Goal: Information Seeking & Learning: Learn about a topic

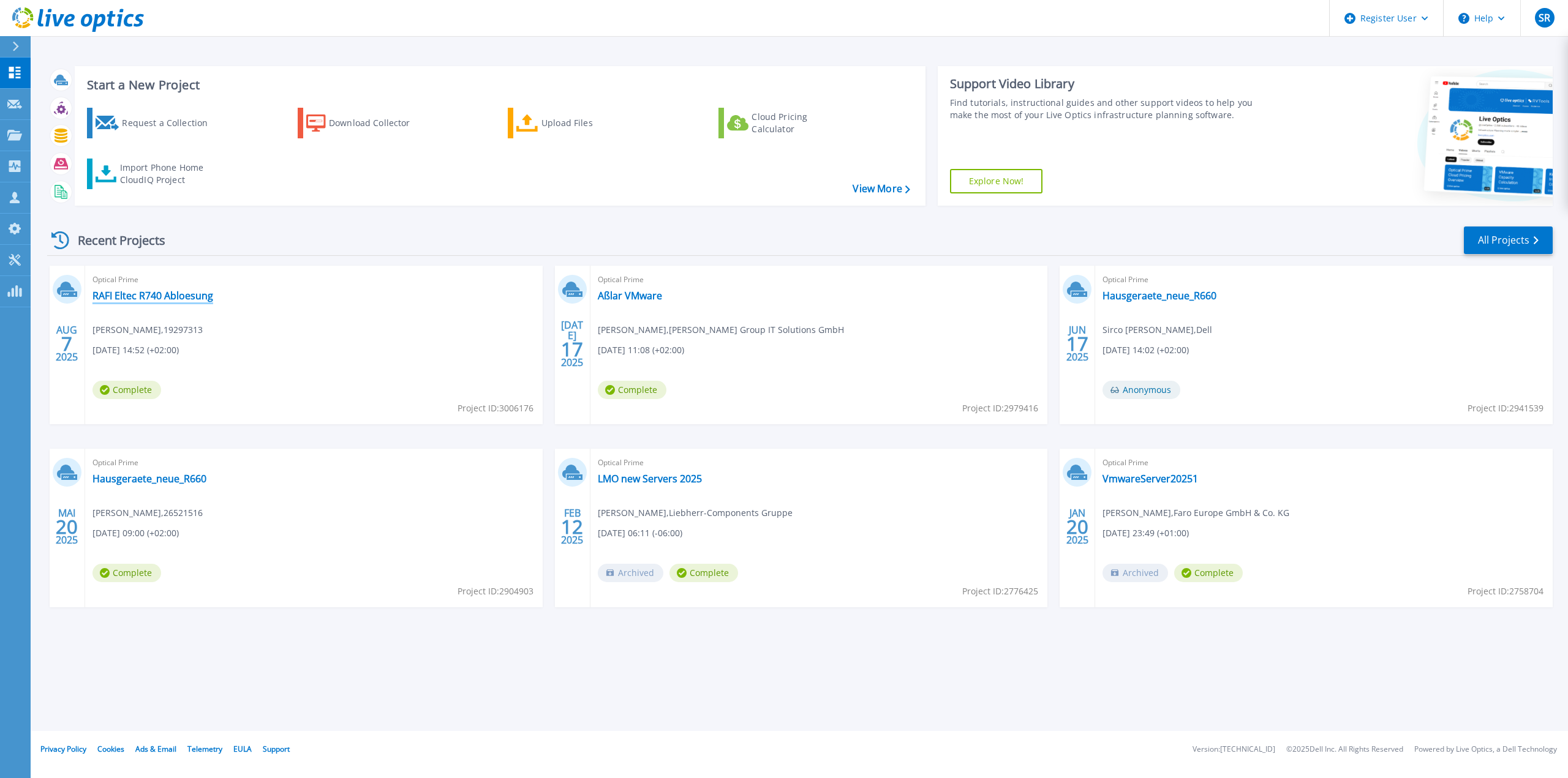
click at [134, 294] on link "RAFI Eltec R740 Abloesung" at bounding box center [153, 296] width 121 height 13
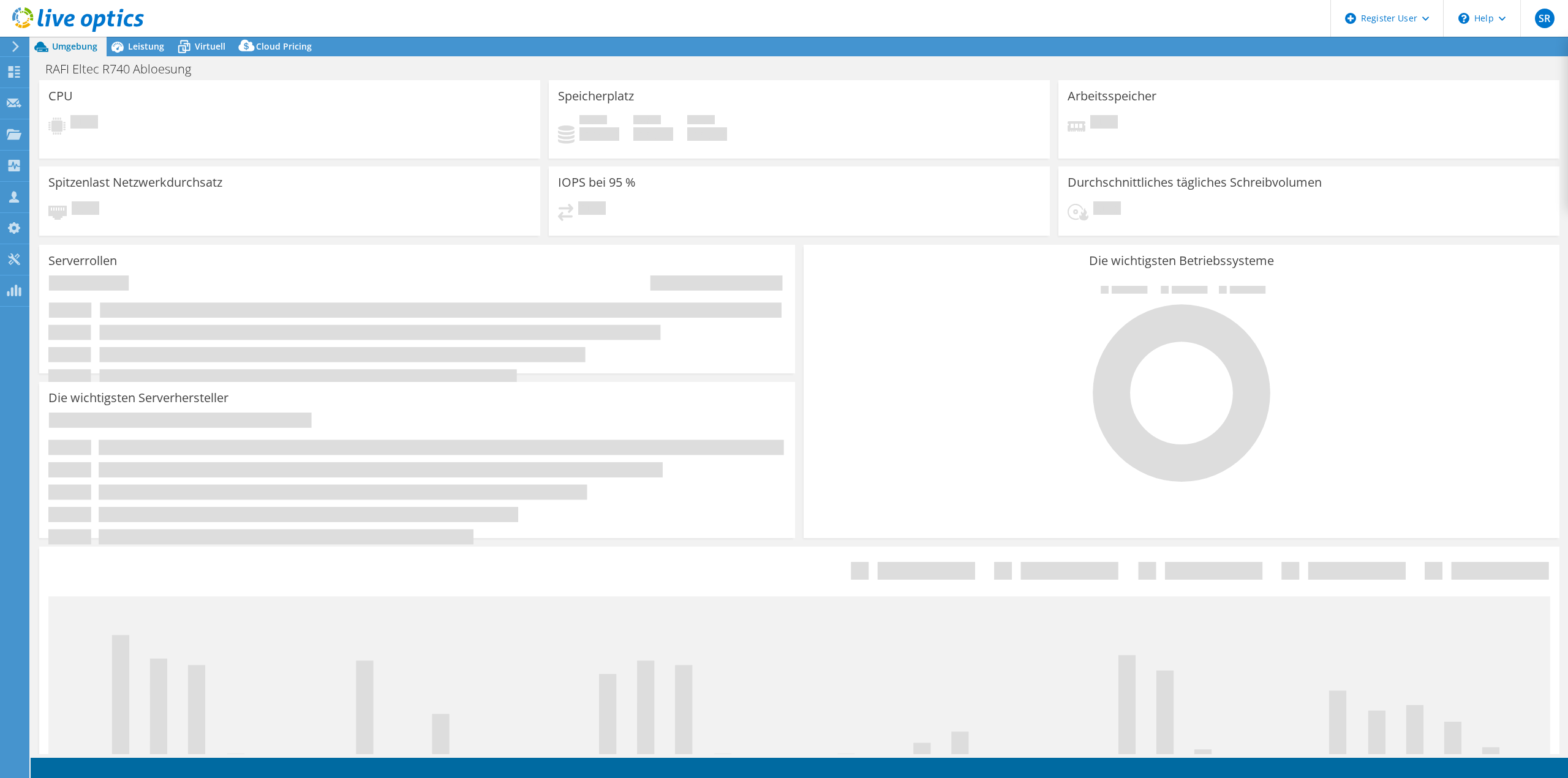
select select "USD"
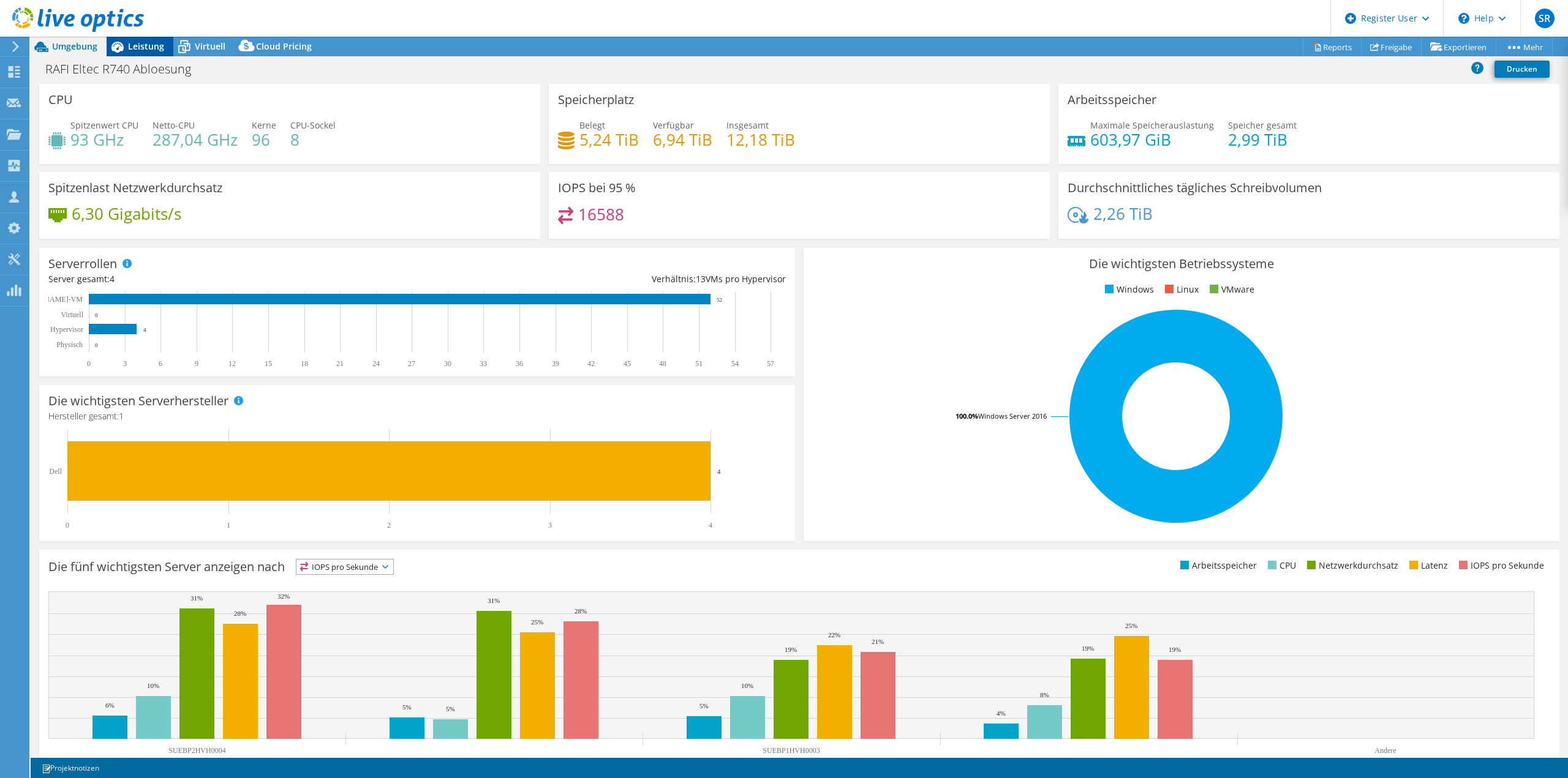
click at [130, 45] on span "Leistung" at bounding box center [146, 46] width 36 height 12
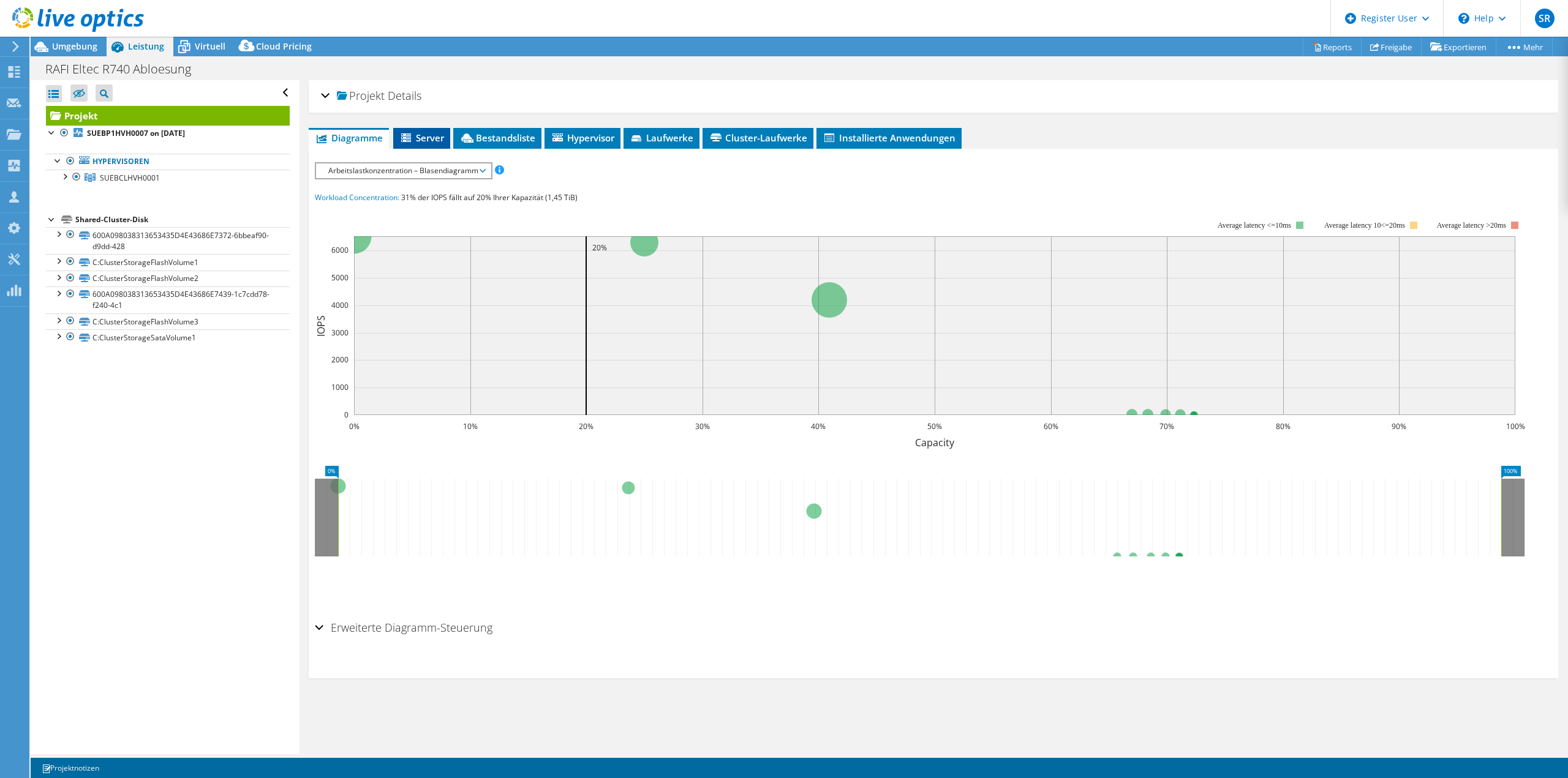
click at [424, 132] on span "Server" at bounding box center [421, 138] width 45 height 13
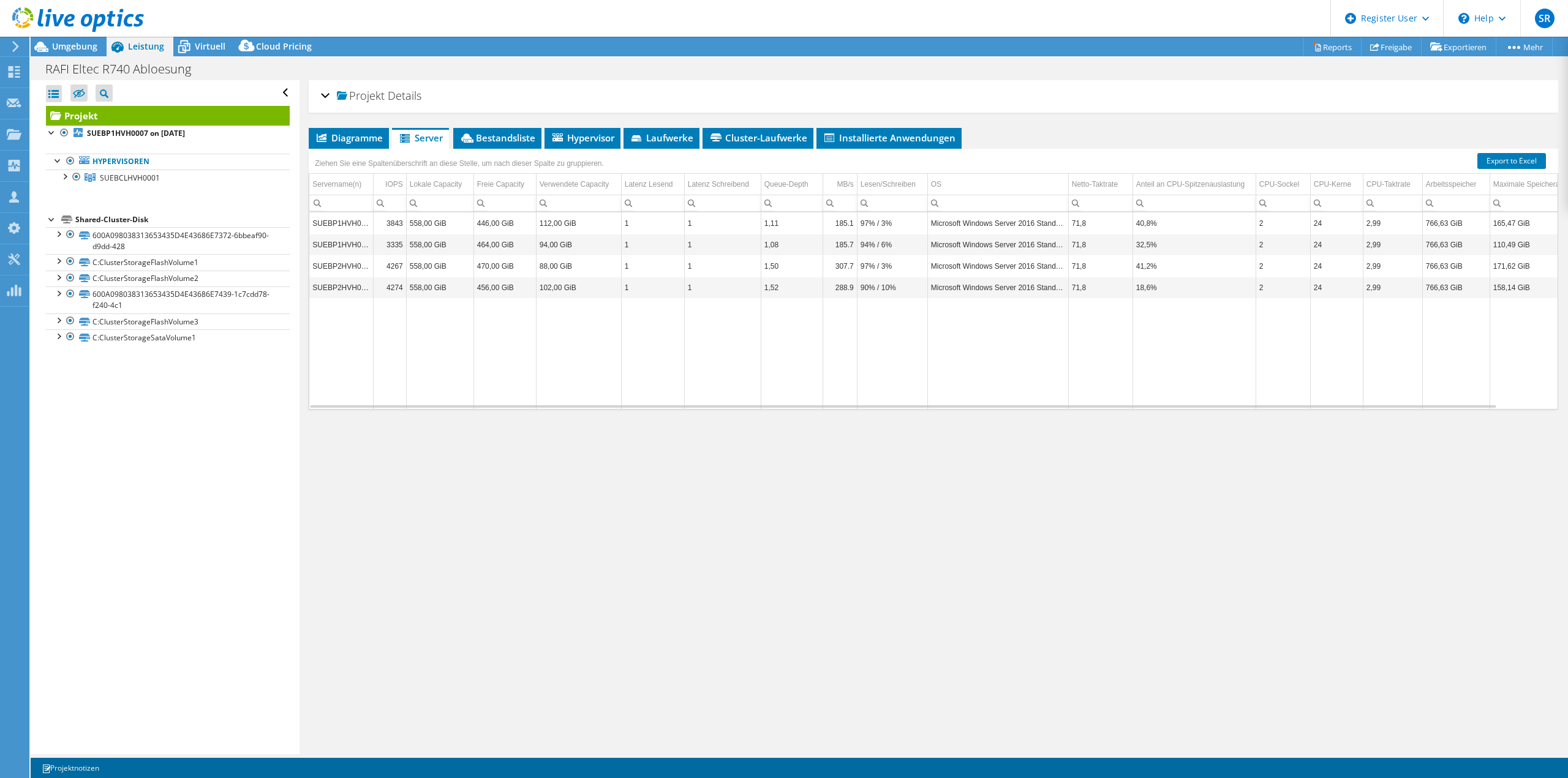
click at [326, 92] on div "Projekt Details" at bounding box center [933, 97] width 1225 height 26
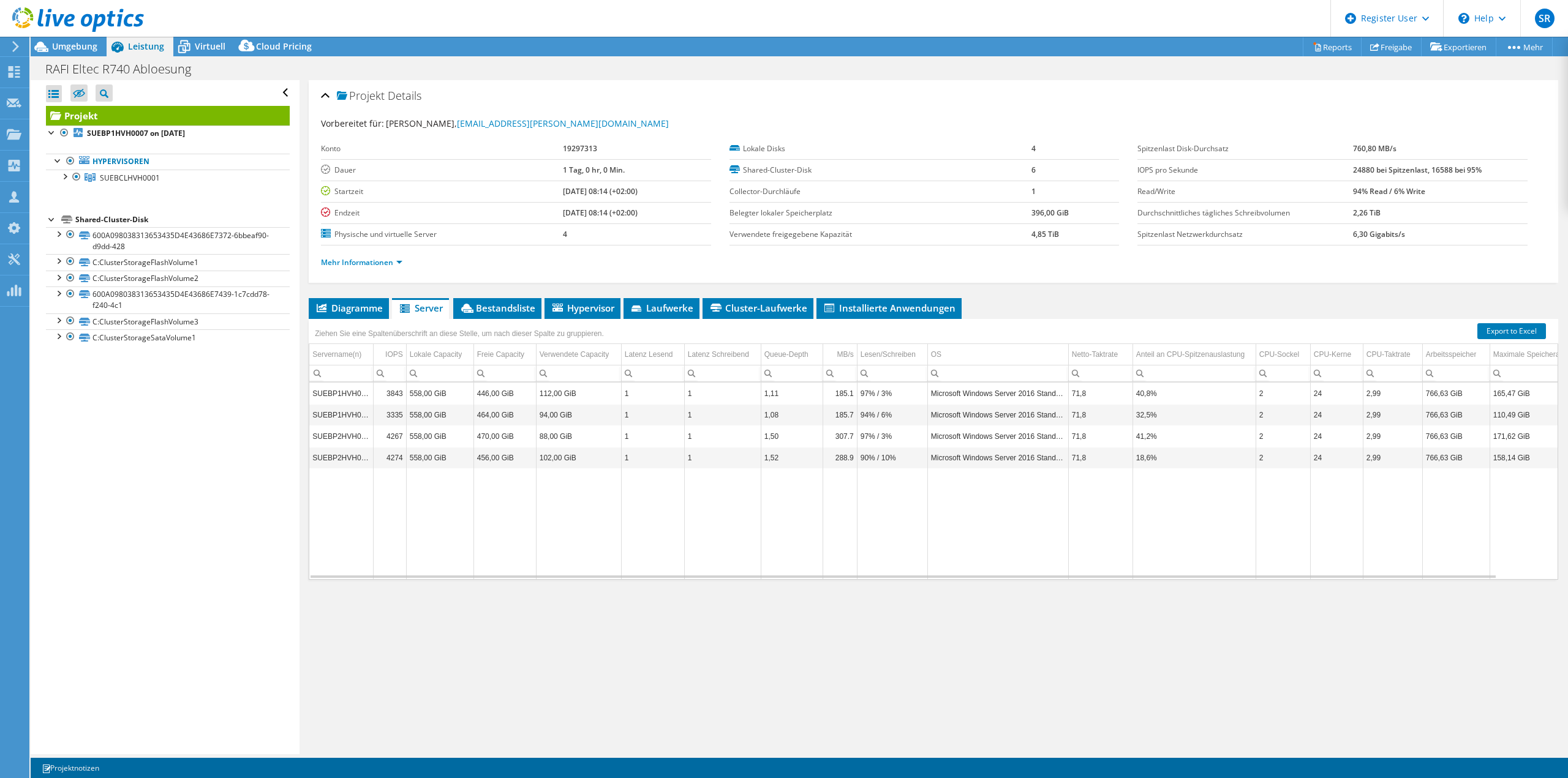
click at [326, 92] on div "Projekt Details" at bounding box center [933, 97] width 1225 height 26
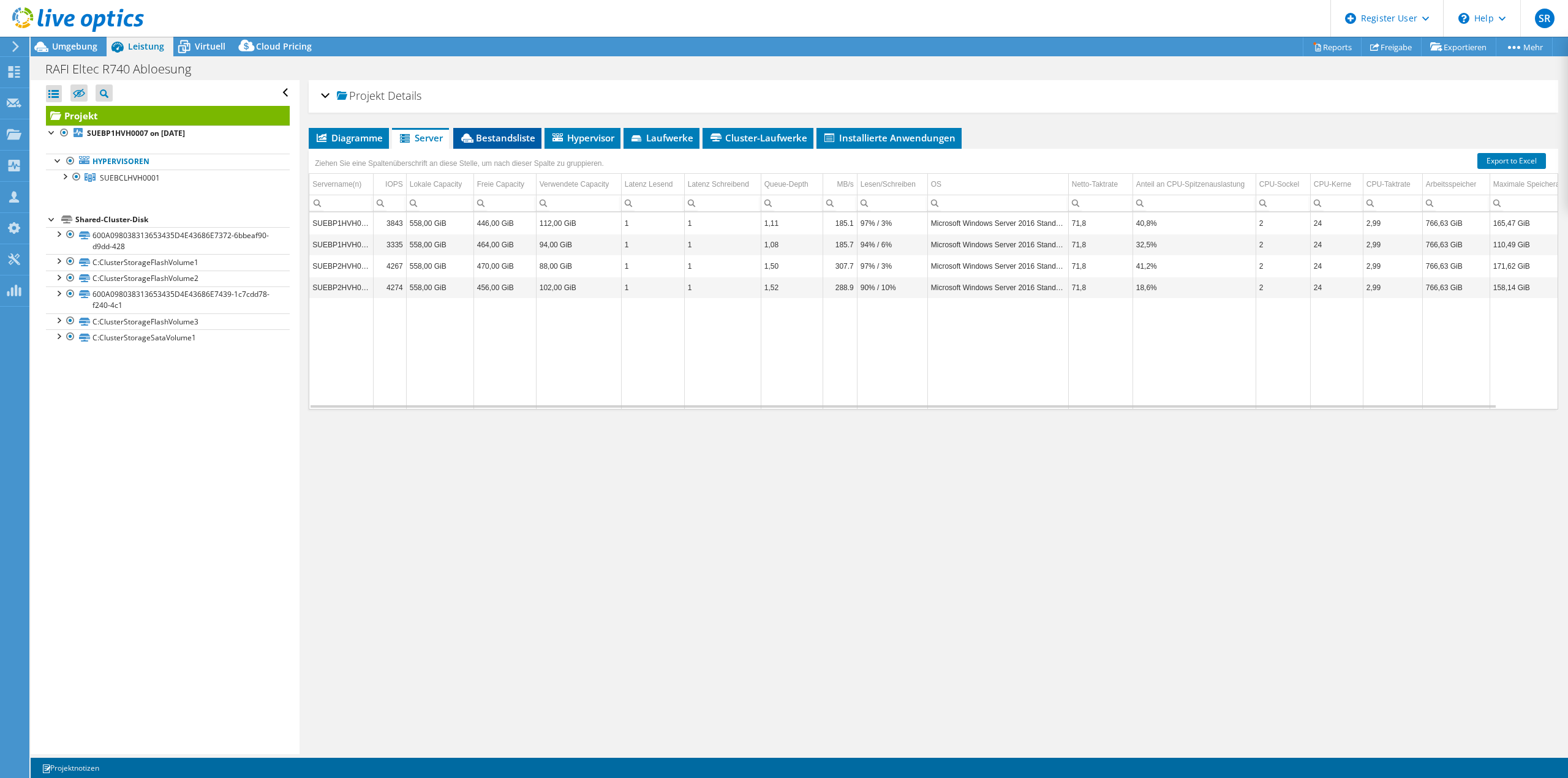
click at [495, 141] on span "Bestandsliste" at bounding box center [497, 138] width 76 height 13
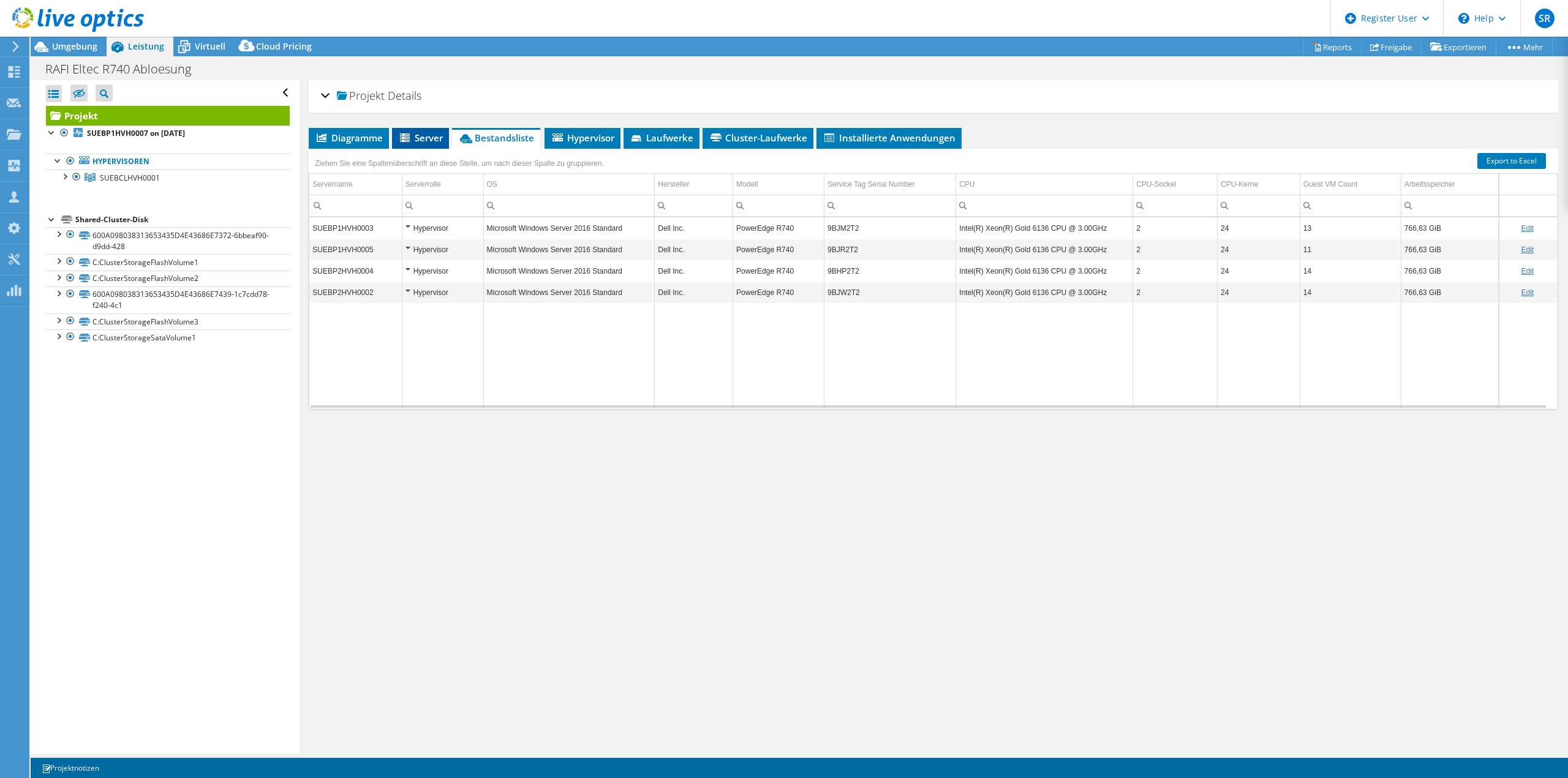
click at [428, 137] on span "Server" at bounding box center [420, 138] width 45 height 13
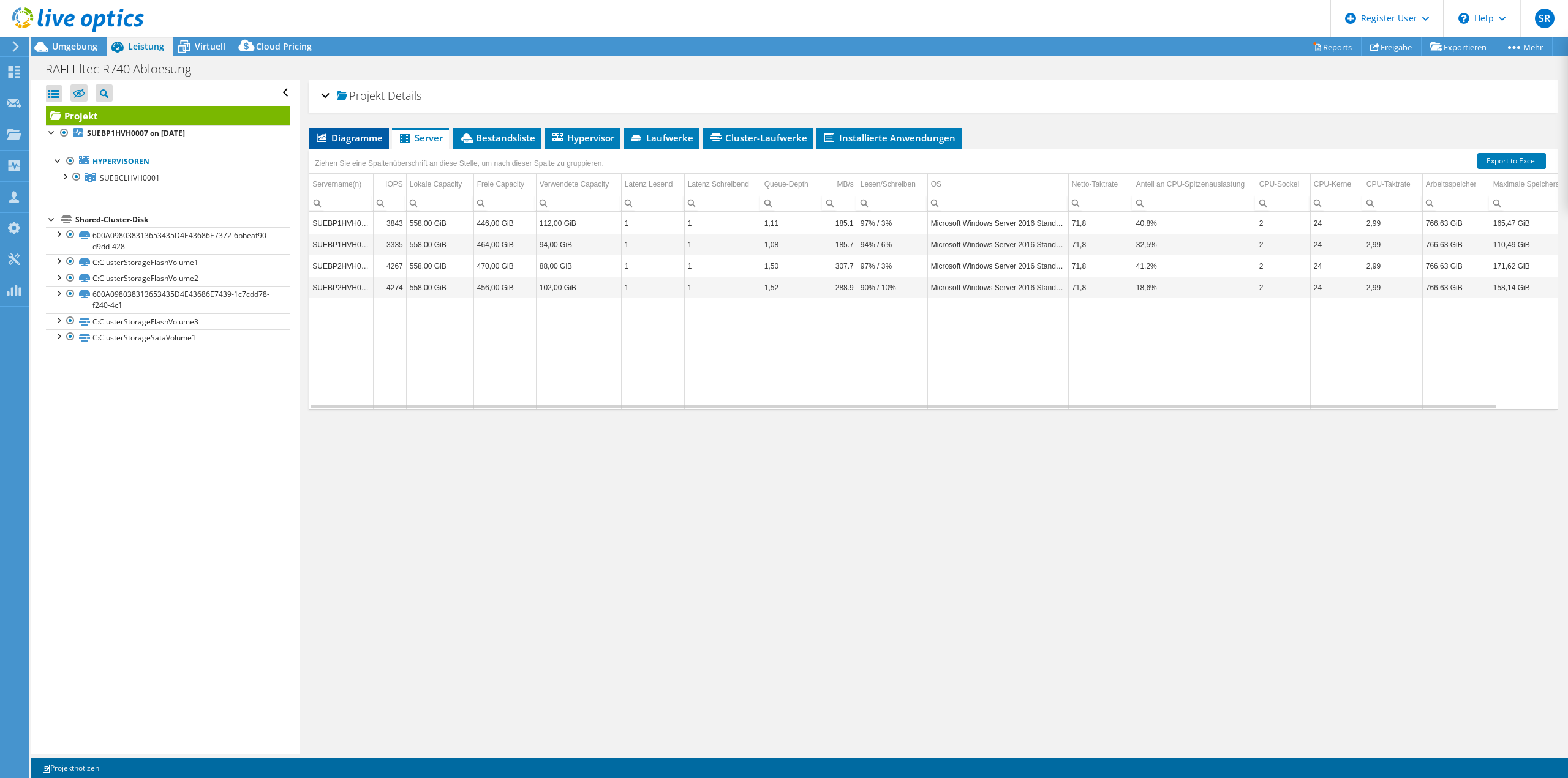
click at [337, 136] on span "Diagramme" at bounding box center [348, 138] width 68 height 13
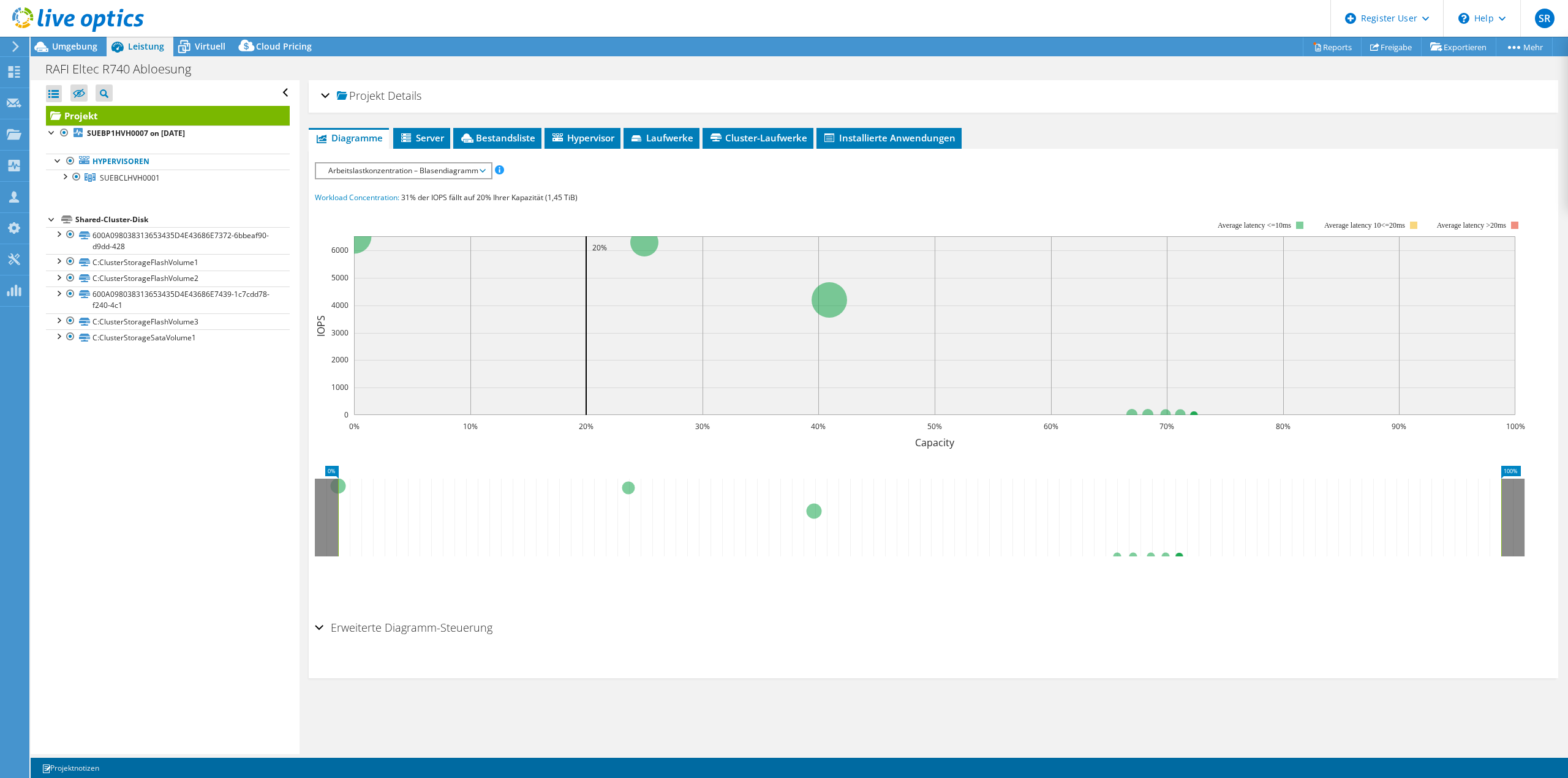
click at [372, 167] on span "Arbeitslastkonzentration – Blasendiagramm" at bounding box center [403, 170] width 163 height 14
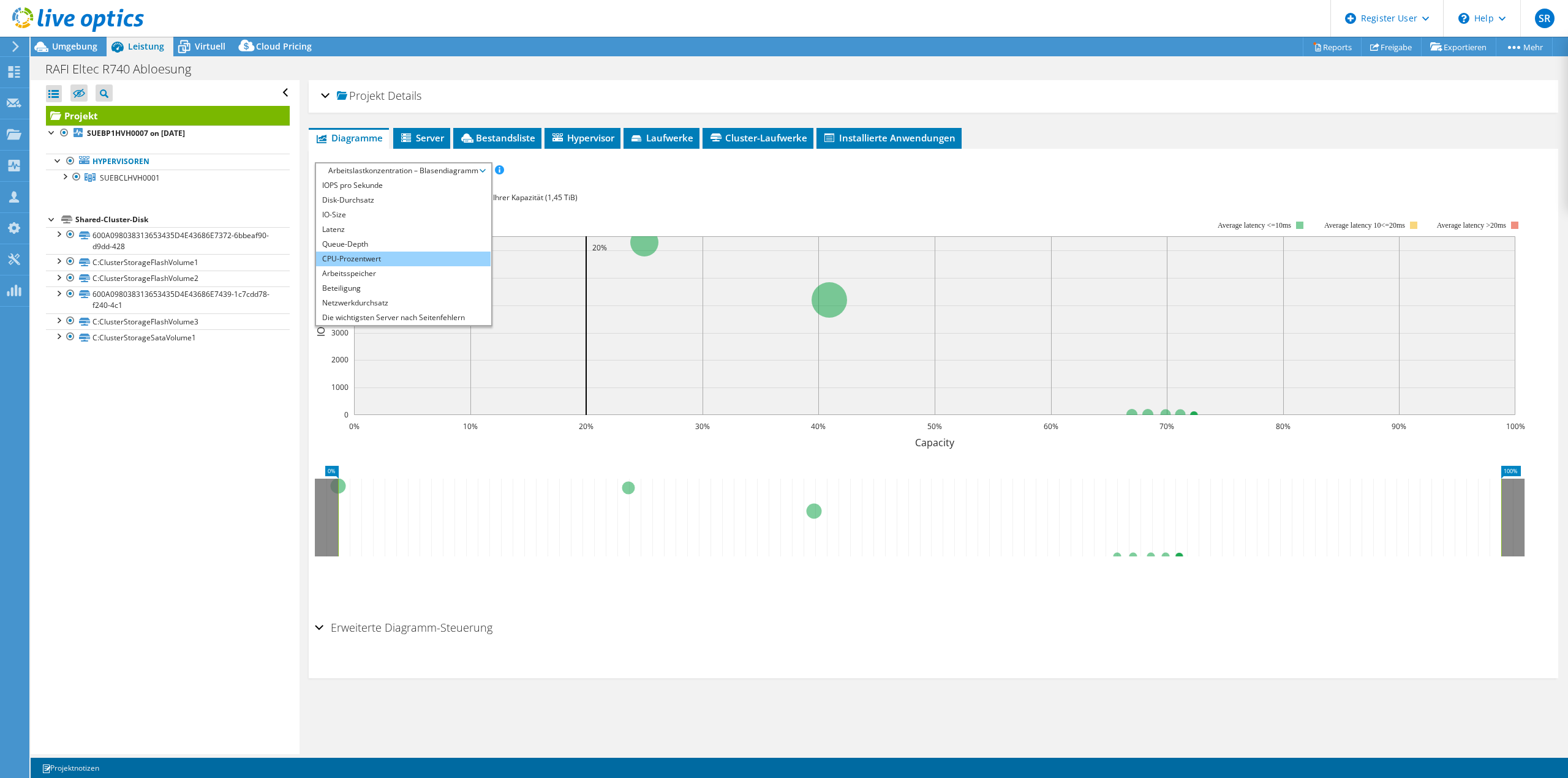
click at [385, 252] on li "CPU-Prozentwert" at bounding box center [403, 258] width 175 height 14
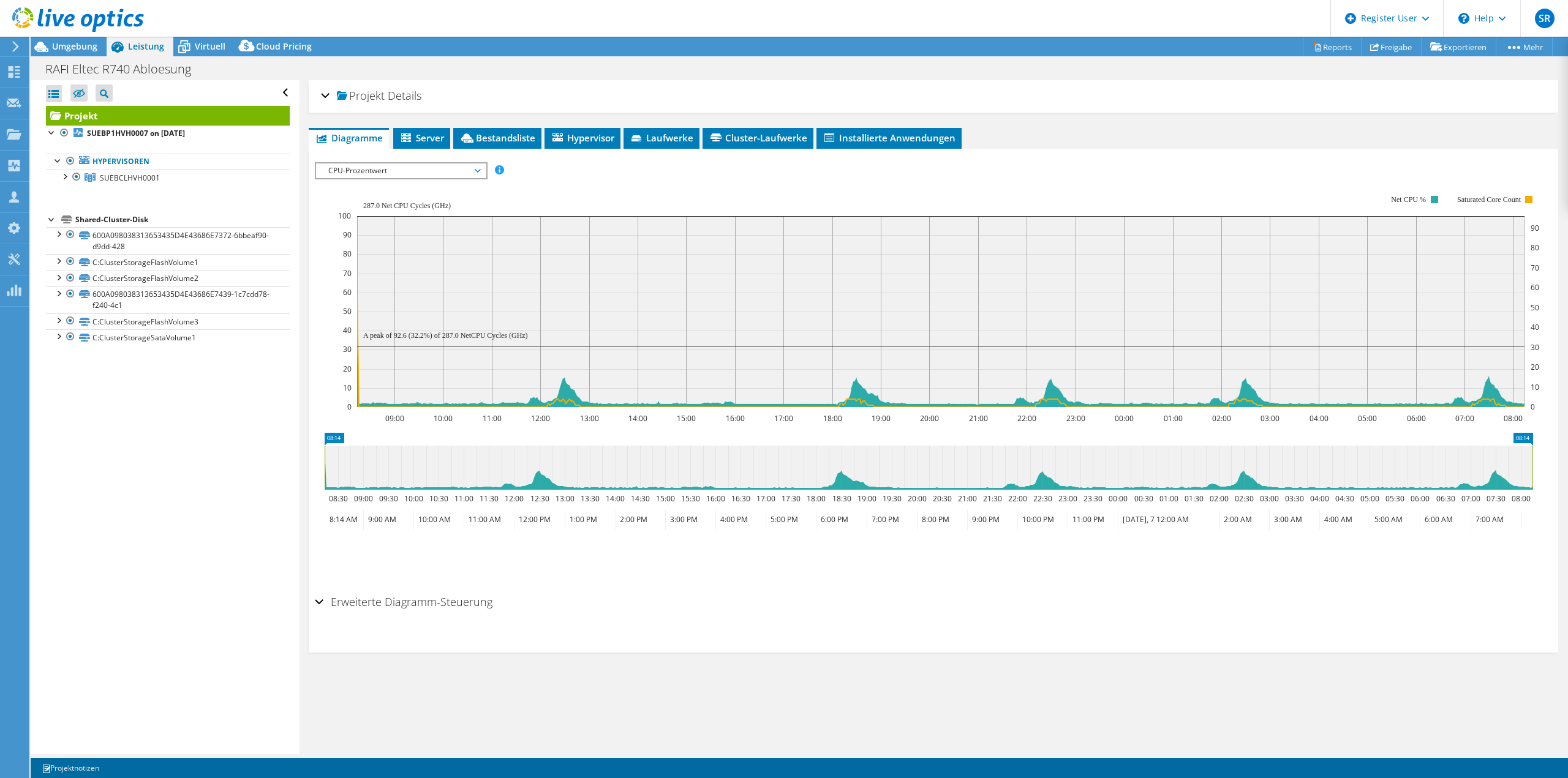
click at [404, 166] on span "CPU-Prozentwert" at bounding box center [400, 170] width 158 height 14
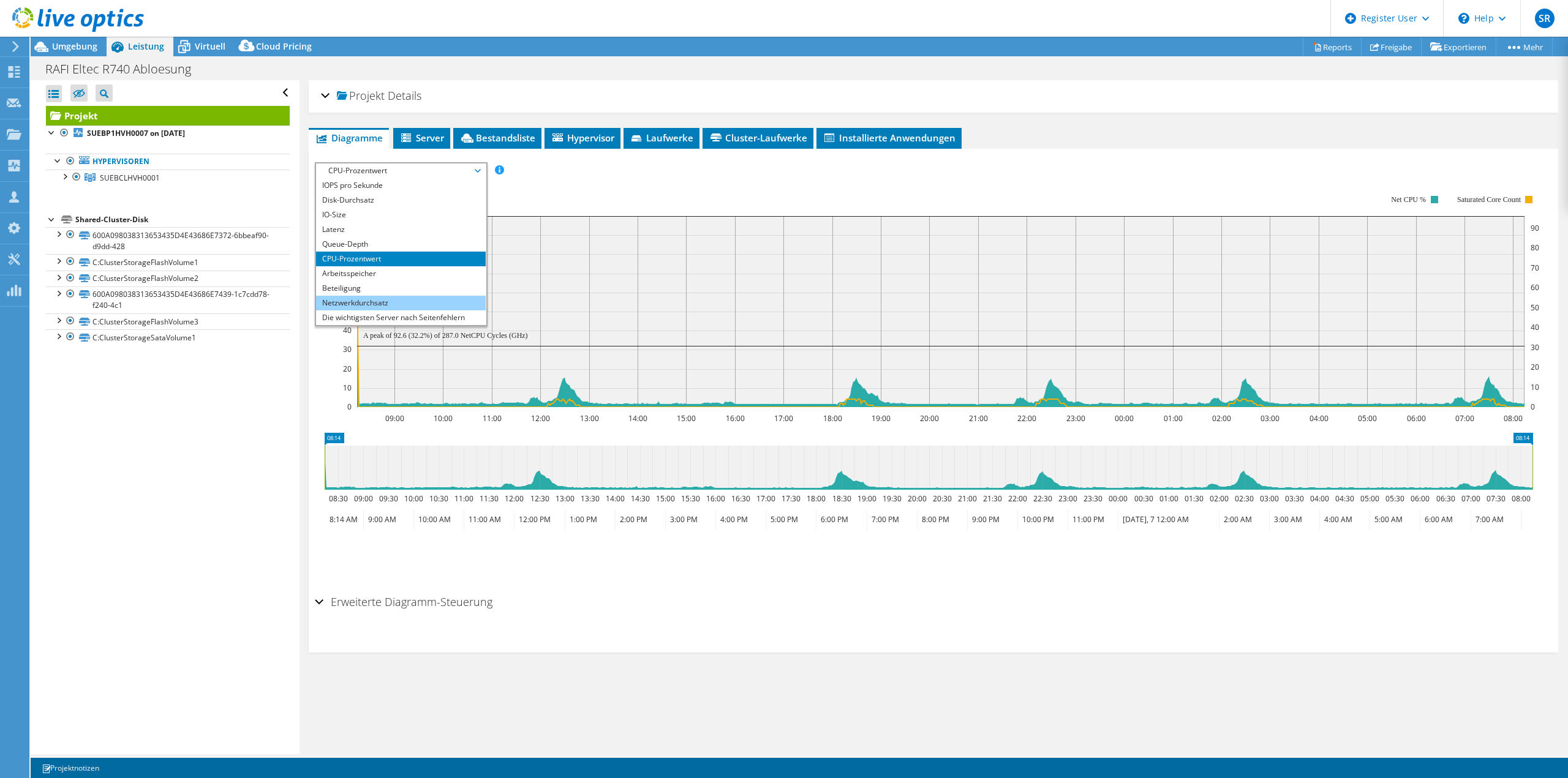
click at [352, 302] on li "Netzwerkdurchsatz" at bounding box center [400, 302] width 169 height 14
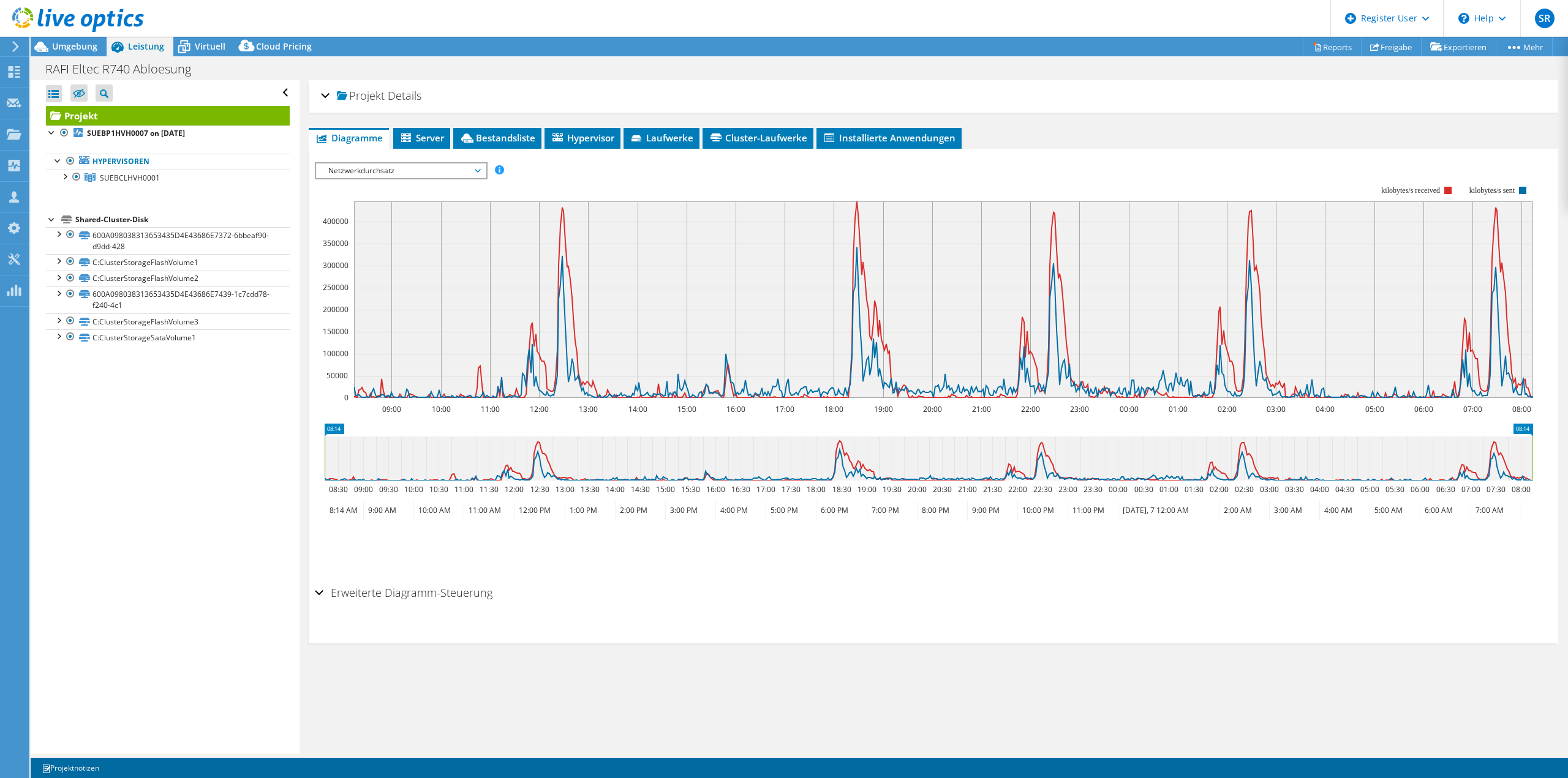
click at [341, 175] on span "Netzwerkdurchsatz" at bounding box center [400, 170] width 158 height 14
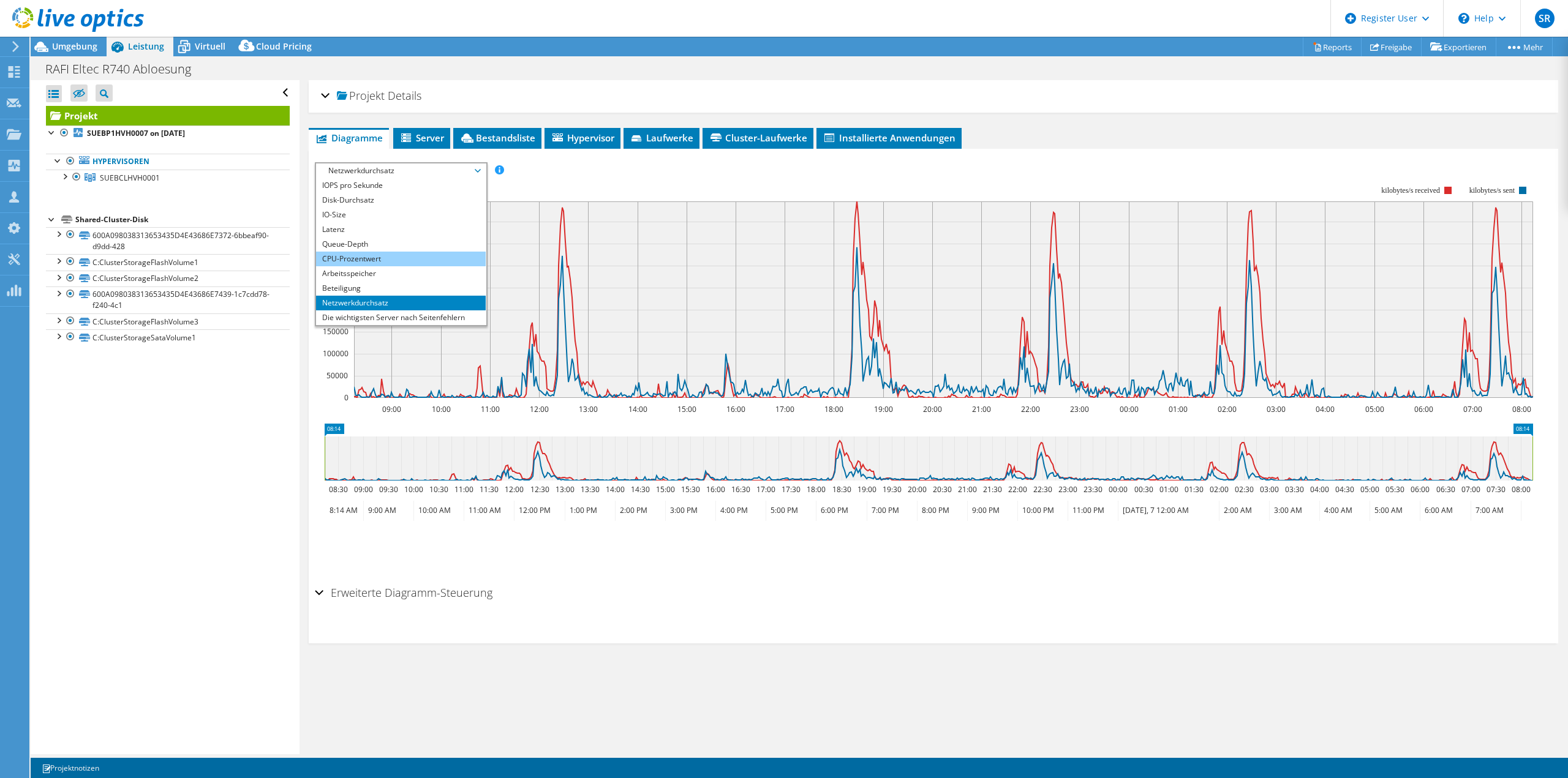
click at [345, 258] on li "CPU-Prozentwert" at bounding box center [400, 258] width 169 height 14
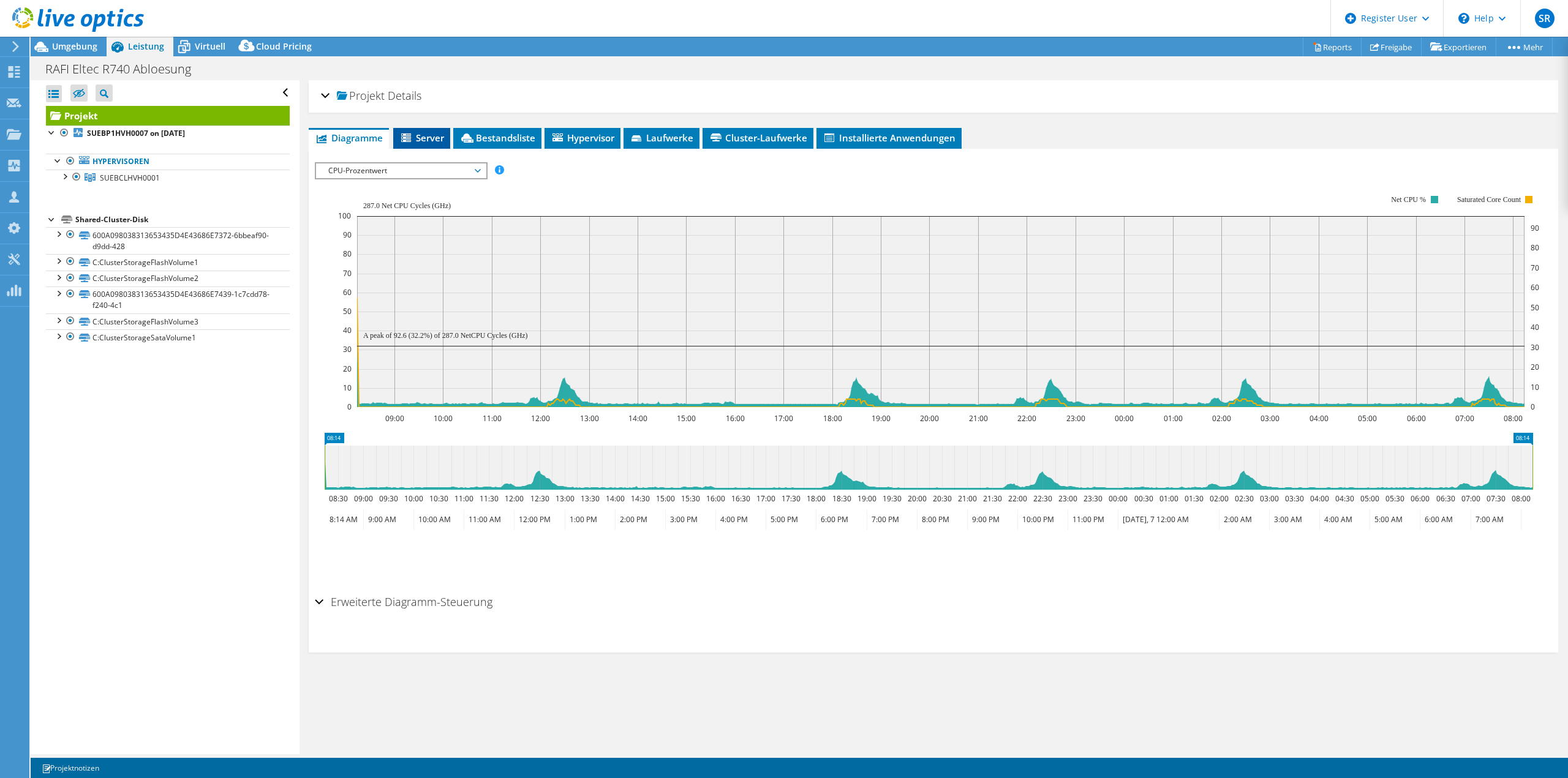
click at [429, 136] on span "Server" at bounding box center [421, 138] width 45 height 13
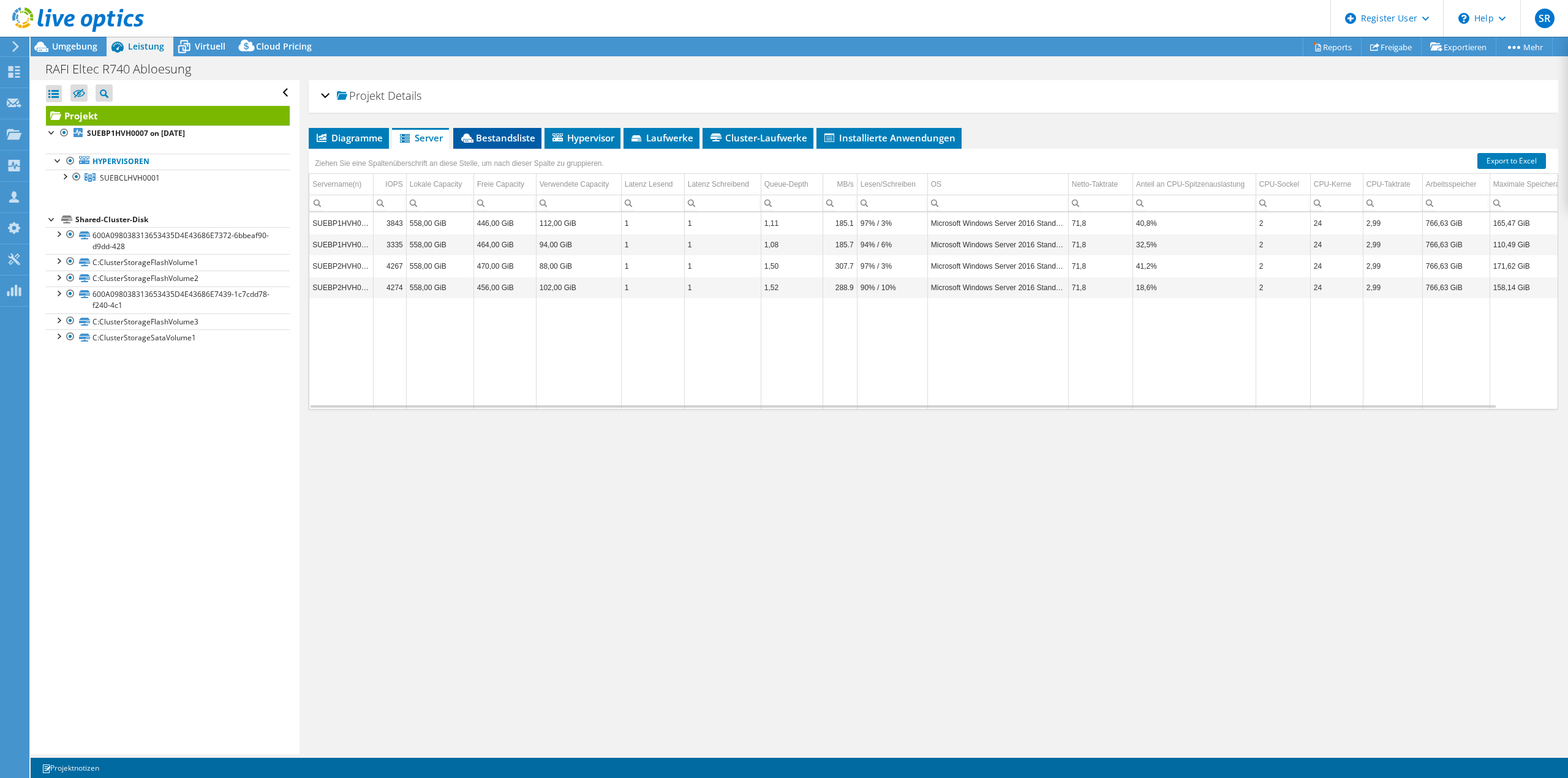
click at [484, 138] on span "Bestandsliste" at bounding box center [497, 138] width 76 height 13
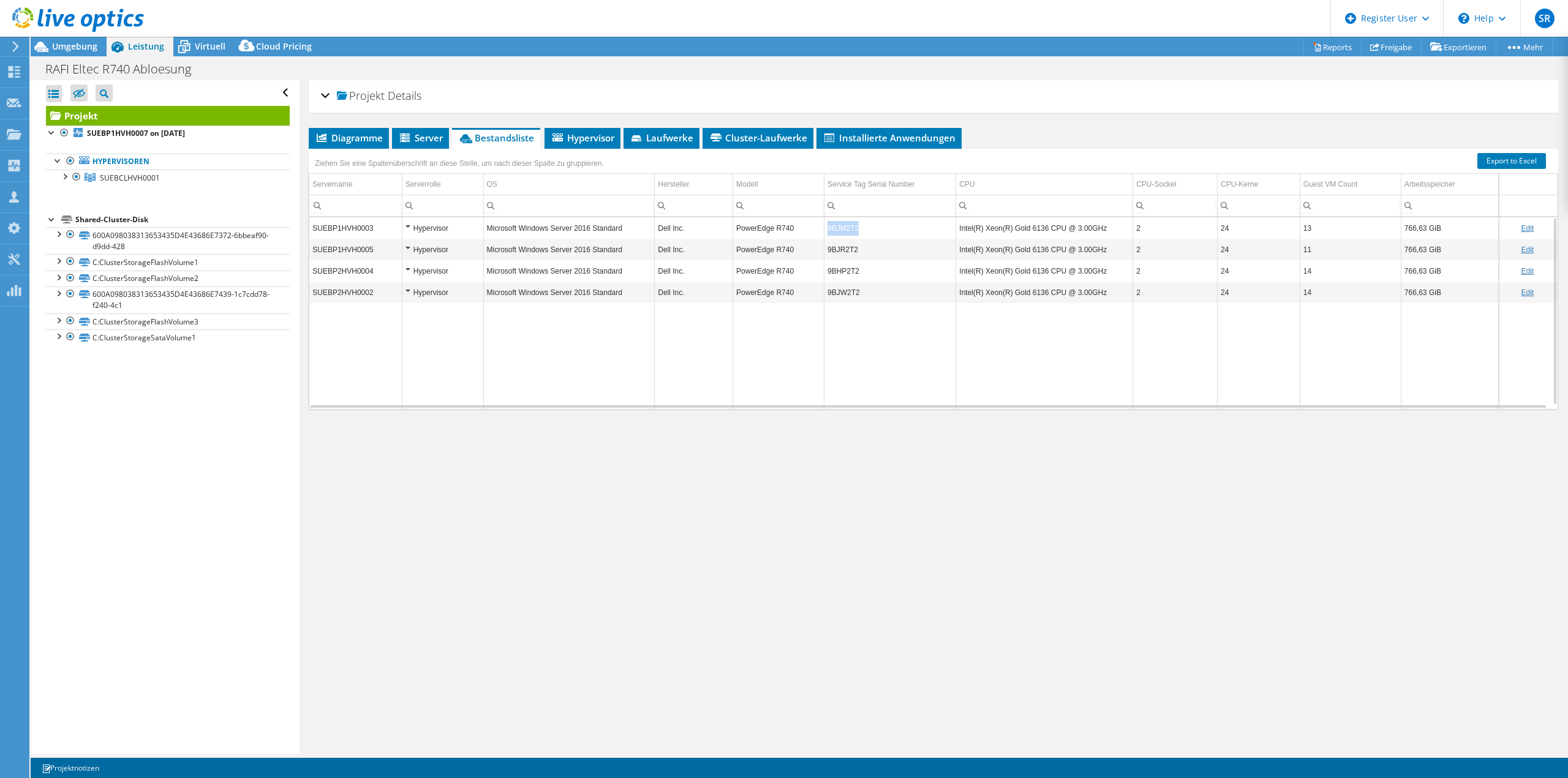
copy td "9BJM2T2"
drag, startPoint x: 851, startPoint y: 227, endPoint x: 824, endPoint y: 225, distance: 27.1
click at [824, 225] on td "9BJM2T2" at bounding box center [889, 228] width 132 height 21
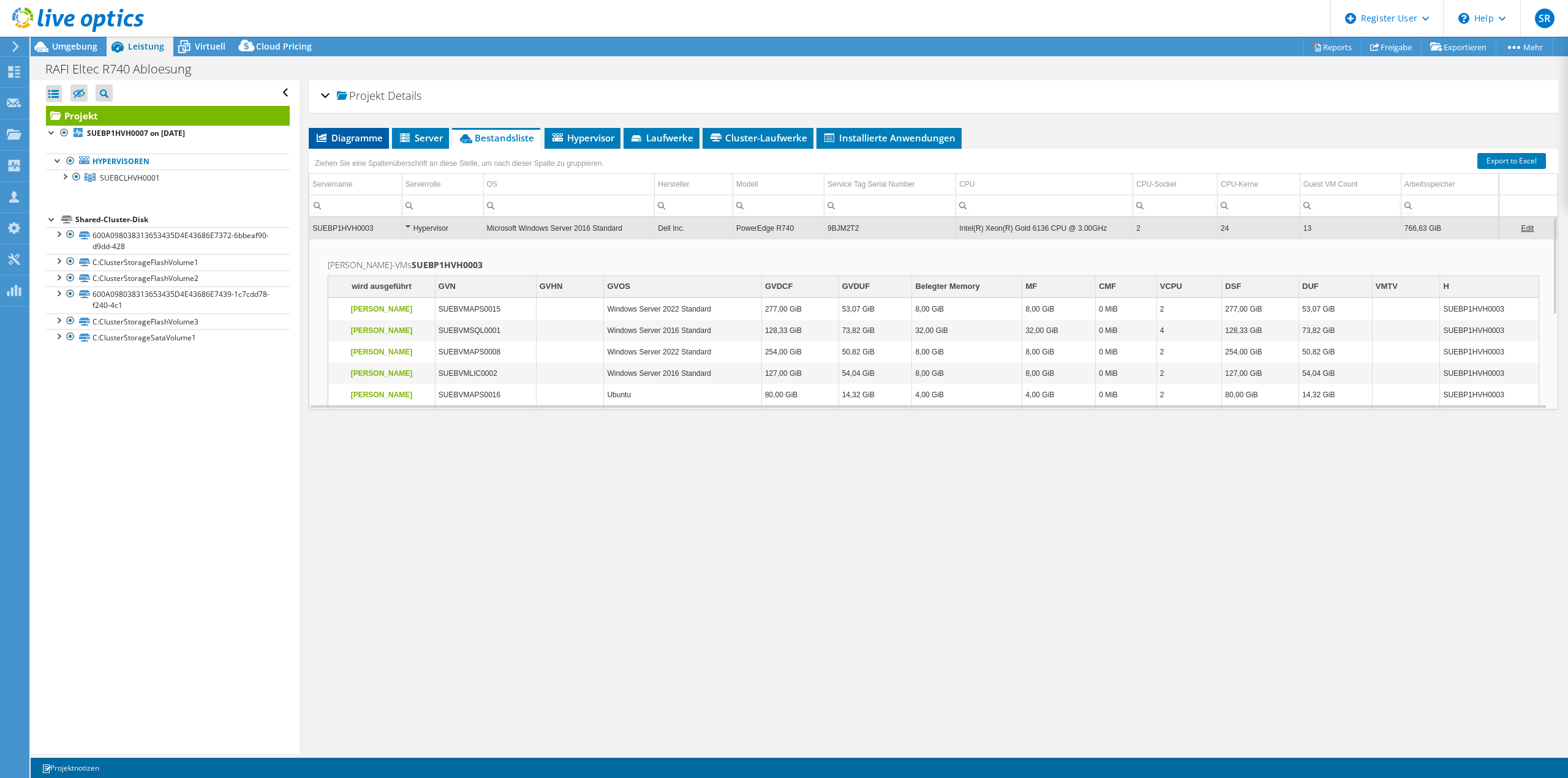
click at [355, 140] on span "Diagramme" at bounding box center [348, 138] width 68 height 13
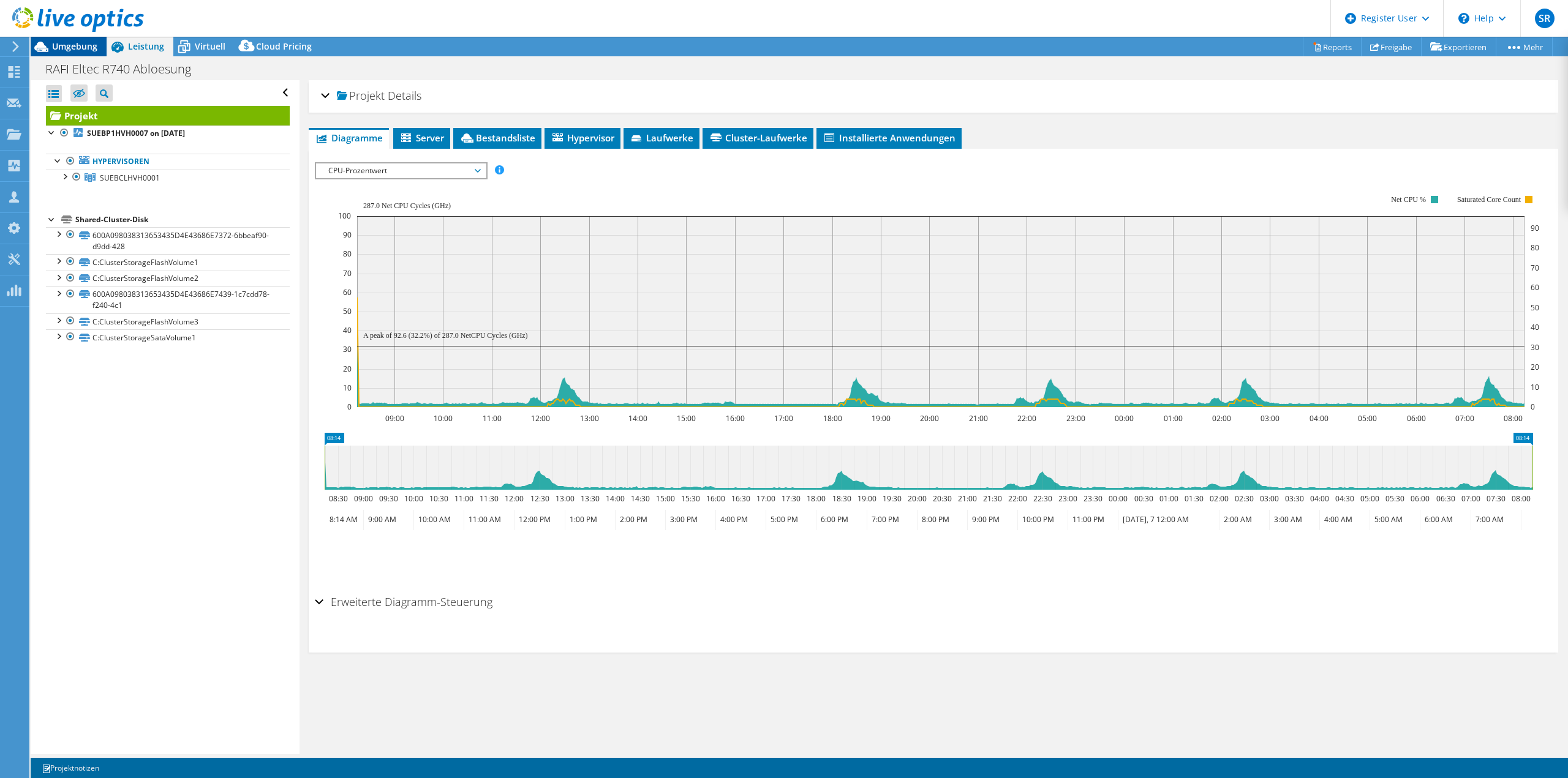
click at [83, 48] on span "Umgebung" at bounding box center [75, 46] width 45 height 12
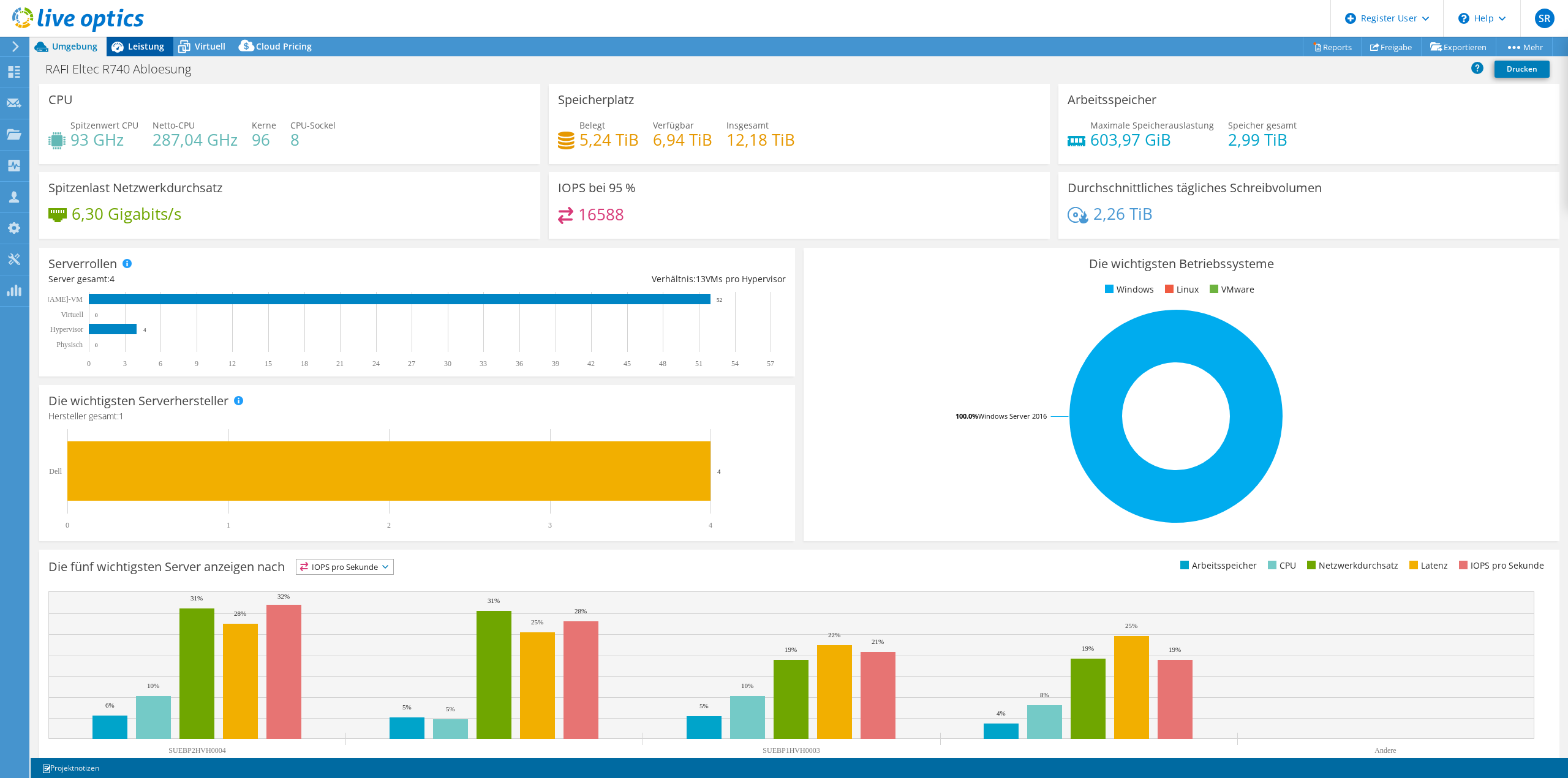
click at [148, 50] on span "Leistung" at bounding box center [146, 46] width 36 height 12
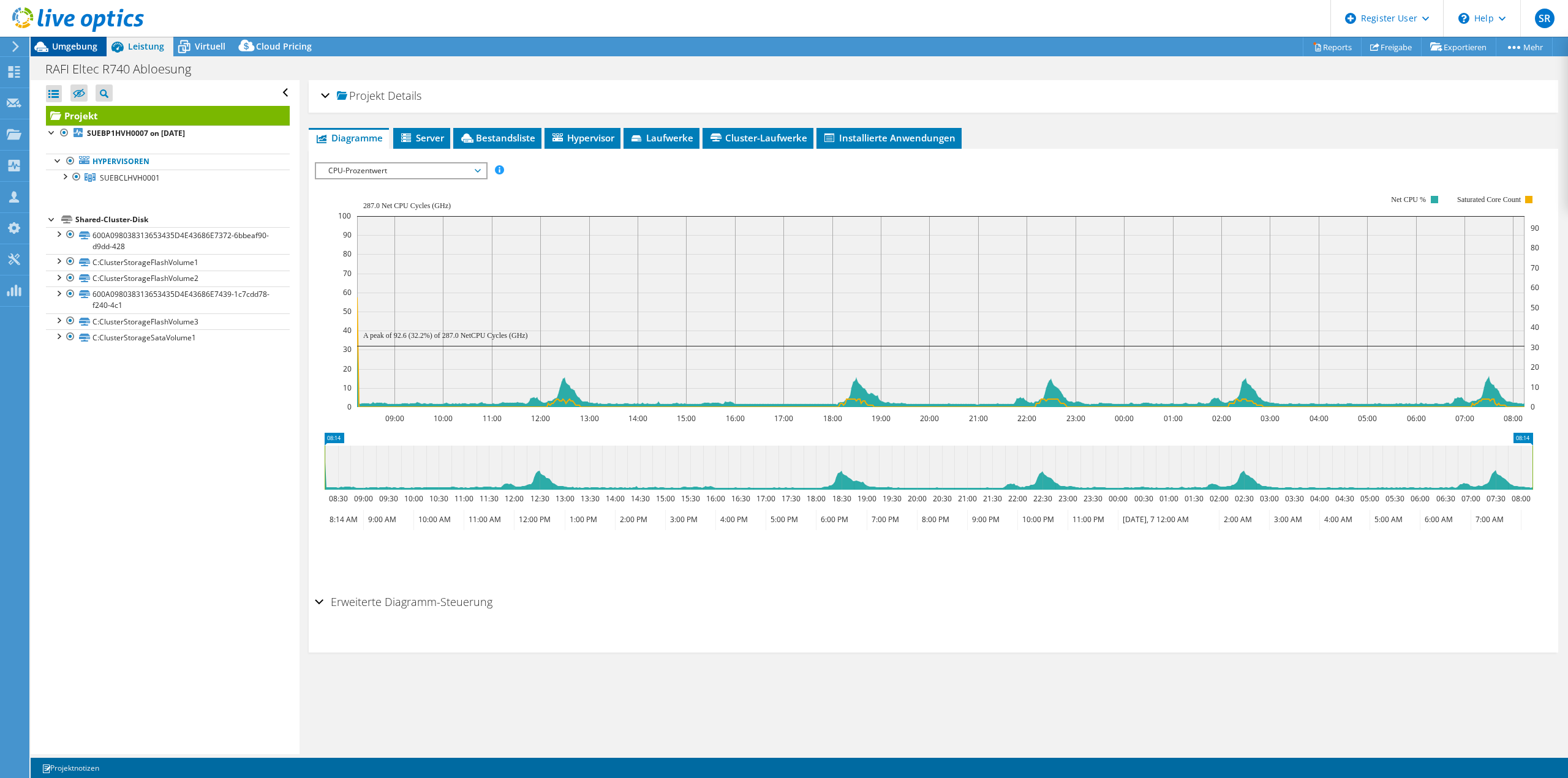
click at [73, 51] on span "Umgebung" at bounding box center [75, 46] width 45 height 12
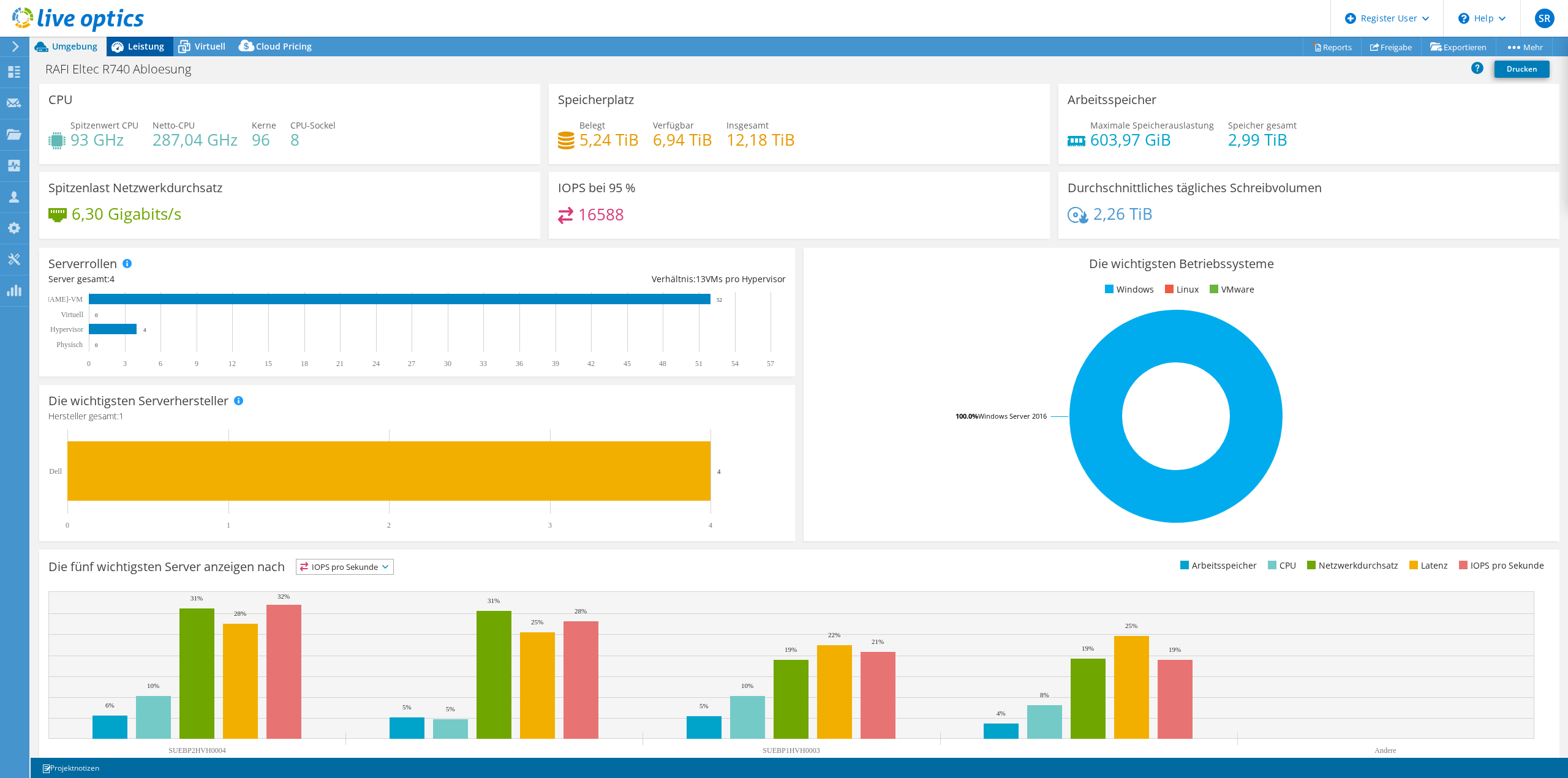
click at [149, 43] on span "Leistung" at bounding box center [146, 46] width 36 height 12
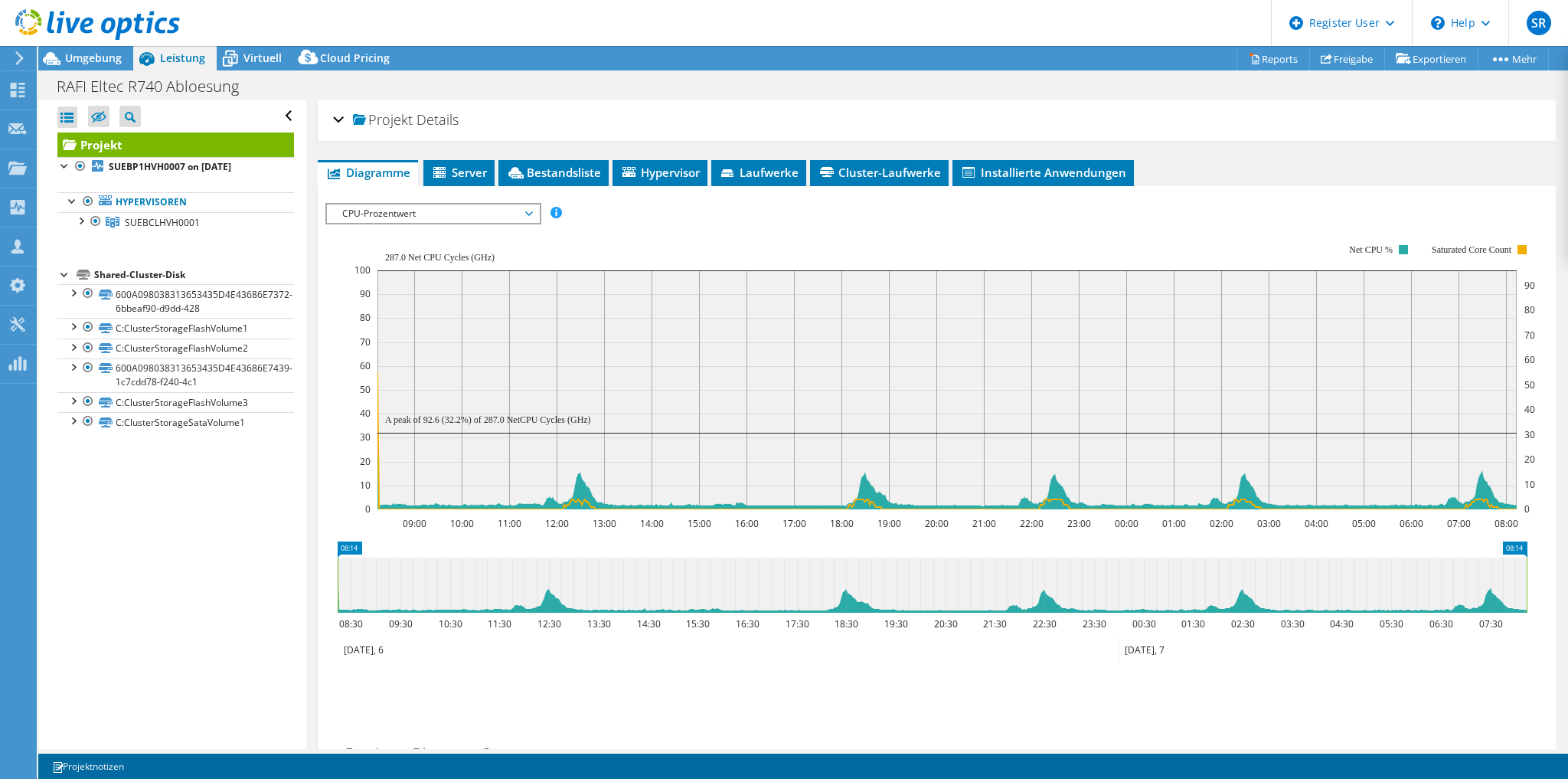
click at [483, 207] on span "CPU-Prozentwert" at bounding box center [432, 213] width 197 height 18
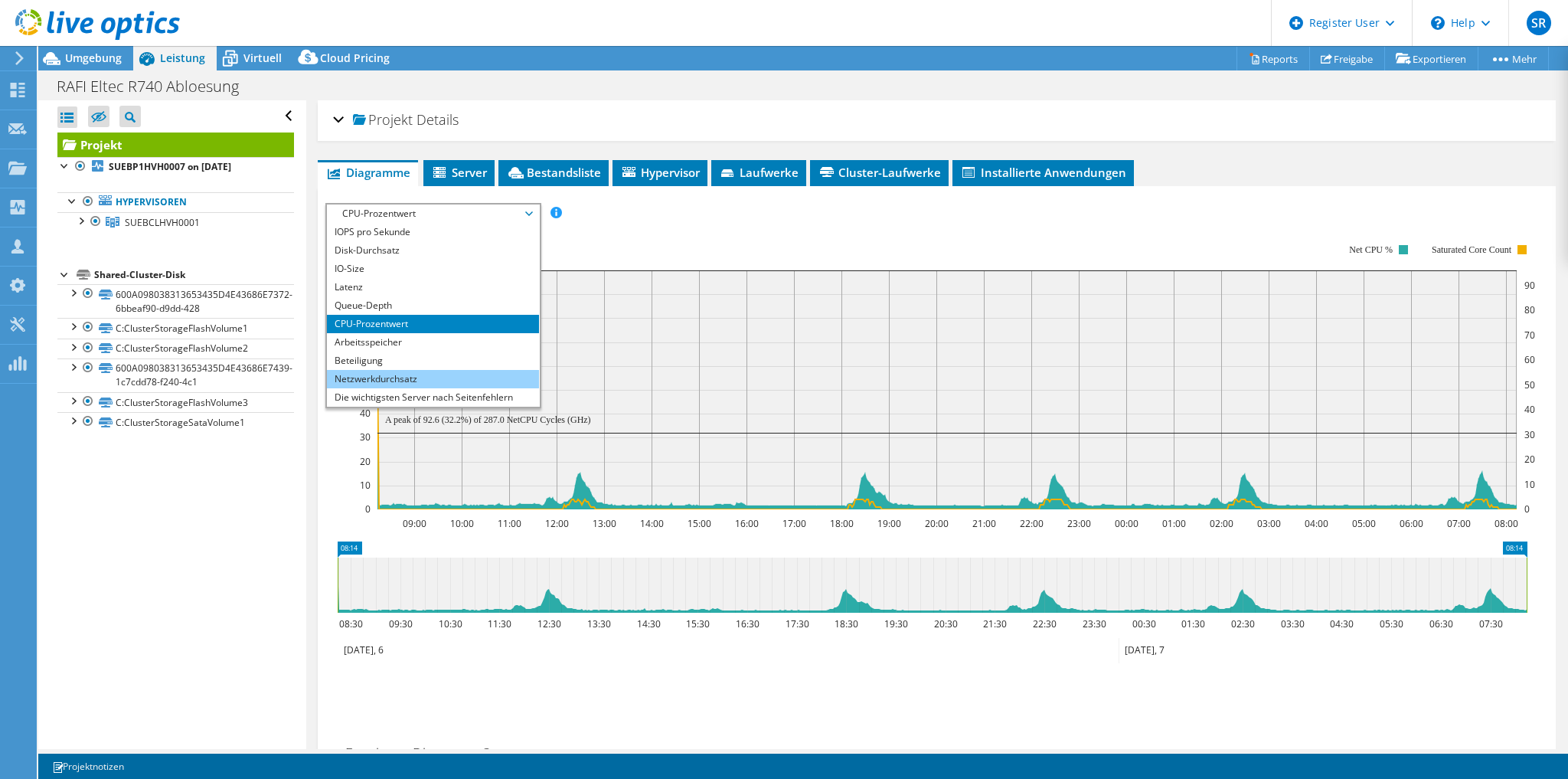
click at [414, 371] on li "Netzwerkdurchsatz" at bounding box center [433, 379] width 212 height 18
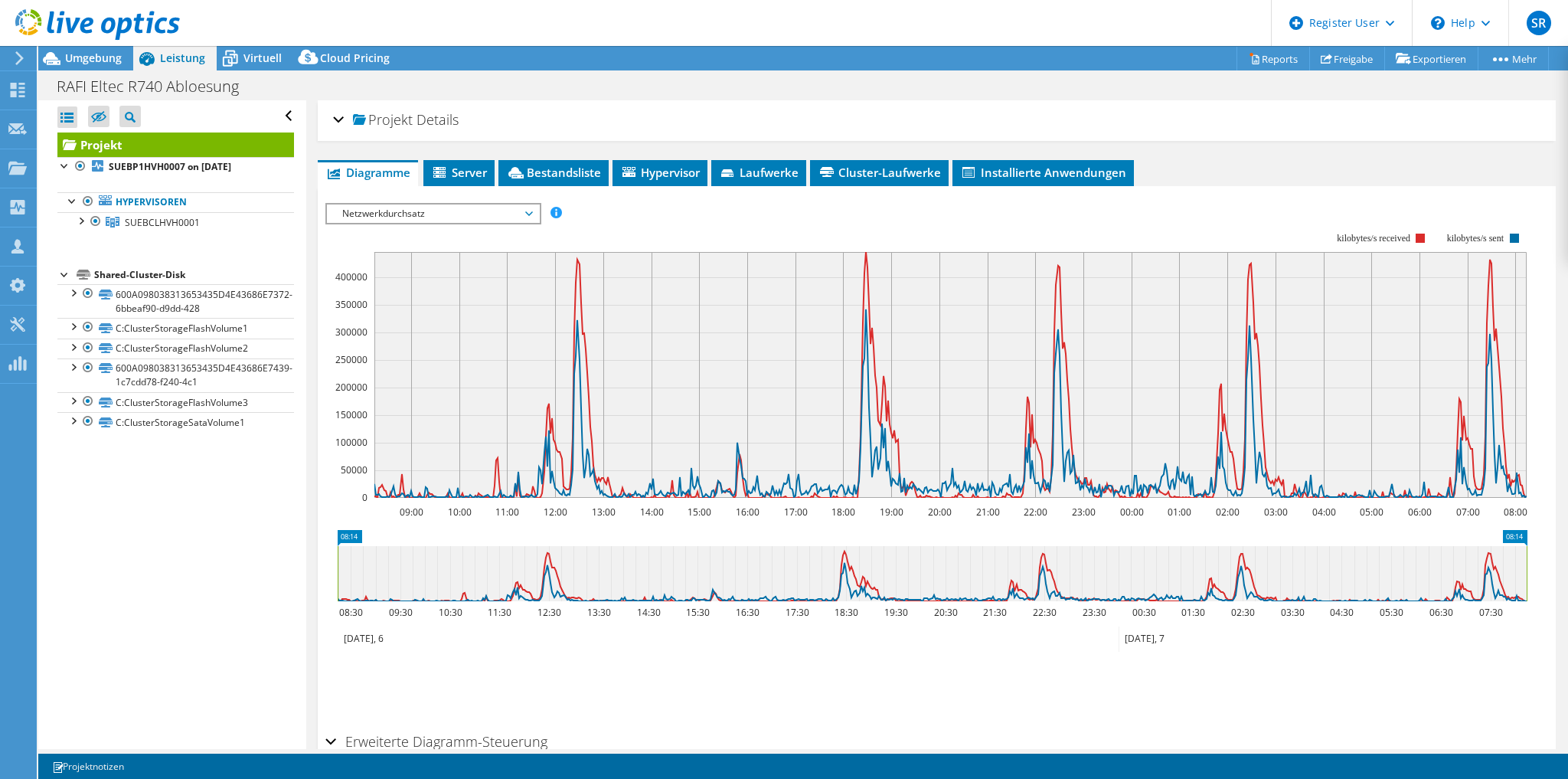
click at [430, 206] on span "Netzwerkdurchsatz" at bounding box center [432, 213] width 197 height 18
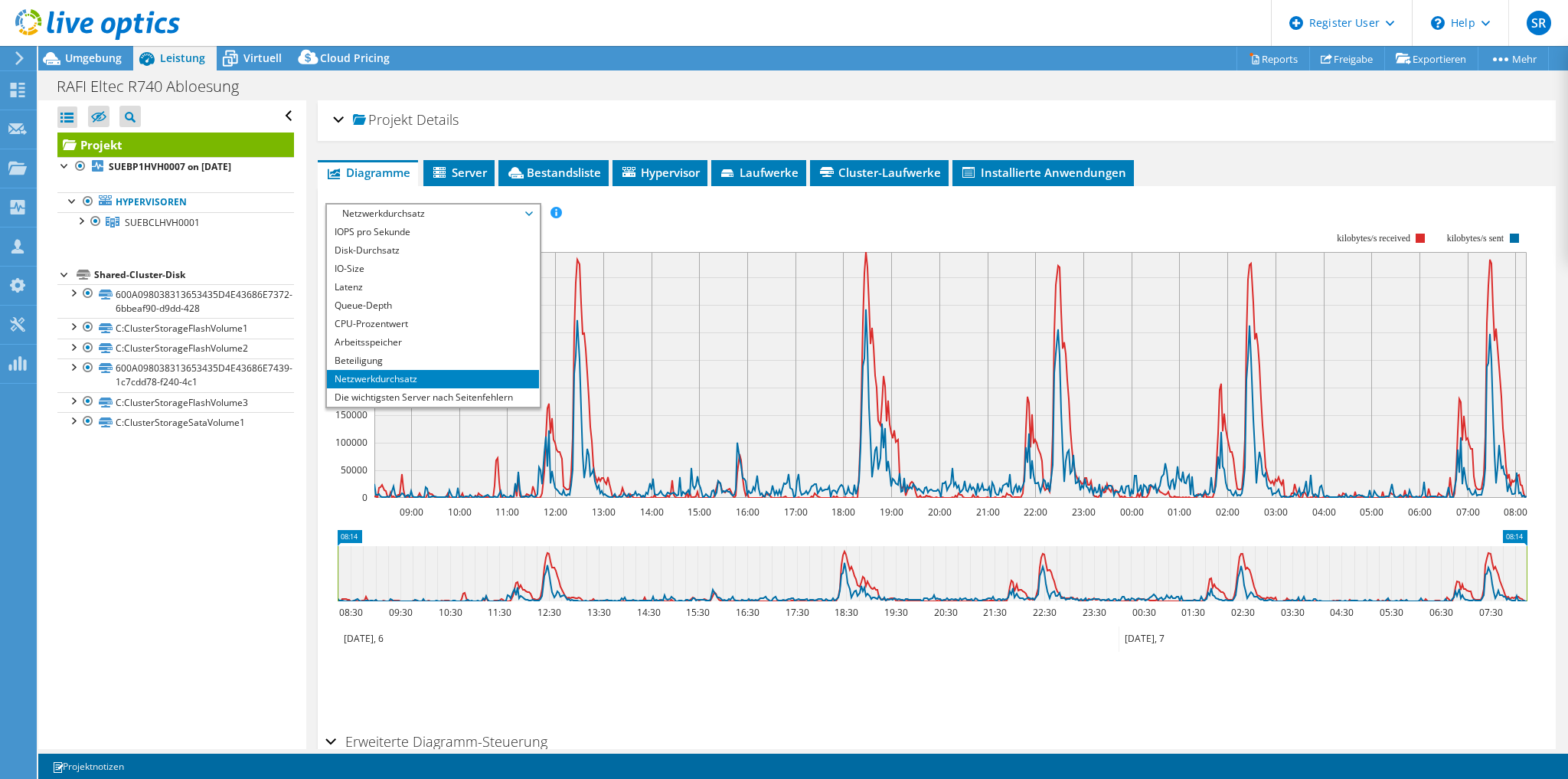
click at [411, 372] on li "Netzwerkdurchsatz" at bounding box center [433, 379] width 212 height 18
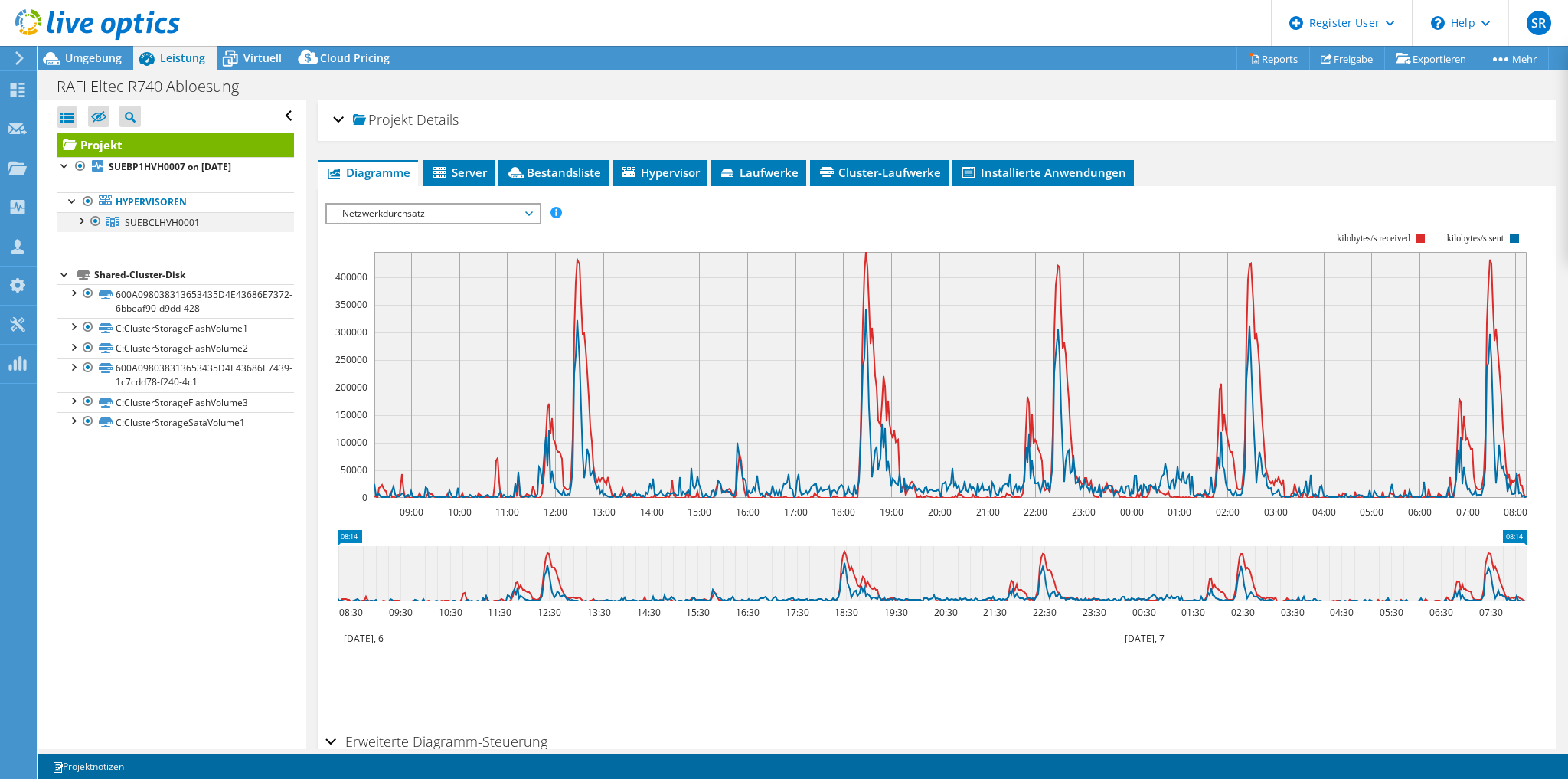
click at [80, 223] on div at bounding box center [81, 220] width 16 height 16
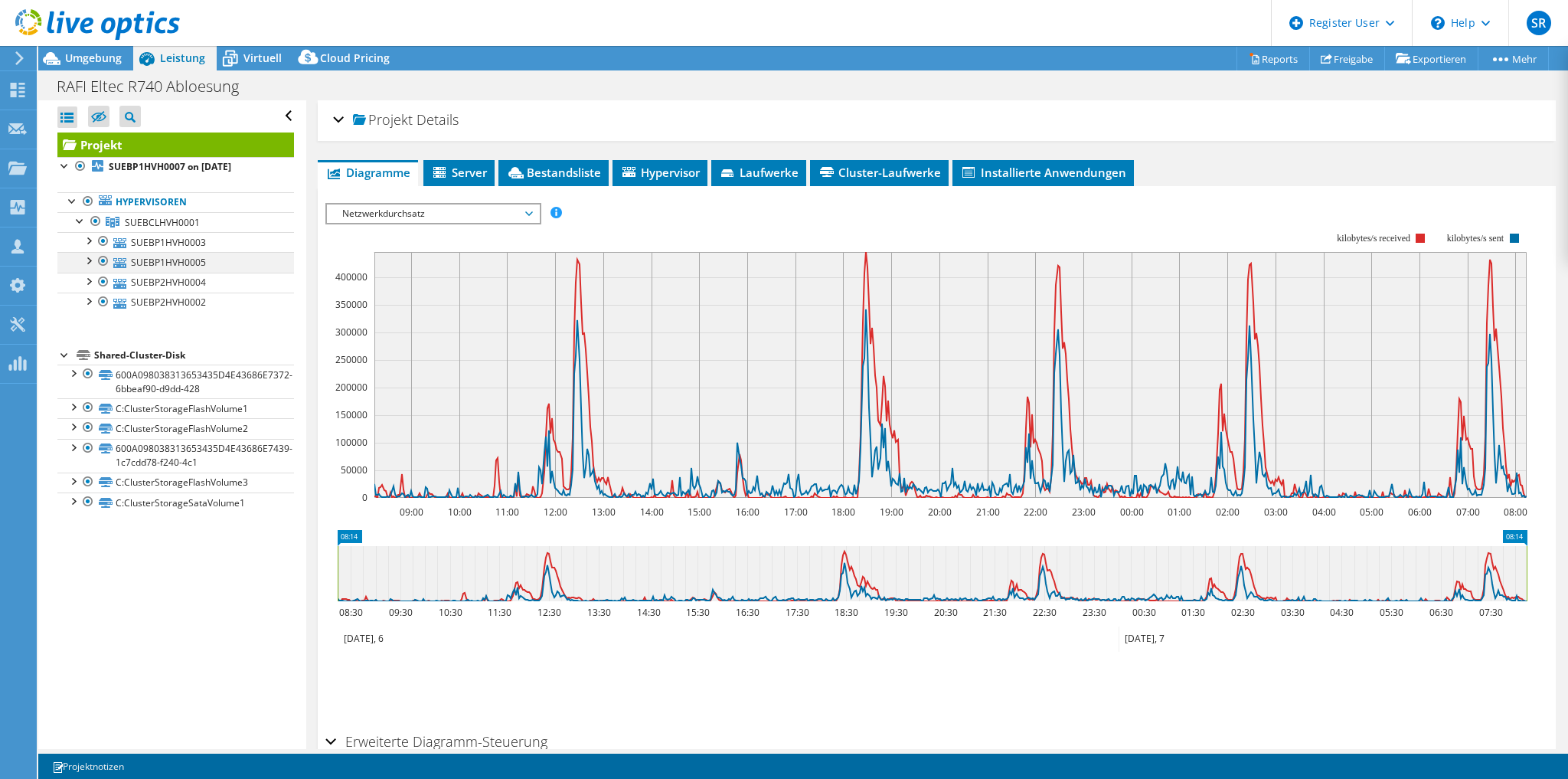
click at [100, 260] on div at bounding box center [104, 261] width 16 height 18
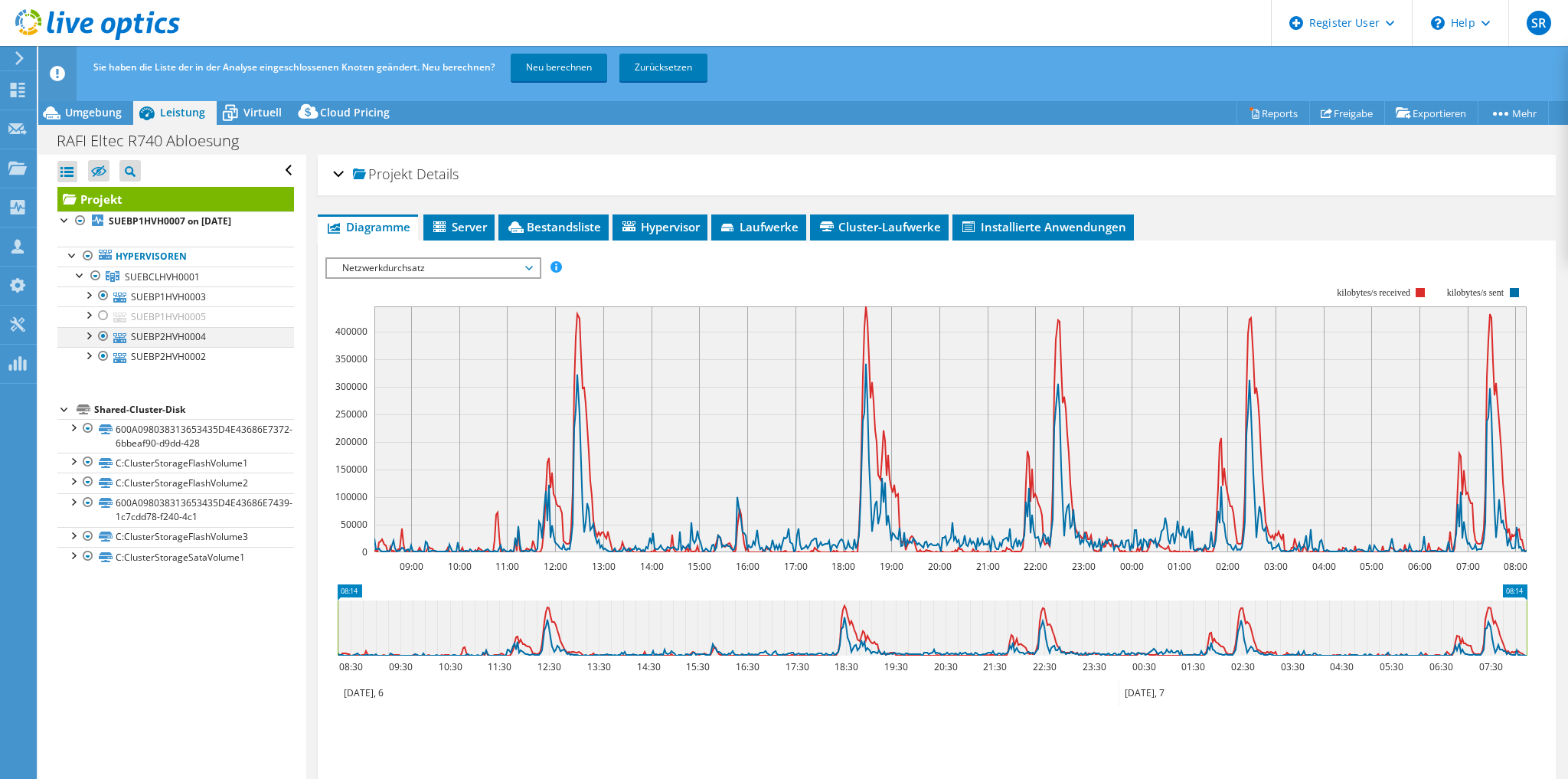
click at [104, 327] on div at bounding box center [104, 336] width 16 height 18
click at [104, 351] on div at bounding box center [104, 356] width 16 height 18
click at [532, 77] on link "Neu berechnen" at bounding box center [559, 67] width 97 height 27
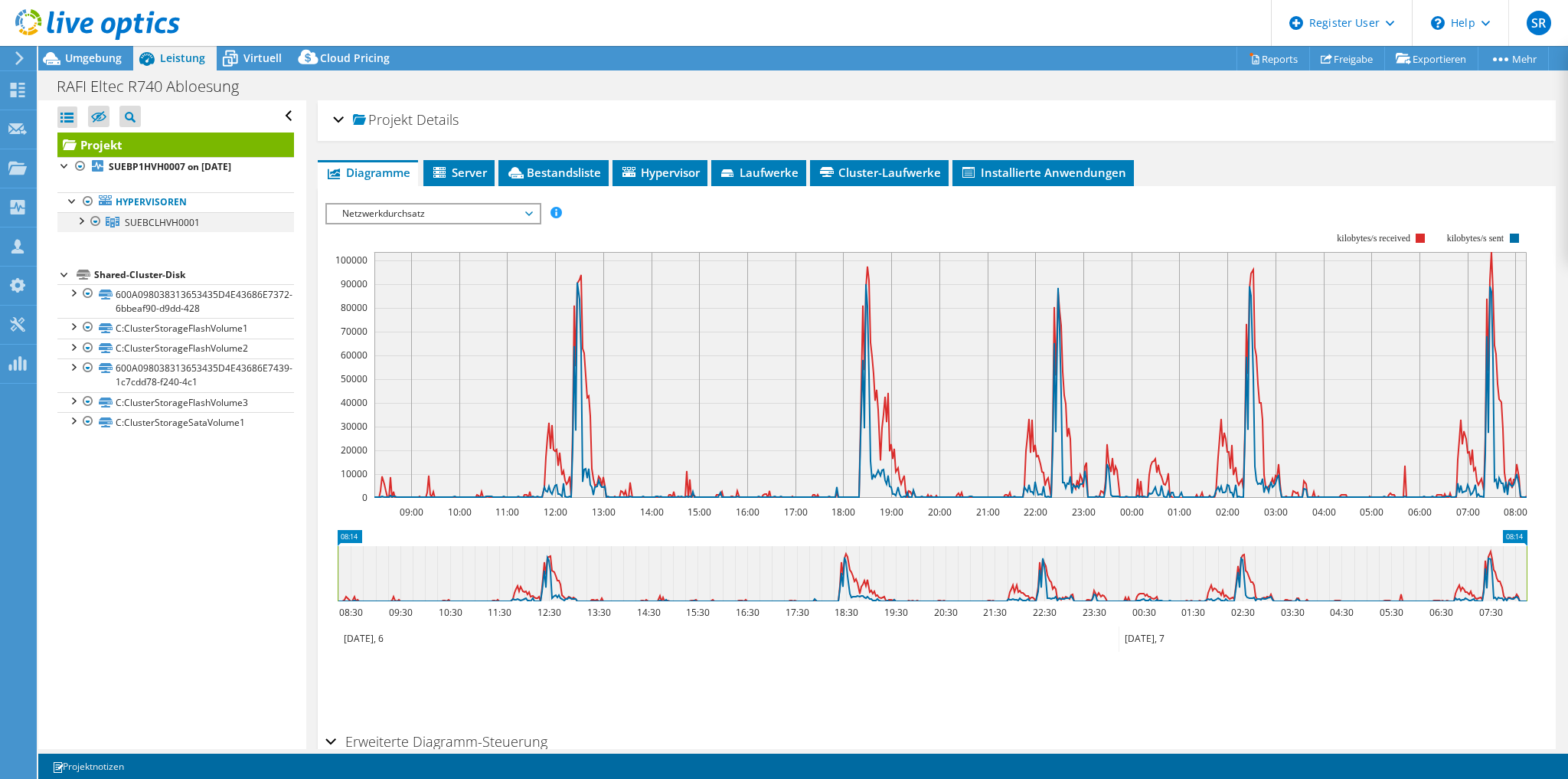
click at [82, 218] on div at bounding box center [81, 220] width 16 height 16
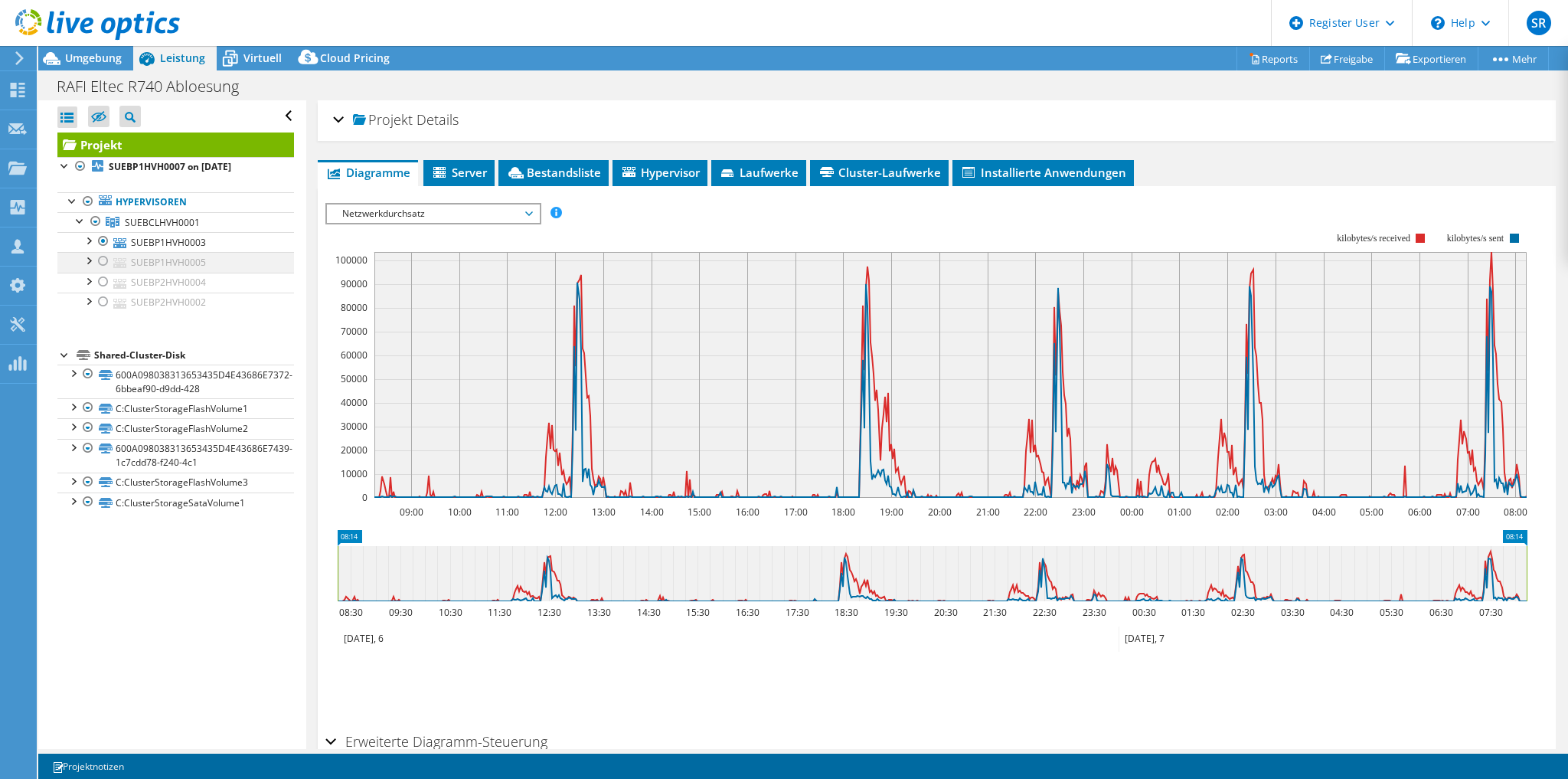
click at [106, 258] on div at bounding box center [104, 261] width 16 height 18
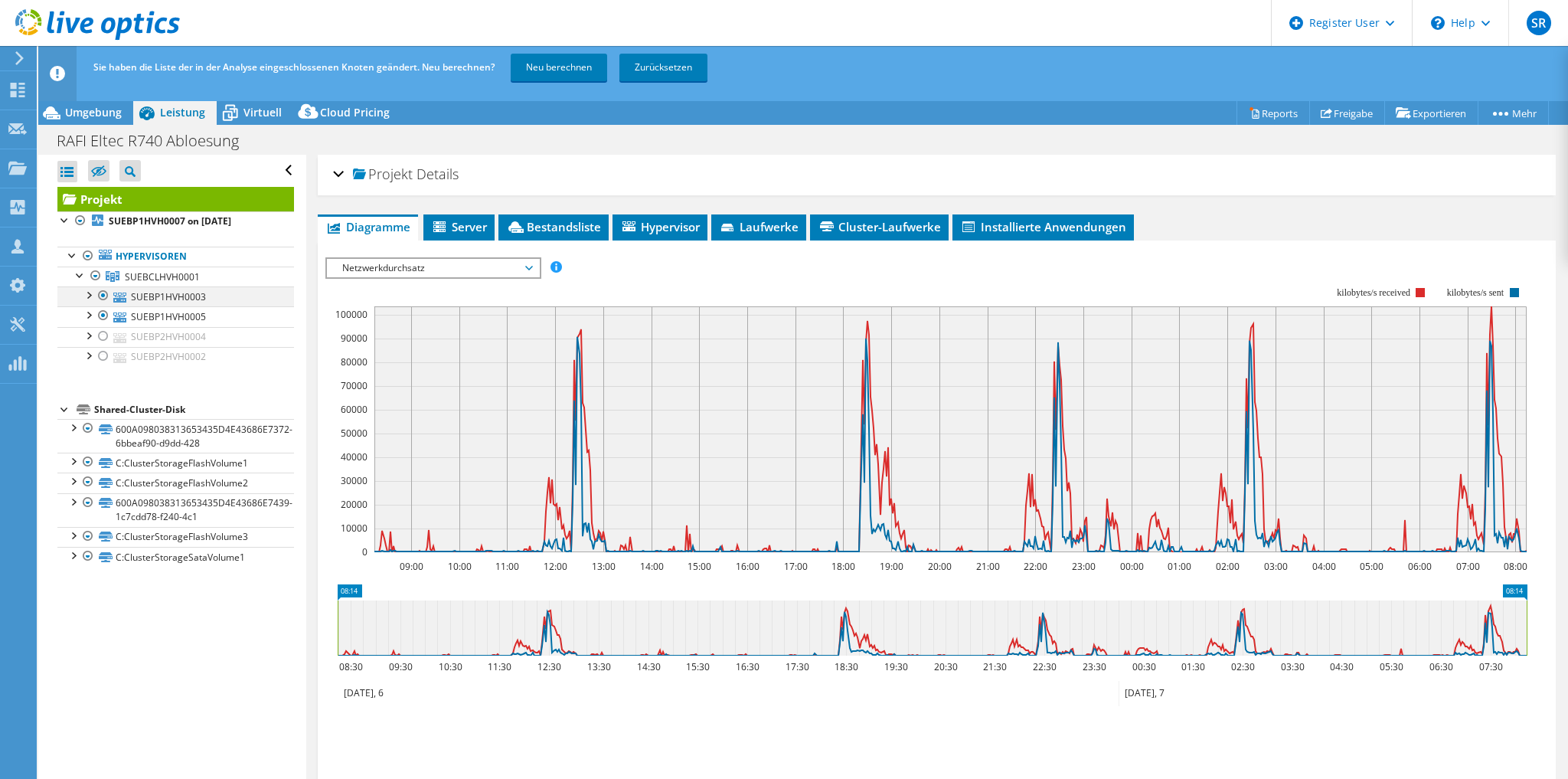
click at [103, 293] on div at bounding box center [104, 295] width 16 height 18
click at [543, 72] on link "Neu berechnen" at bounding box center [559, 67] width 97 height 27
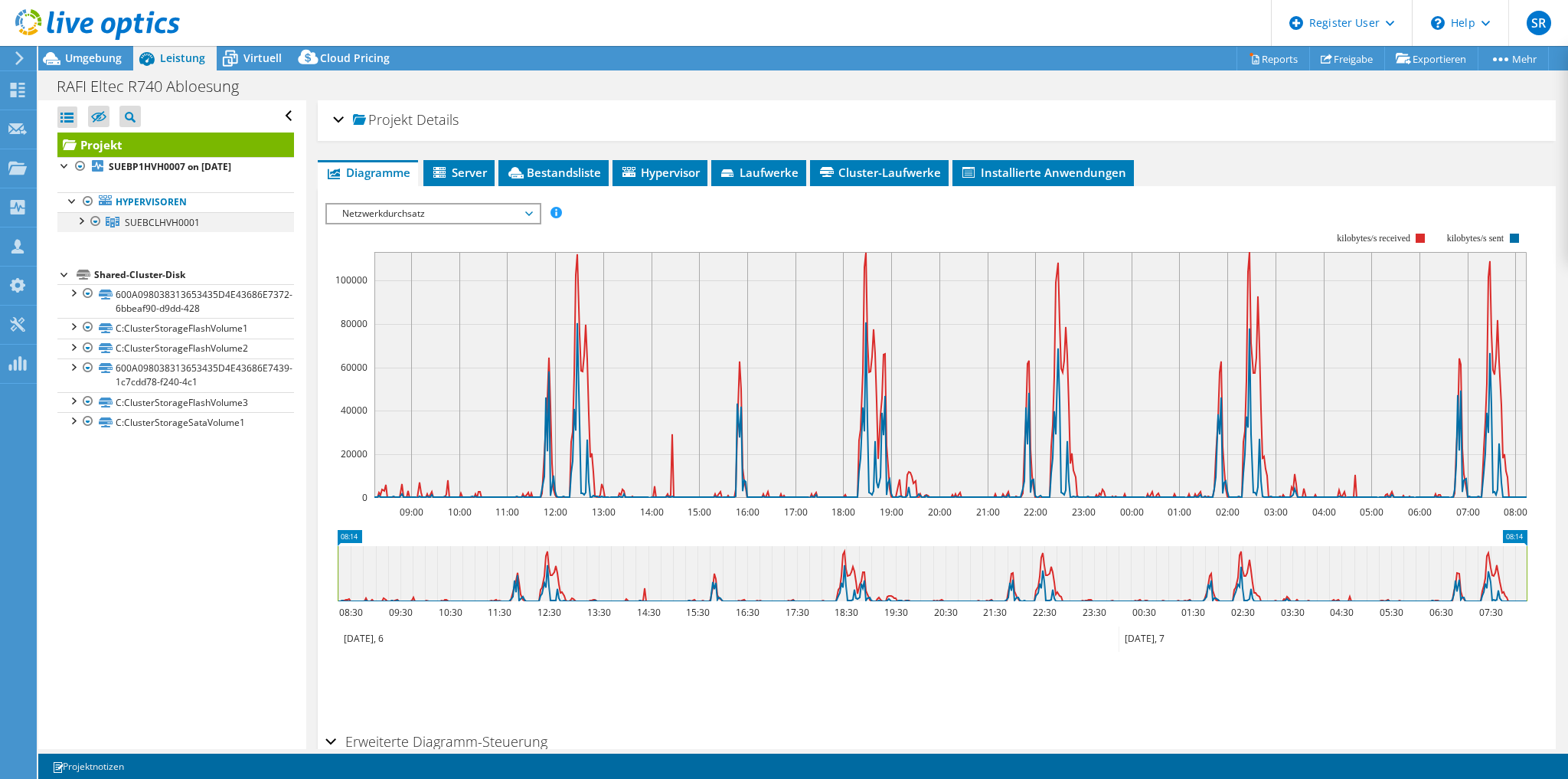
click at [86, 224] on div at bounding box center [81, 220] width 16 height 16
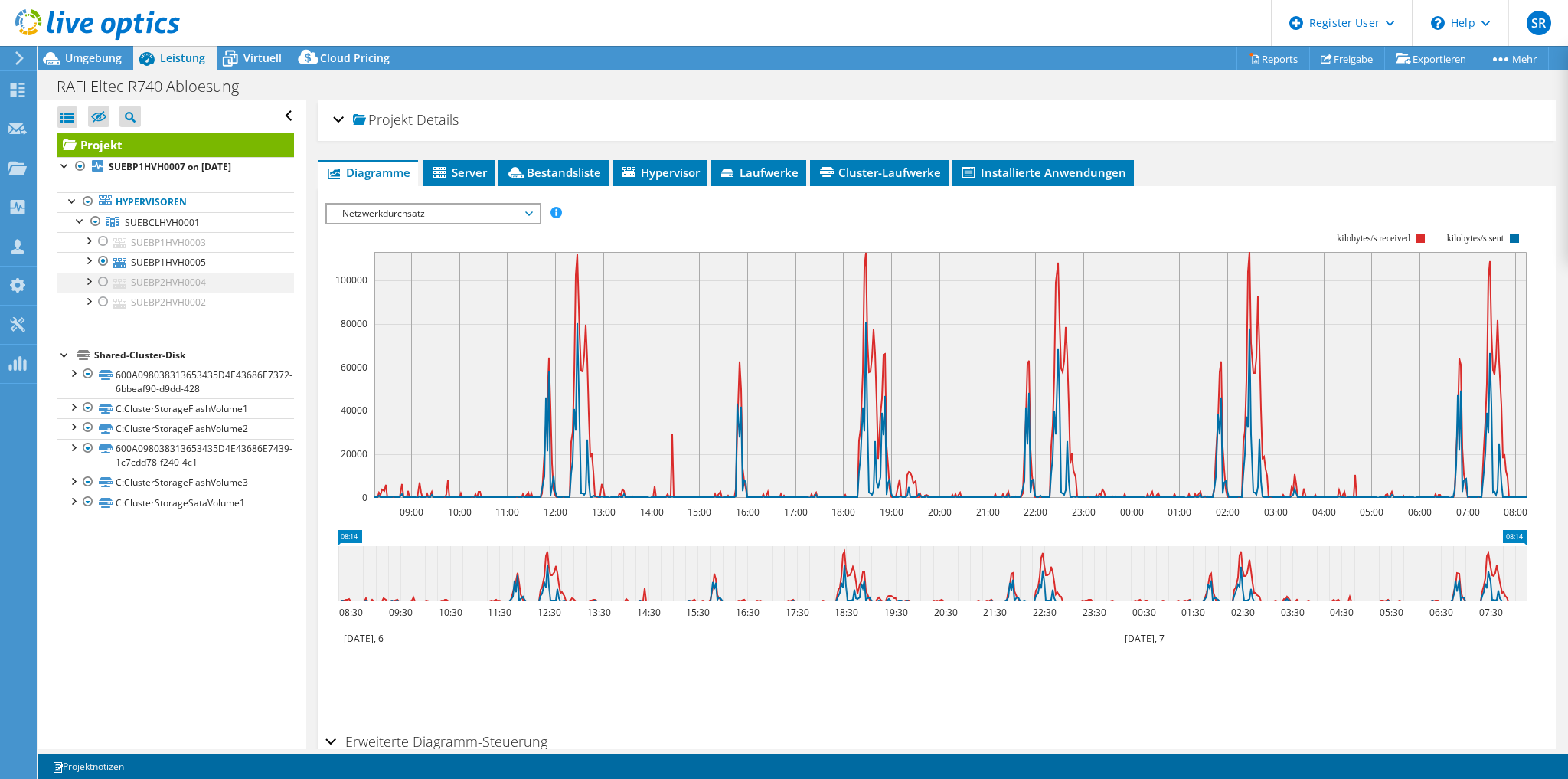
click at [103, 276] on div at bounding box center [104, 281] width 16 height 18
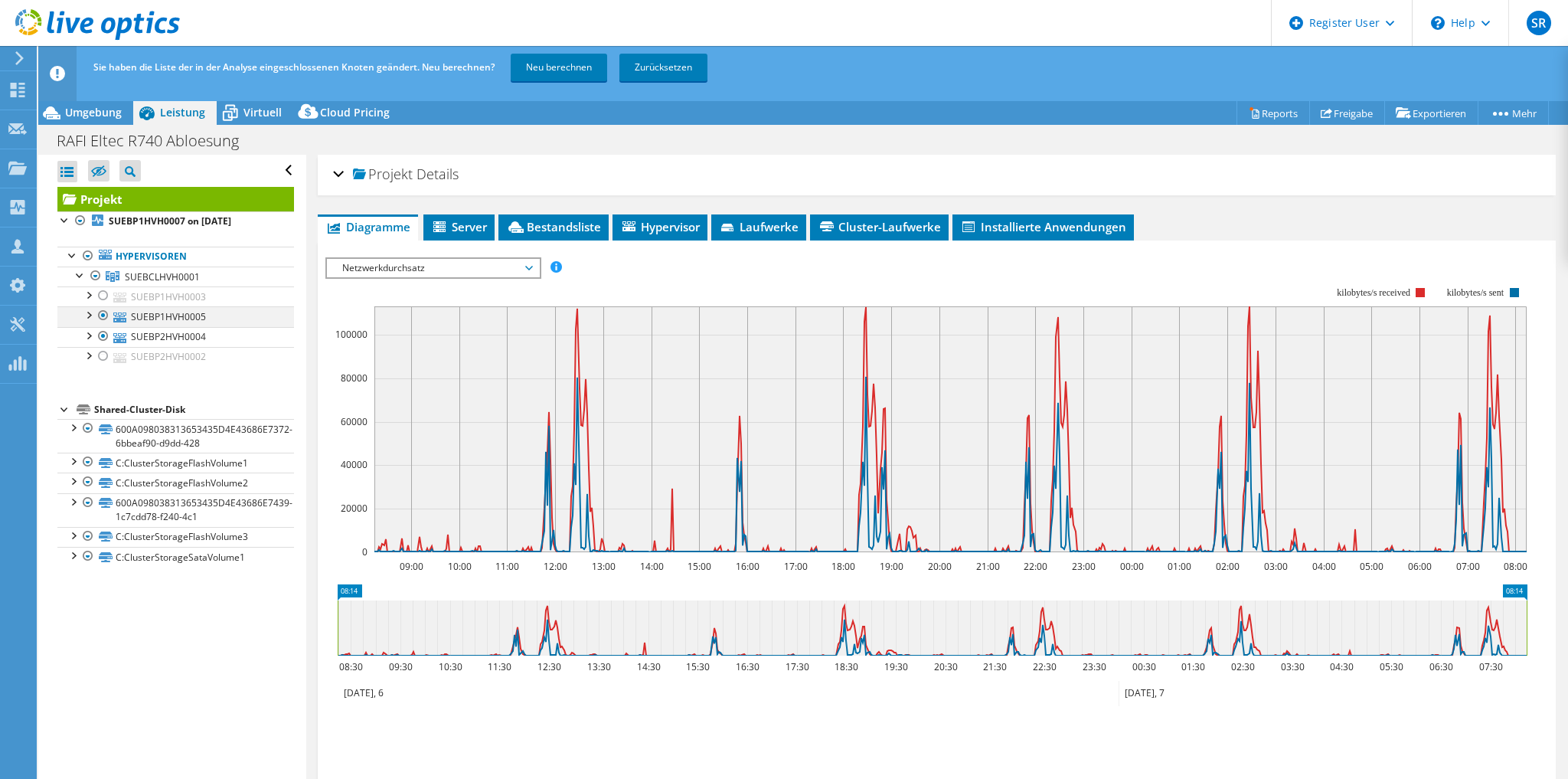
click at [103, 309] on div at bounding box center [104, 315] width 16 height 18
click at [530, 76] on link "Neu berechnen" at bounding box center [559, 67] width 97 height 27
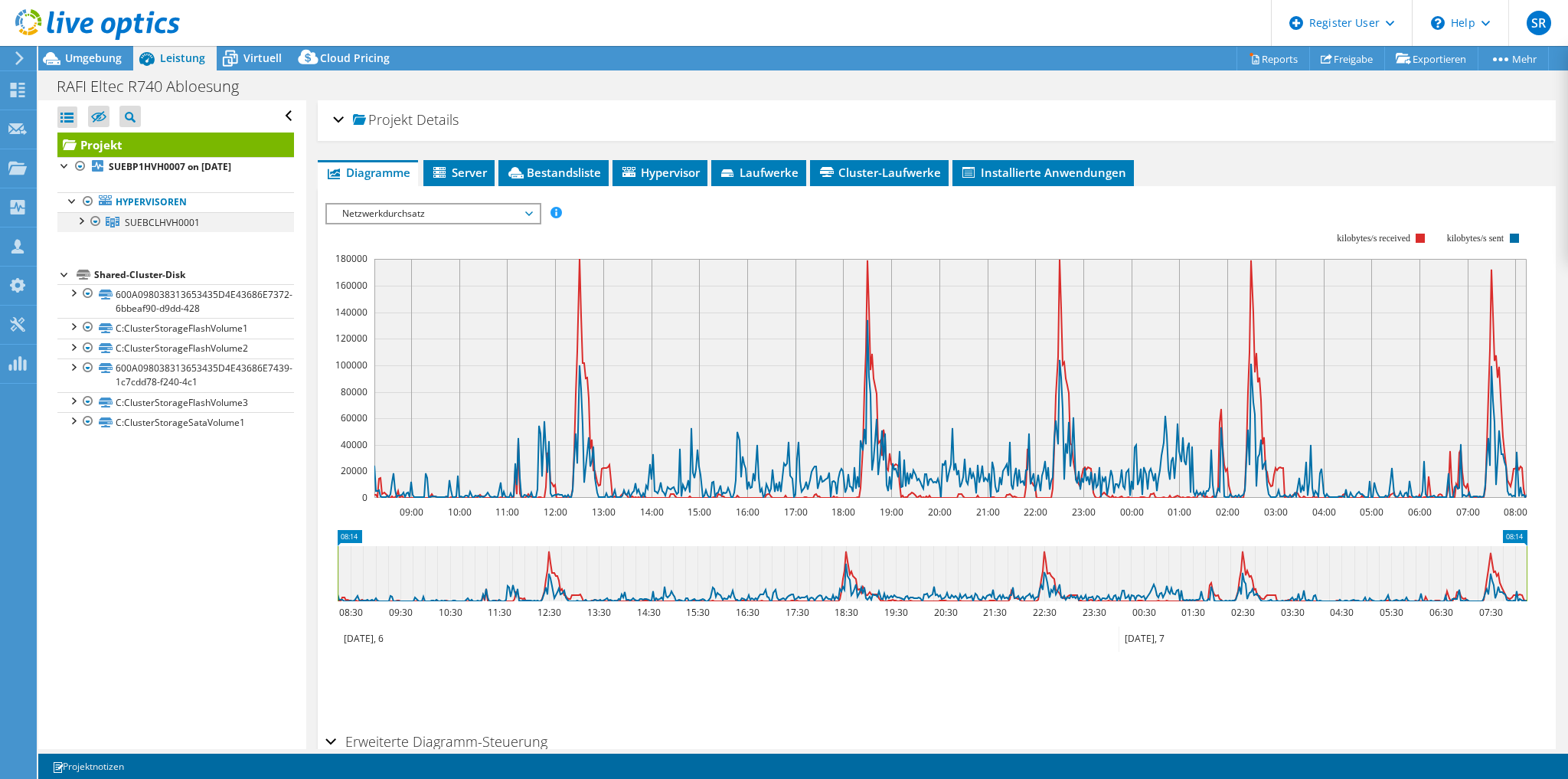
click at [78, 223] on div at bounding box center [81, 220] width 16 height 16
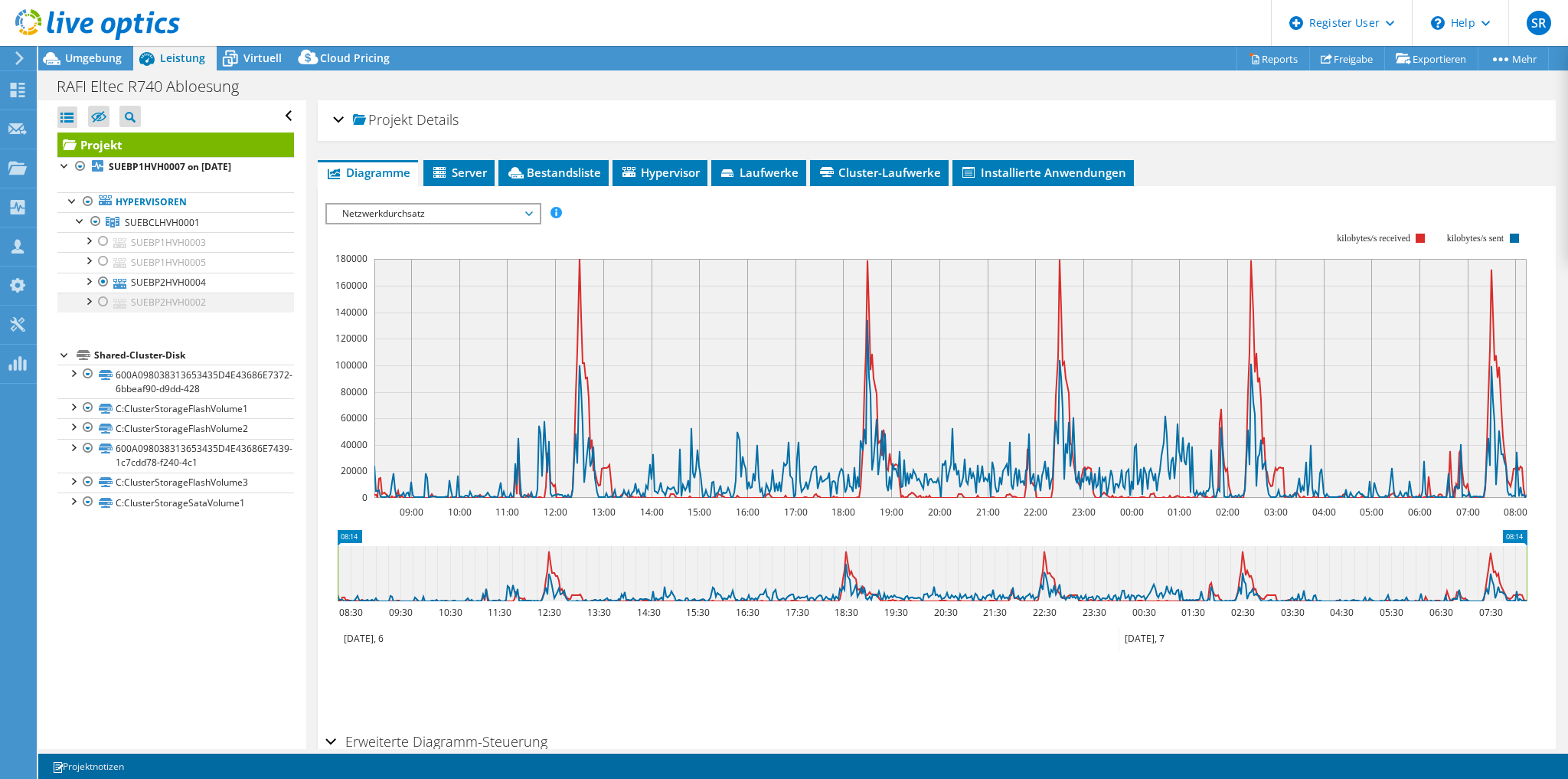
click at [104, 298] on div at bounding box center [104, 302] width 16 height 18
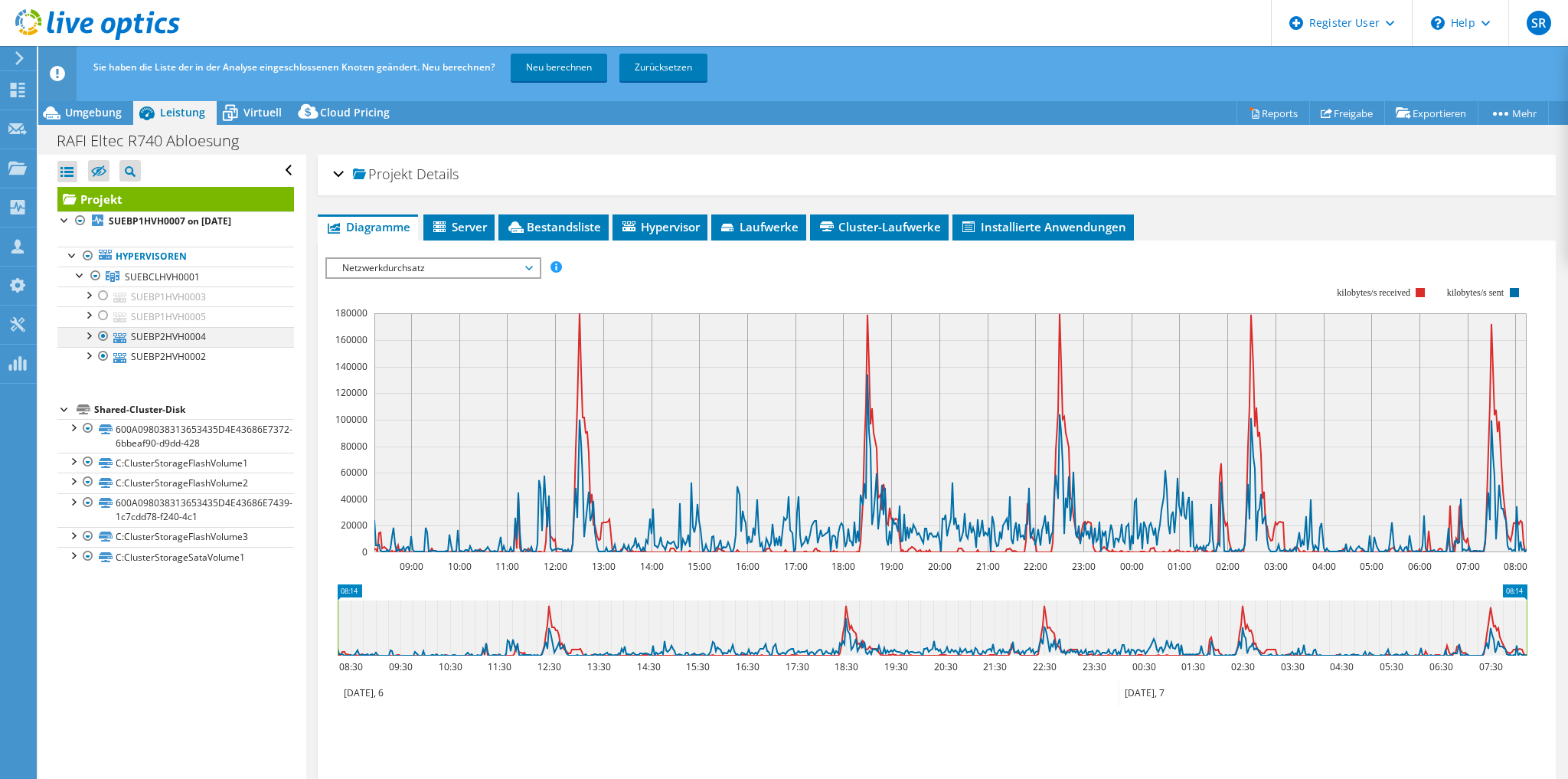
click at [104, 335] on div at bounding box center [104, 336] width 16 height 18
click at [549, 75] on link "Neu berechnen" at bounding box center [559, 67] width 97 height 27
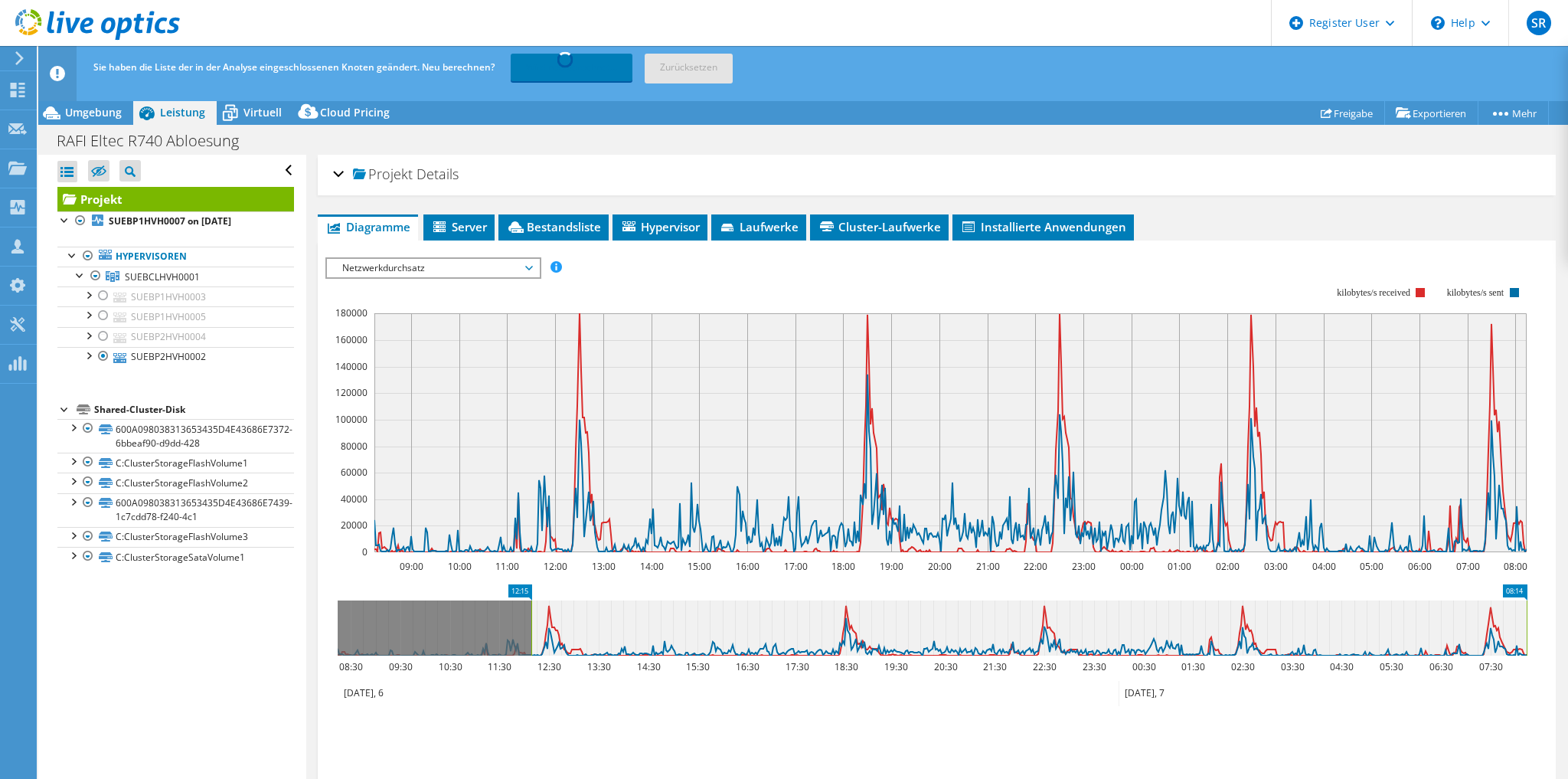
drag, startPoint x: 336, startPoint y: 627, endPoint x: 530, endPoint y: 638, distance: 194.3
click at [530, 638] on rect at bounding box center [531, 628] width 6 height 55
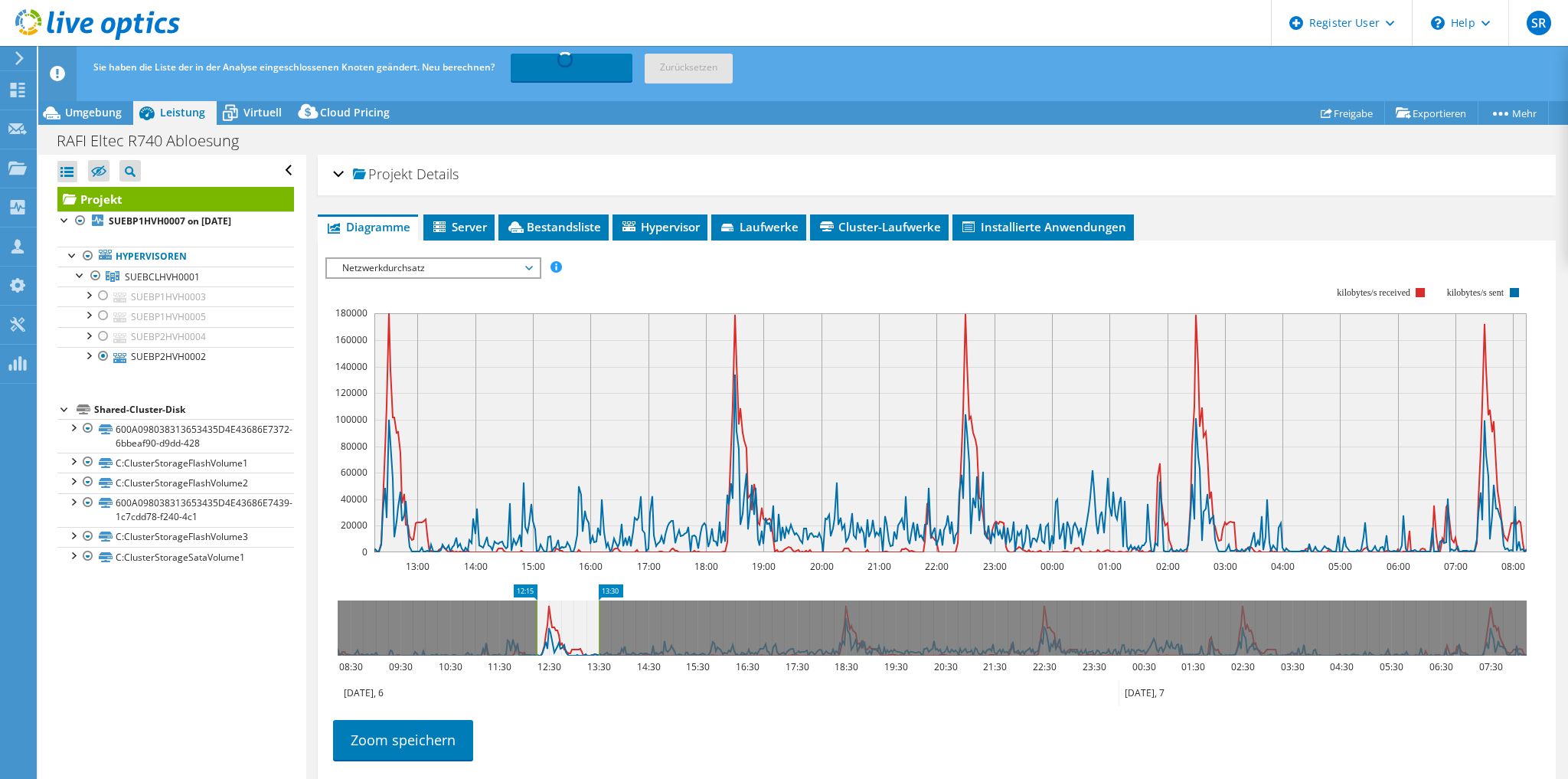
drag, startPoint x: 1529, startPoint y: 629, endPoint x: 600, endPoint y: 648, distance: 929.2
click at [600, 648] on rect at bounding box center [599, 628] width 6 height 55
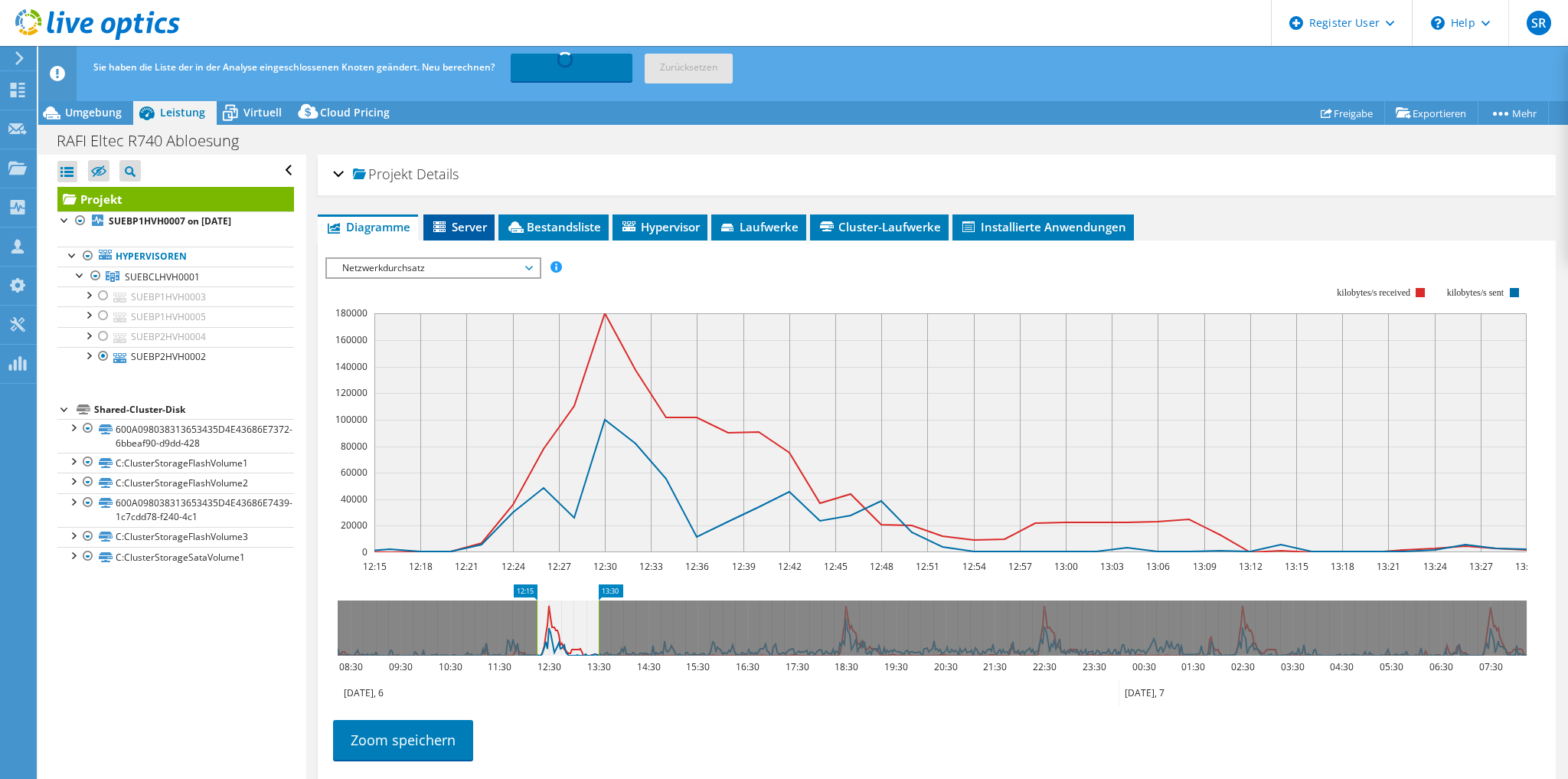
click at [460, 221] on span "Server" at bounding box center [458, 227] width 56 height 16
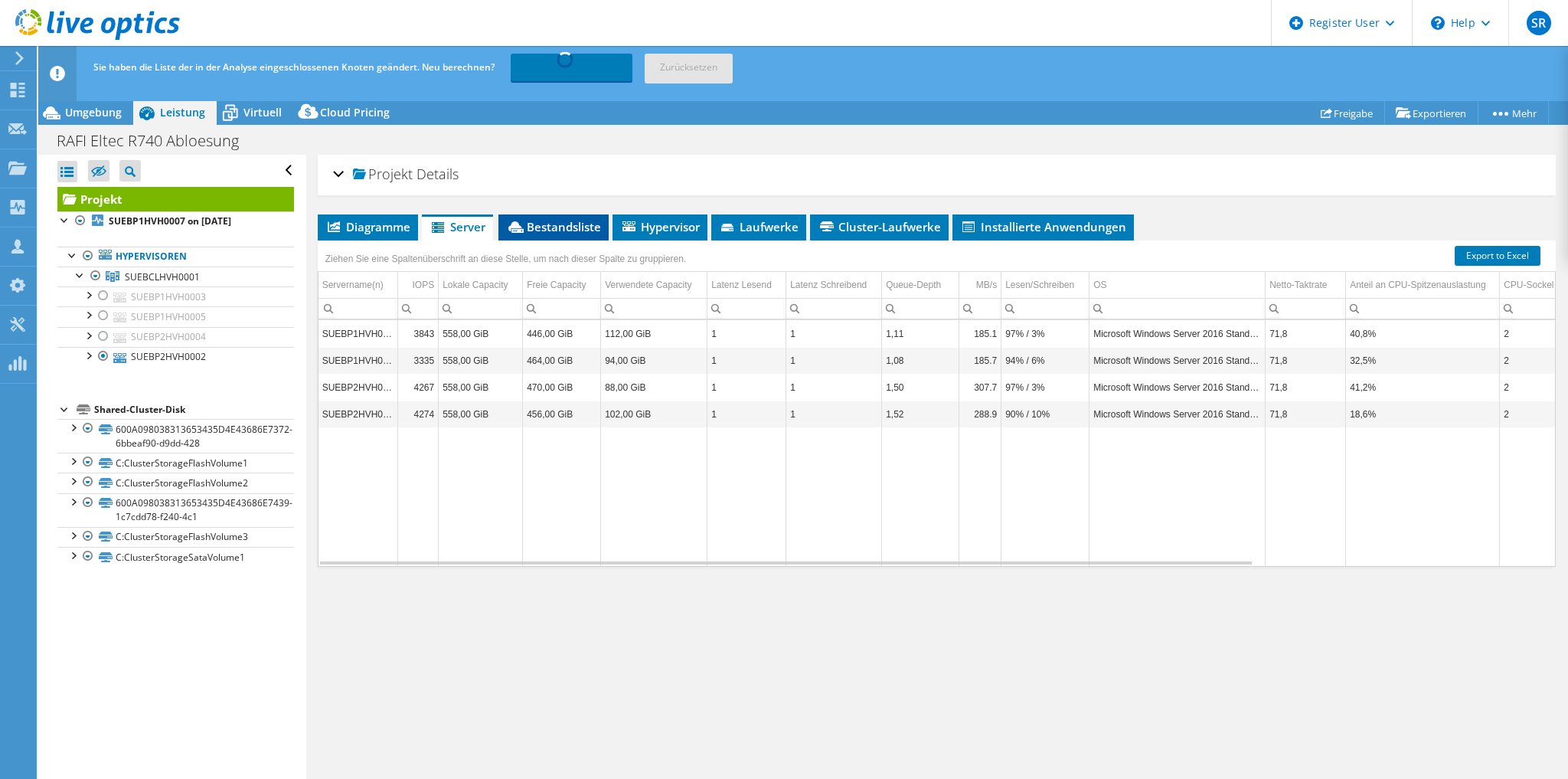
click at [561, 229] on span "Bestandsliste" at bounding box center [553, 227] width 95 height 16
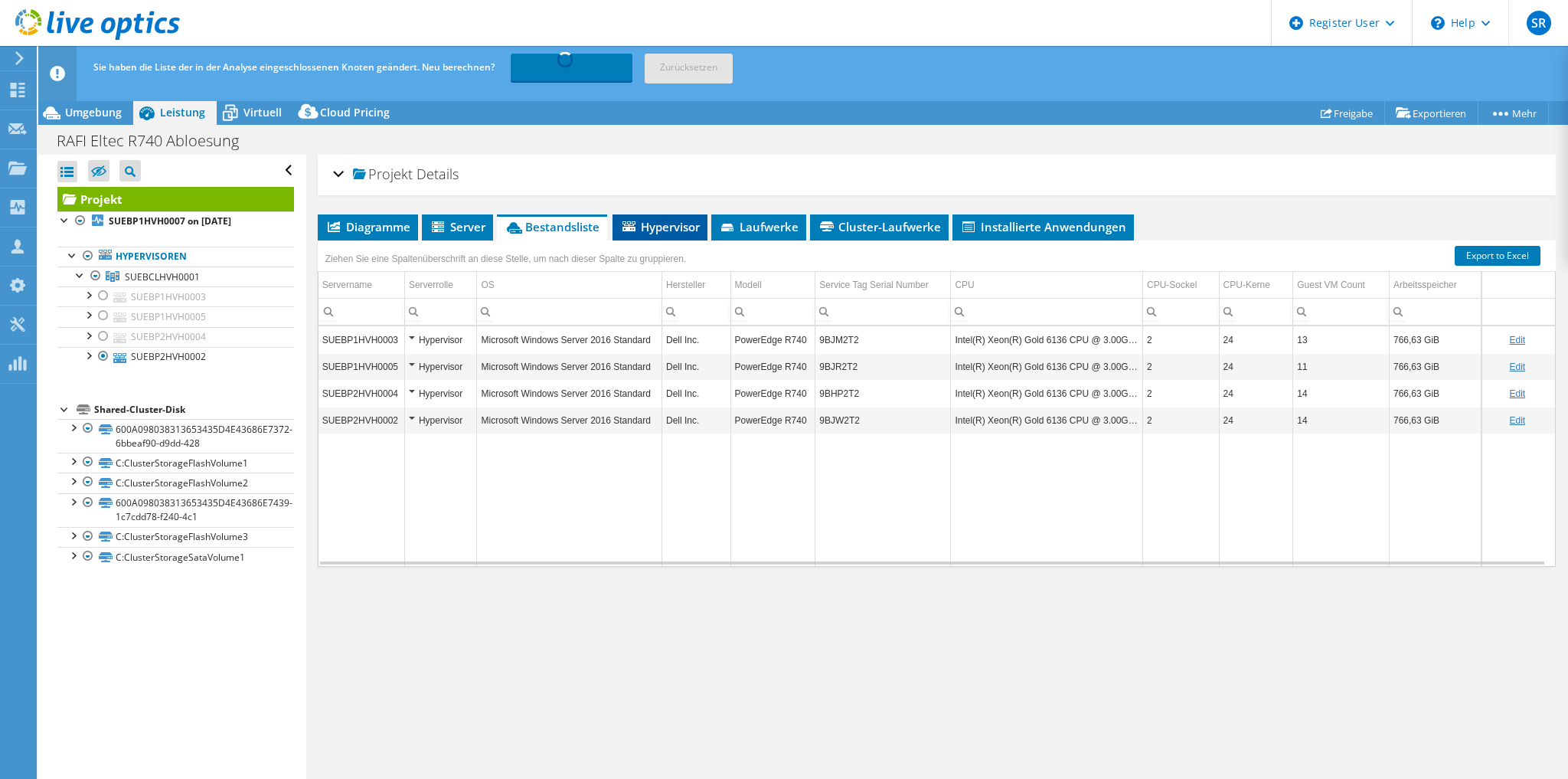
click at [662, 226] on span "Hypervisor" at bounding box center [659, 227] width 79 height 16
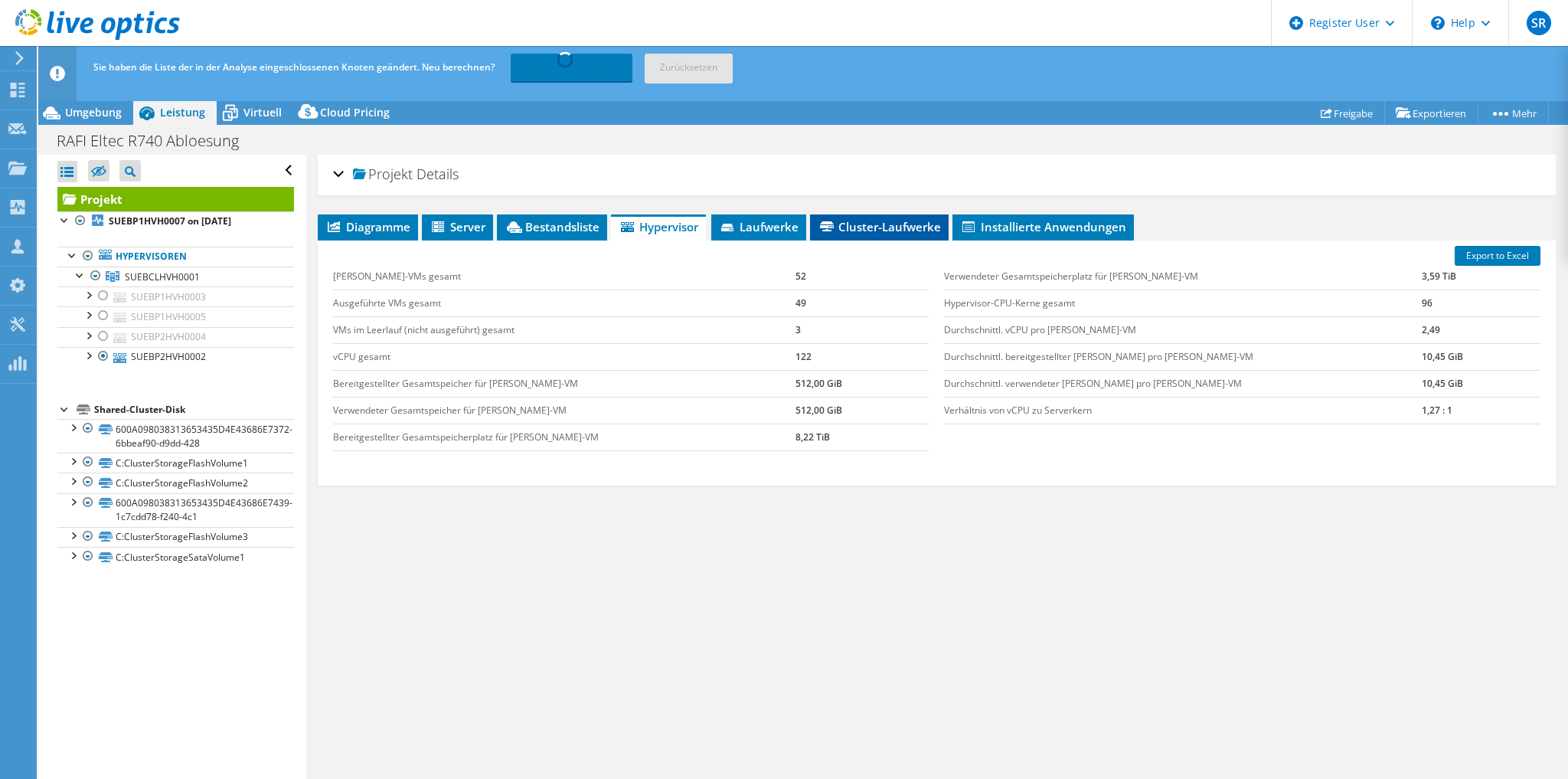
click at [860, 224] on span "Cluster-Laufwerke" at bounding box center [879, 227] width 123 height 16
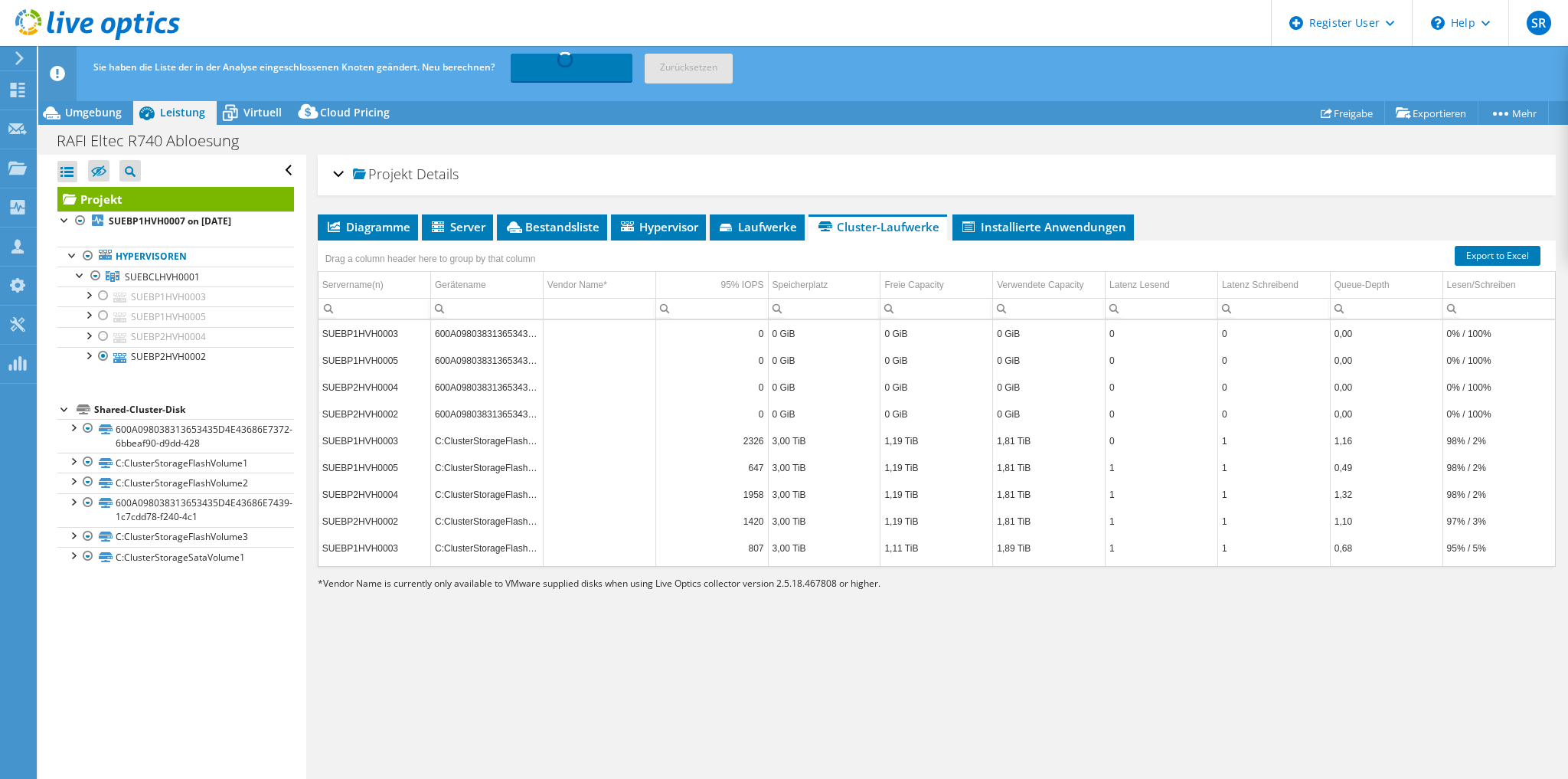
click at [860, 224] on span "Cluster-Laufwerke" at bounding box center [877, 227] width 123 height 16
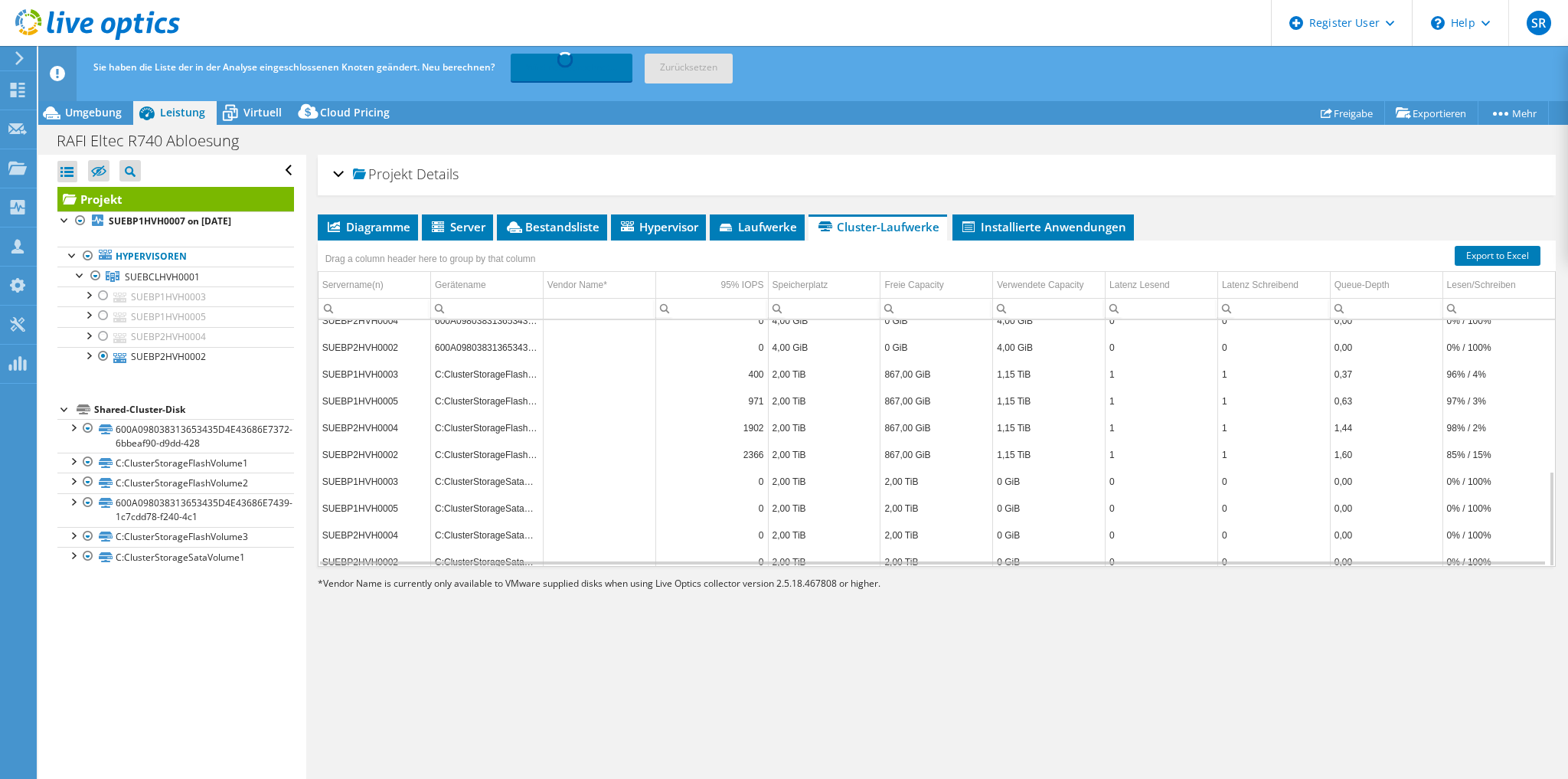
click at [1012, 446] on td "1,15 TiB" at bounding box center [1048, 455] width 112 height 27
click at [1030, 229] on span "Installierte Anwendungen" at bounding box center [1043, 227] width 166 height 16
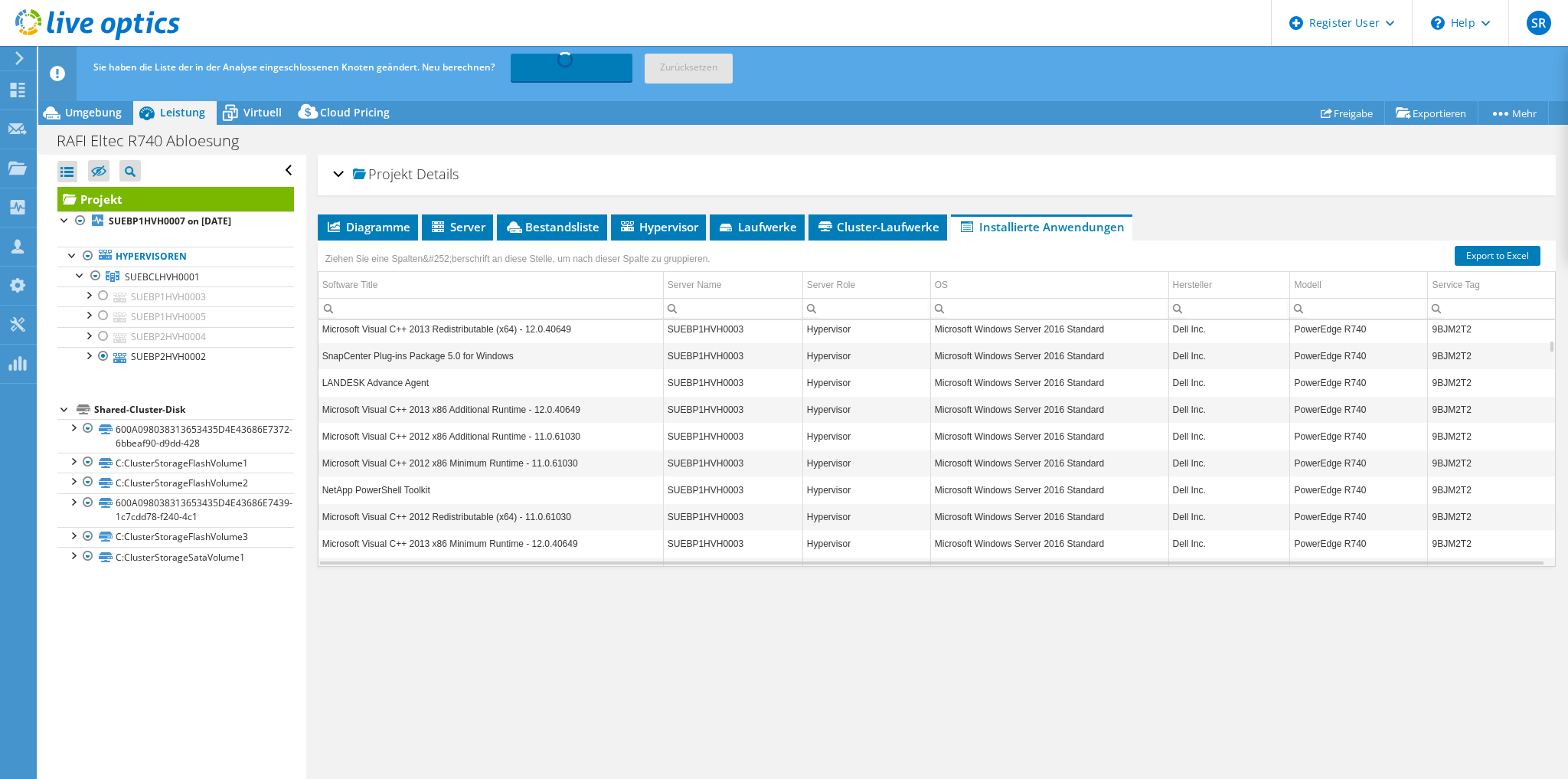
scroll to position [0, 0]
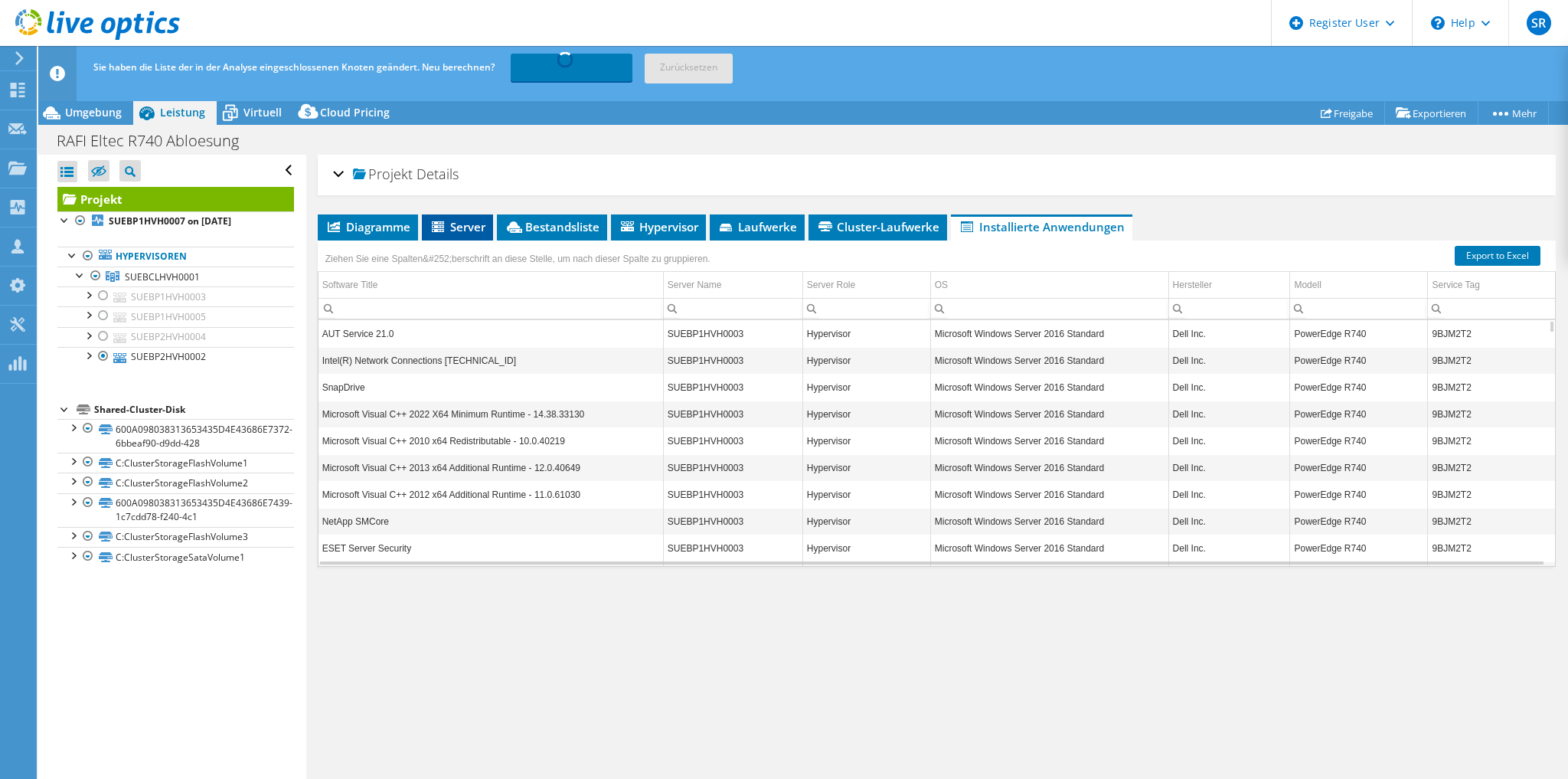
click at [455, 225] on span "Server" at bounding box center [457, 227] width 56 height 16
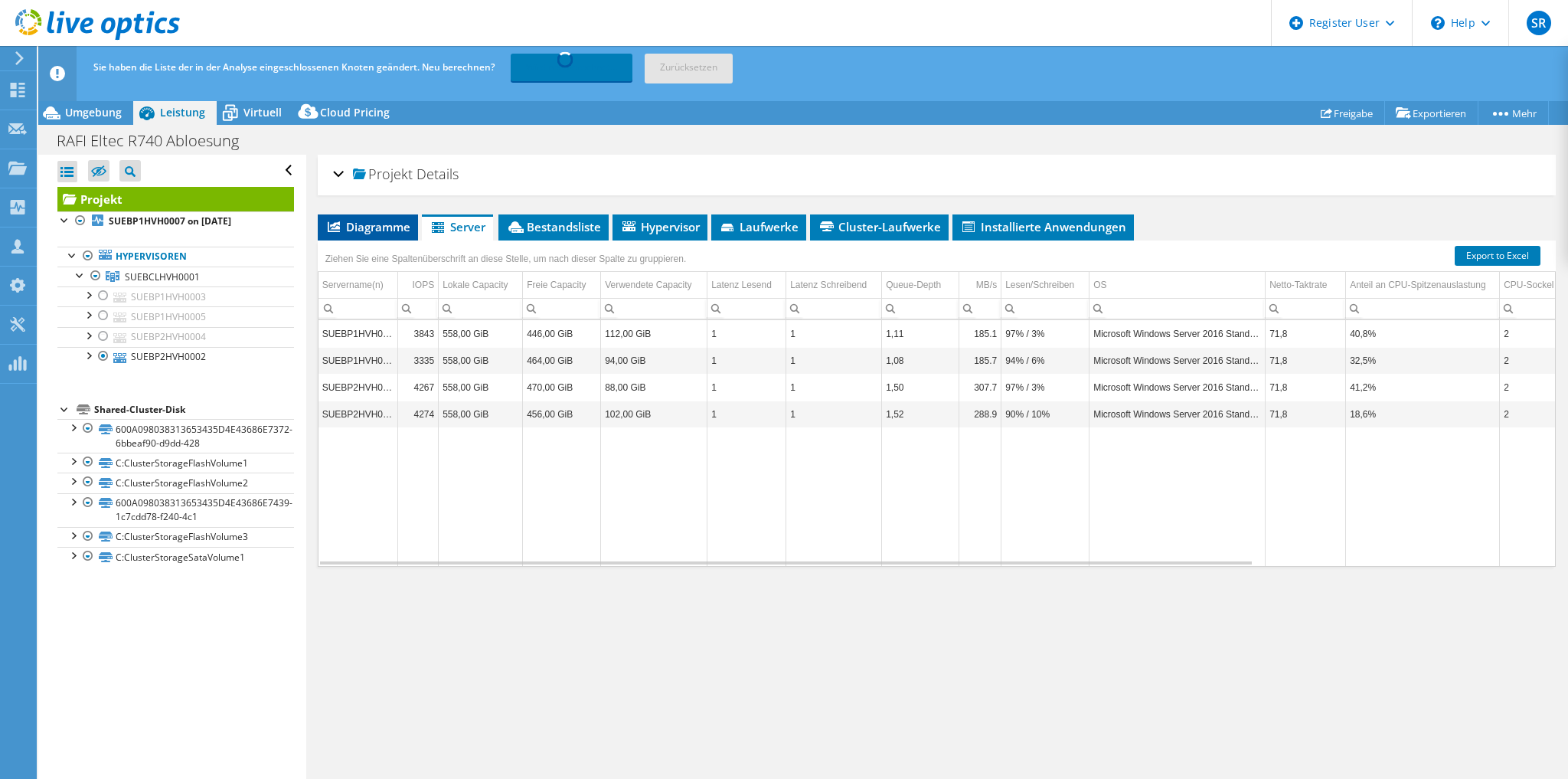
click at [371, 231] on span "Diagramme" at bounding box center [368, 227] width 85 height 16
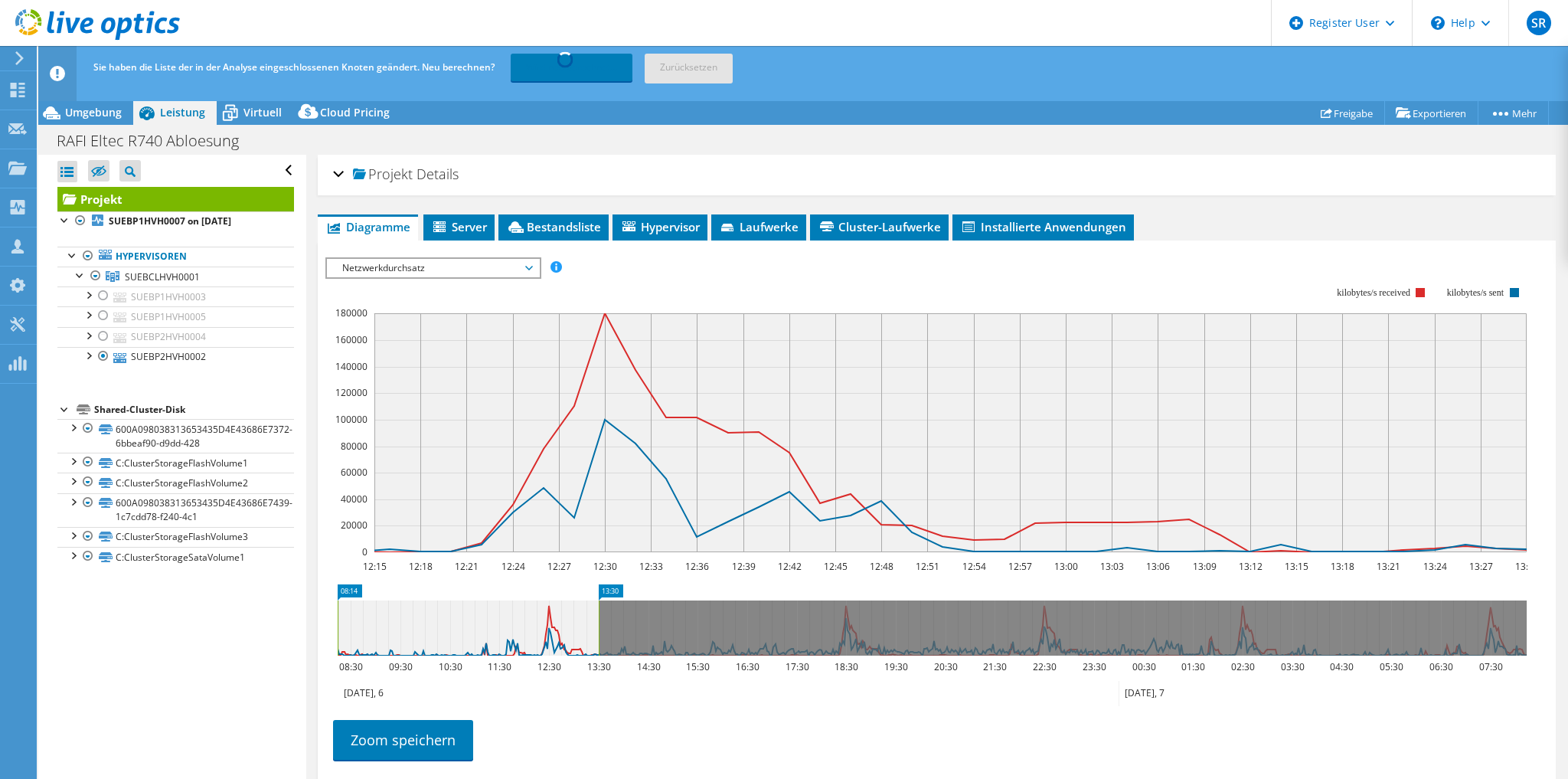
drag, startPoint x: 535, startPoint y: 630, endPoint x: 203, endPoint y: 622, distance: 332.1
click at [203, 622] on div "Alle öffnen Alle schließen Ausgeschlossene Knoten verbergen Projektbaumfilter" at bounding box center [803, 479] width 1530 height 649
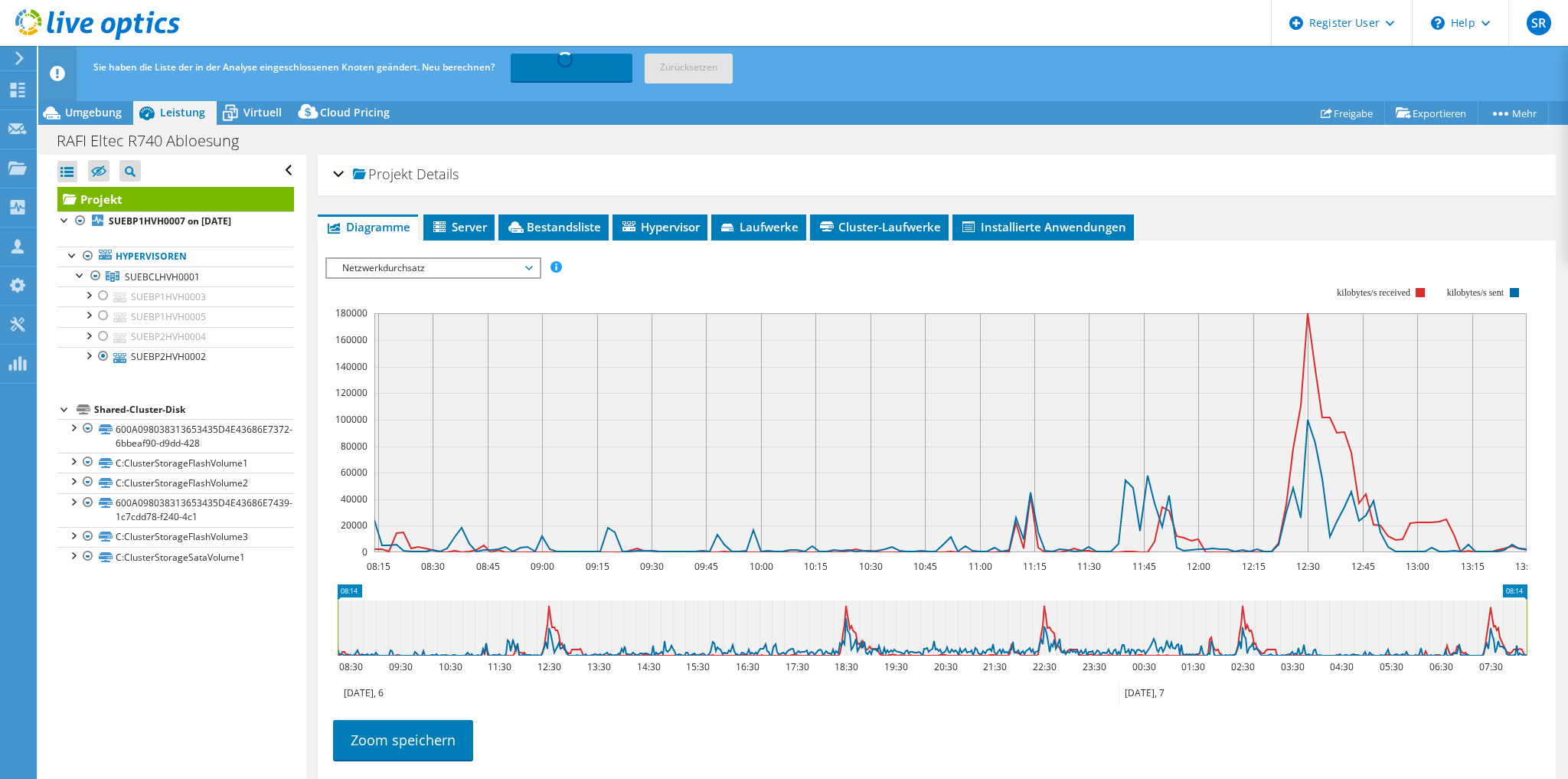
drag, startPoint x: 599, startPoint y: 620, endPoint x: 1563, endPoint y: 622, distance: 964.0
click at [1563, 622] on article "Projekt Details Vorbereitet für: [PERSON_NAME], [PERSON_NAME][EMAIL_ADDRESS][PE…" at bounding box center [937, 479] width 1262 height 649
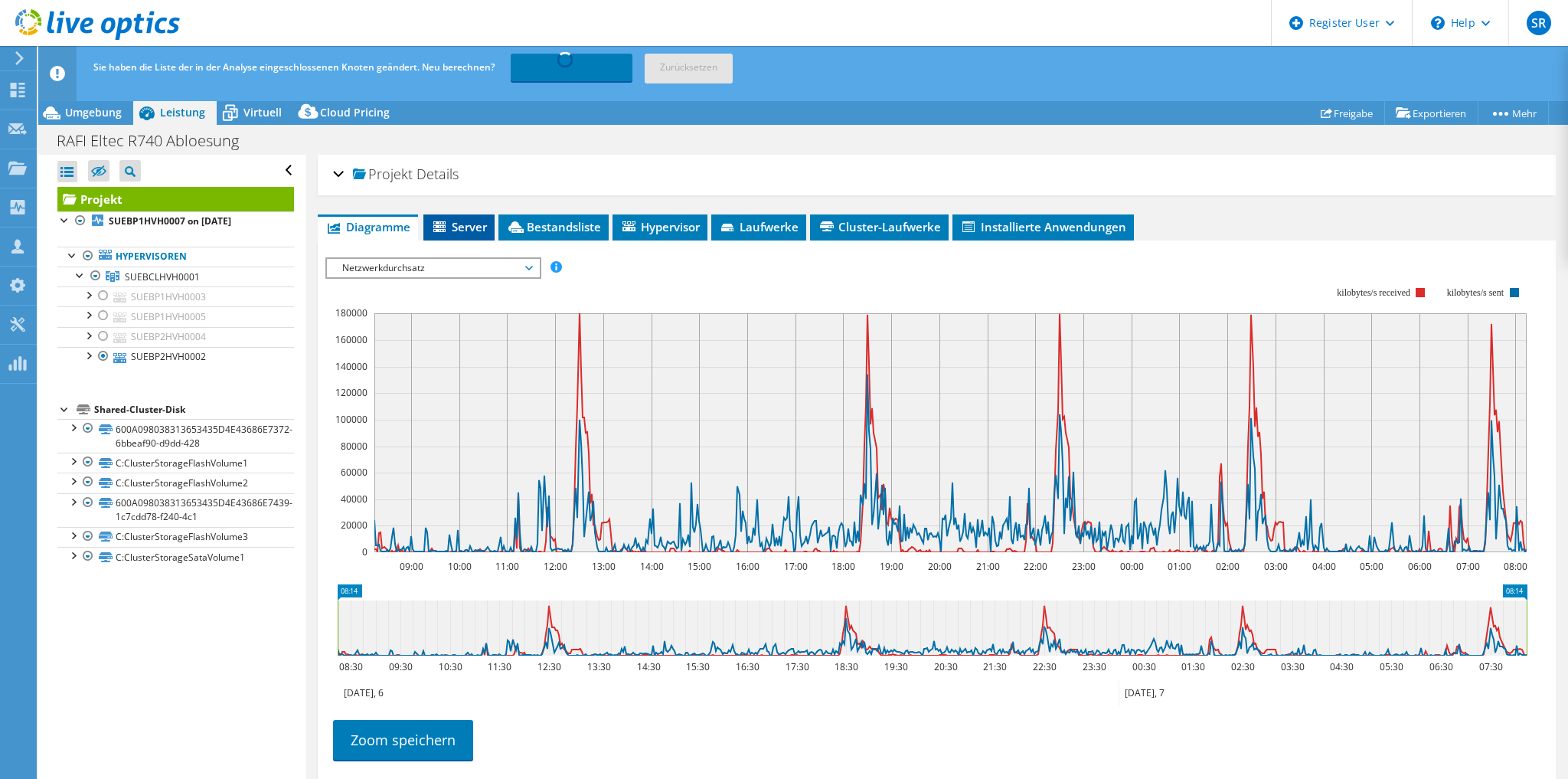
click at [469, 224] on span "Server" at bounding box center [458, 227] width 56 height 16
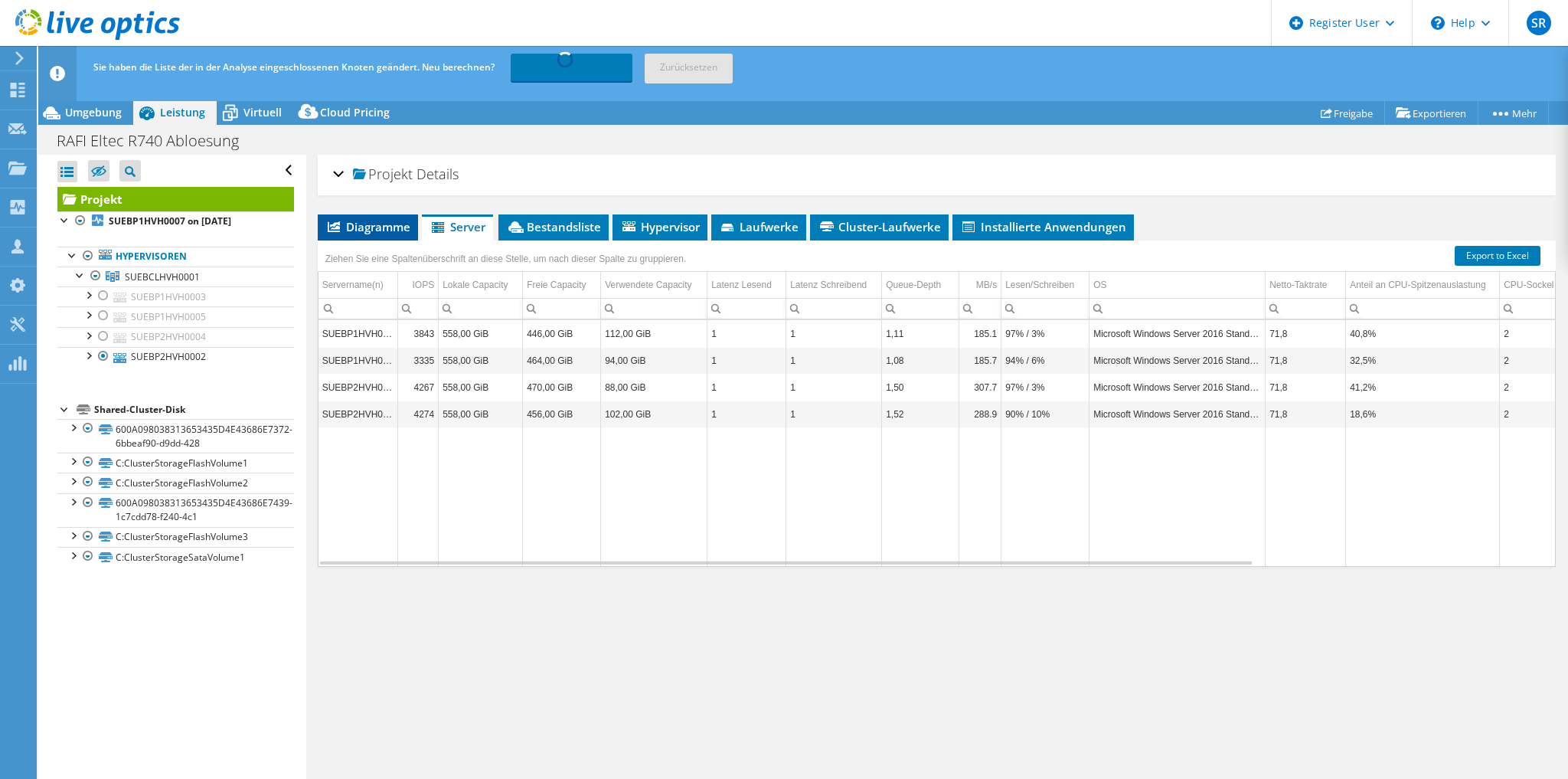
click at [371, 229] on span "Diagramme" at bounding box center [368, 227] width 85 height 16
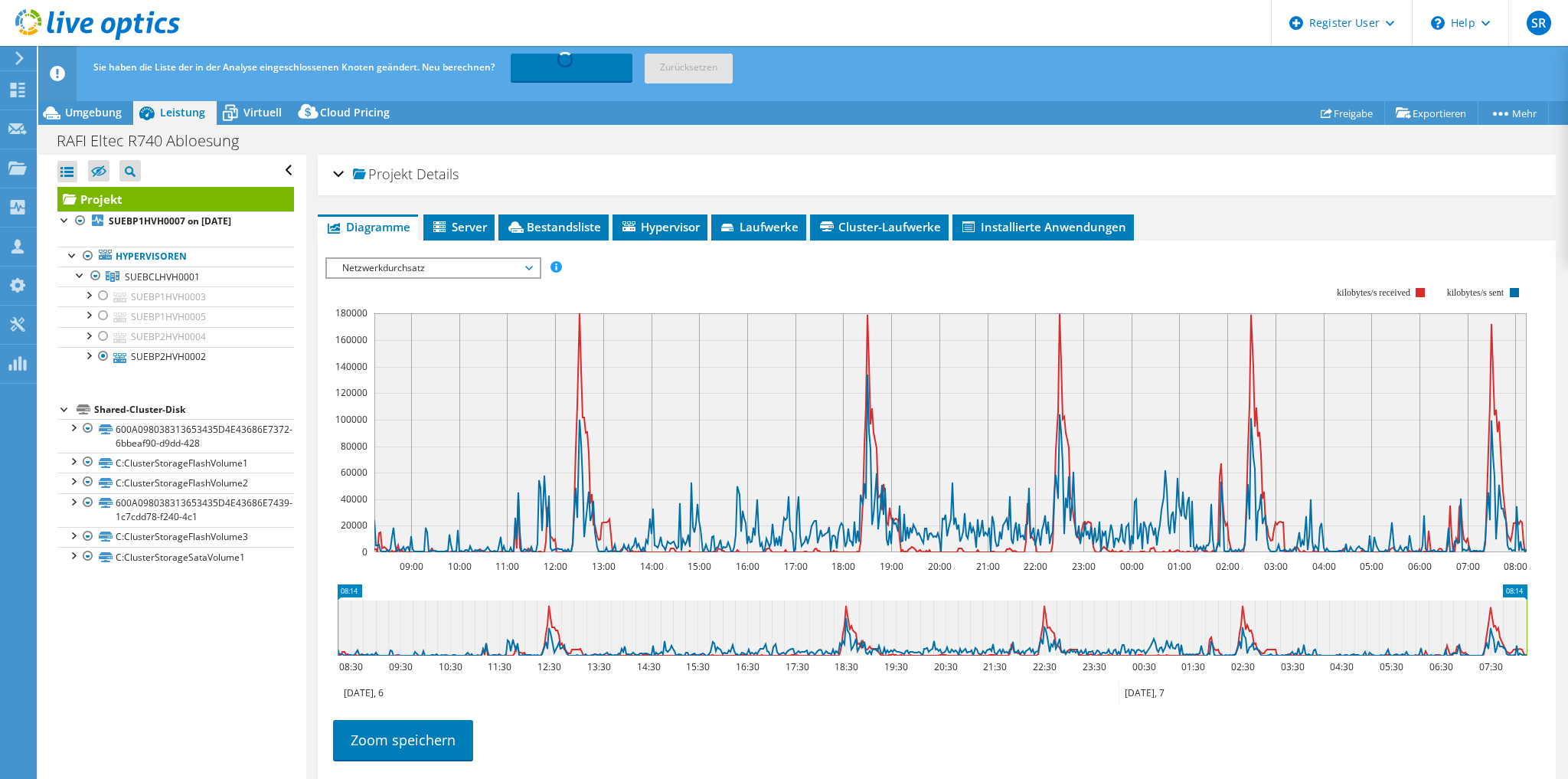
click at [405, 267] on span "Netzwerkdurchsatz" at bounding box center [432, 268] width 197 height 18
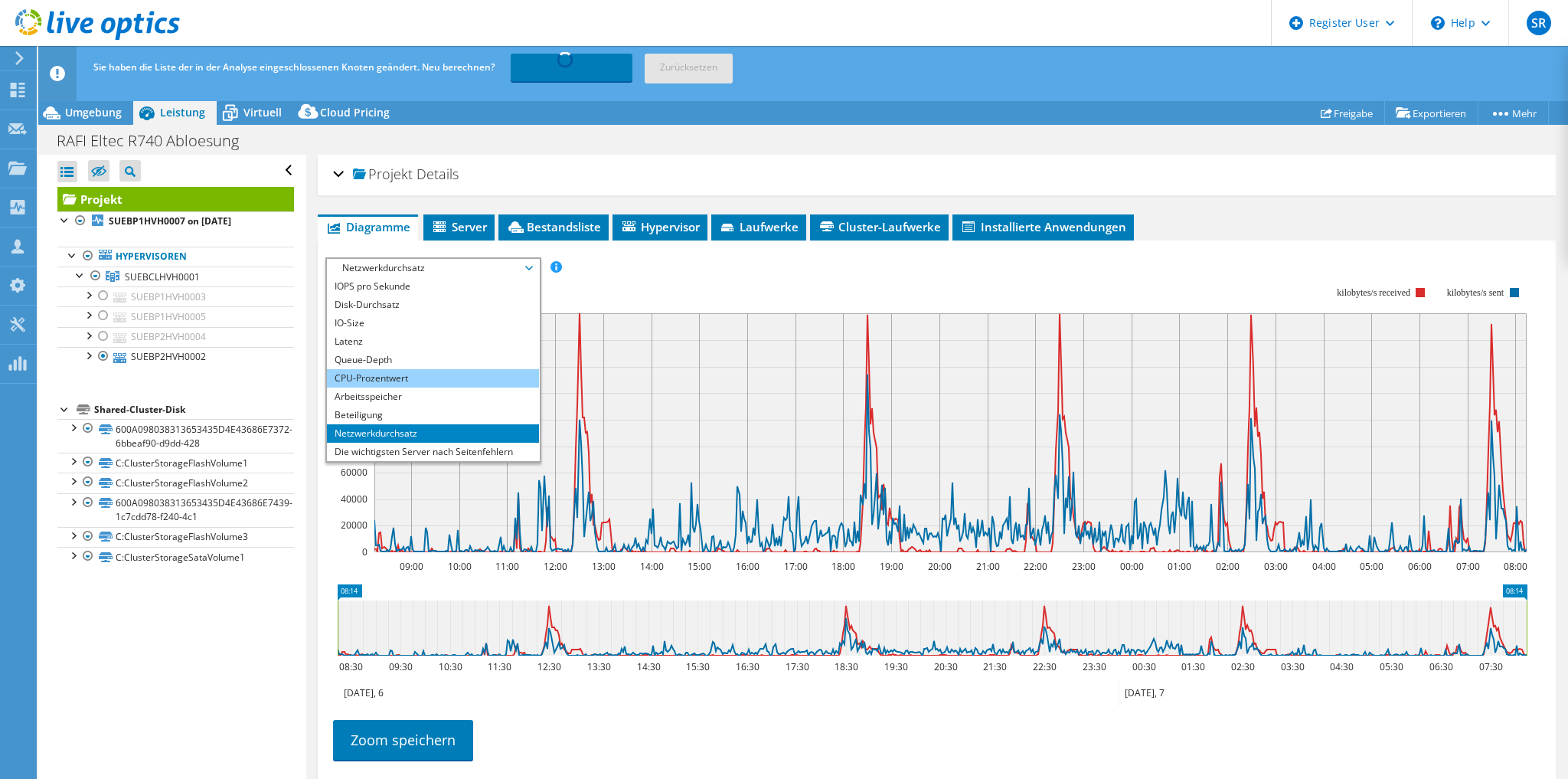
click at [366, 378] on li "CPU-Prozentwert" at bounding box center [433, 378] width 212 height 18
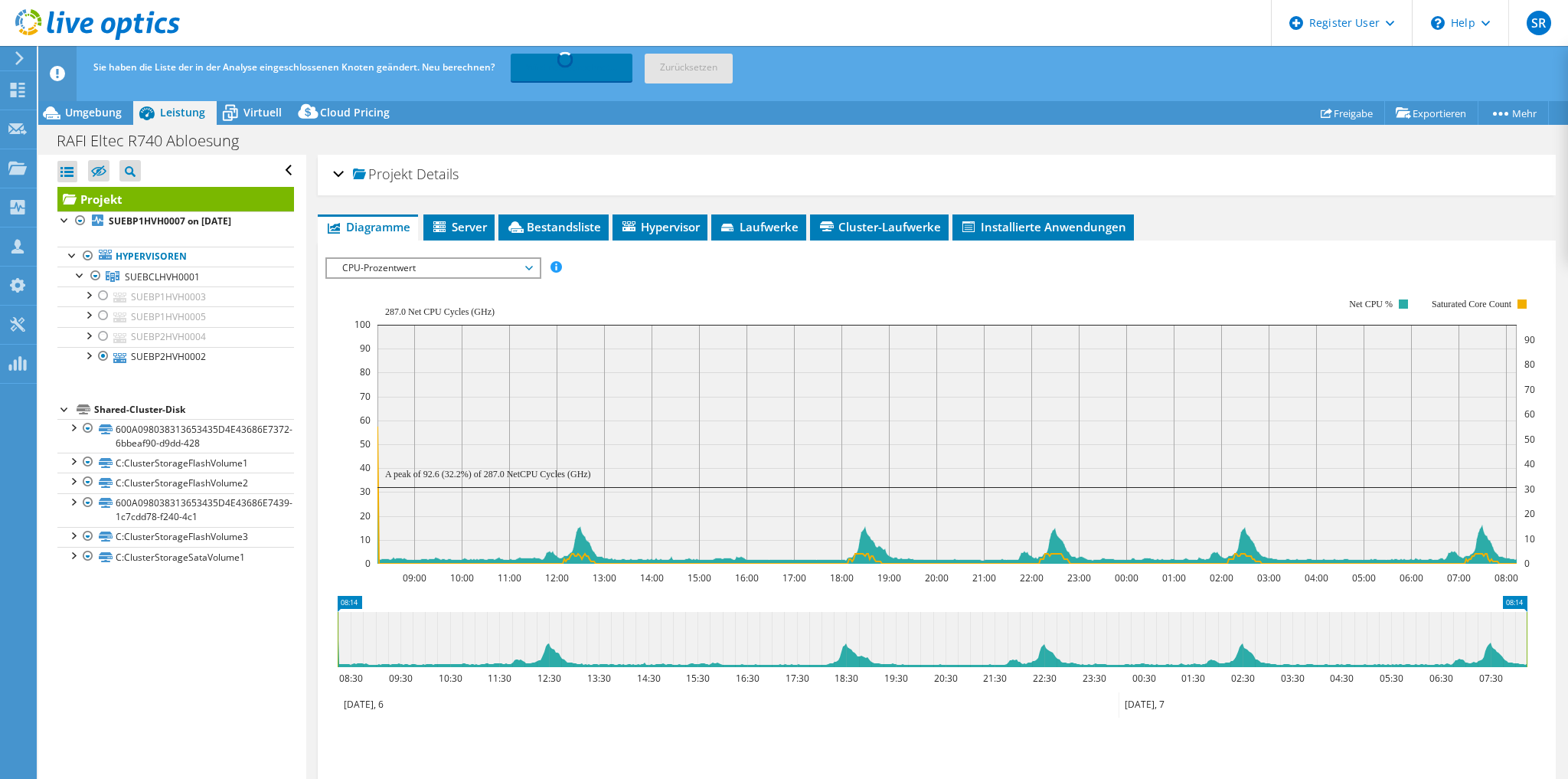
click at [549, 61] on link "Wird neu berechnet..." at bounding box center [571, 67] width 122 height 27
click at [471, 220] on span "Server" at bounding box center [458, 227] width 56 height 16
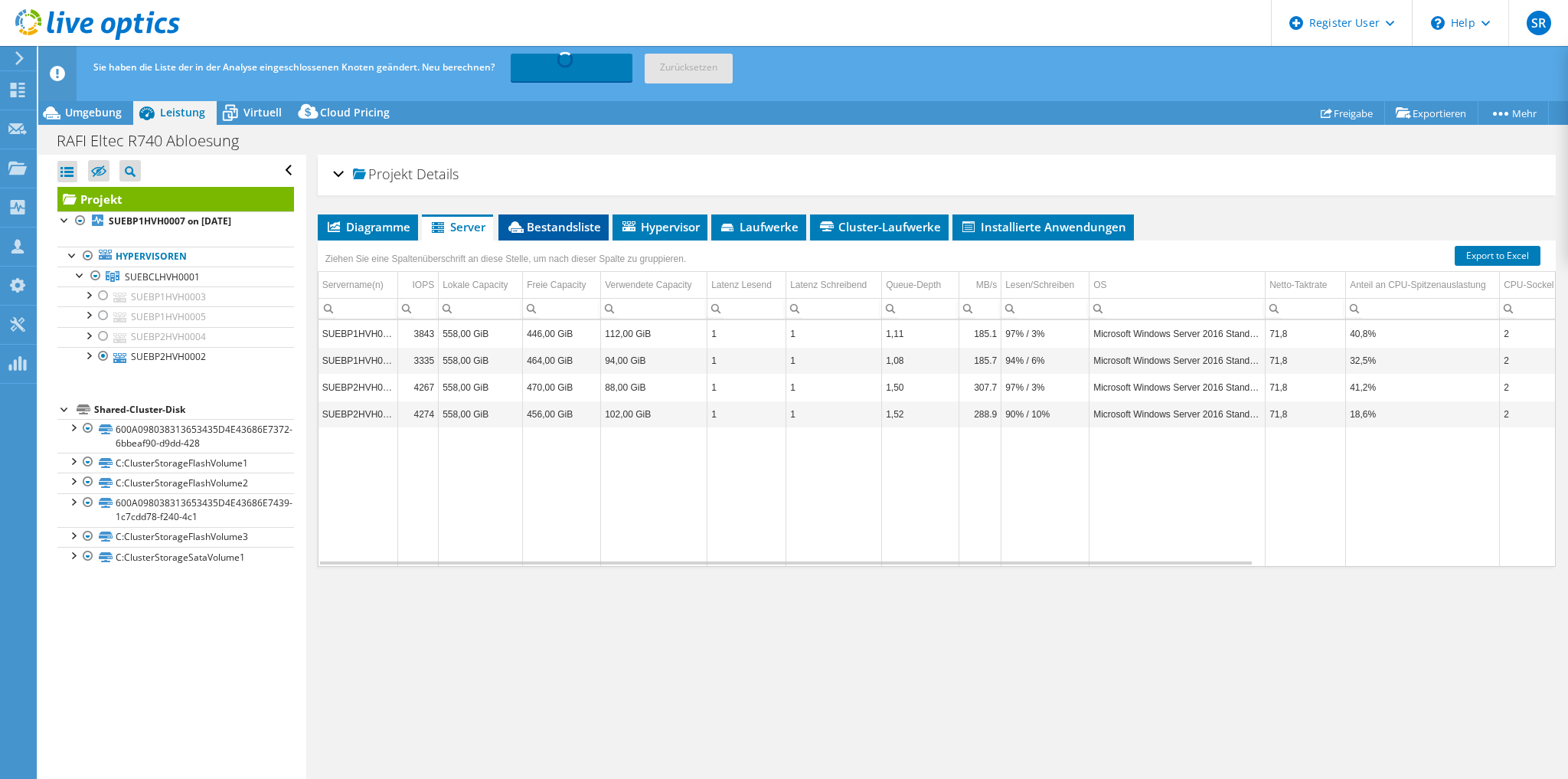
click at [540, 219] on span "Bestandsliste" at bounding box center [553, 227] width 95 height 16
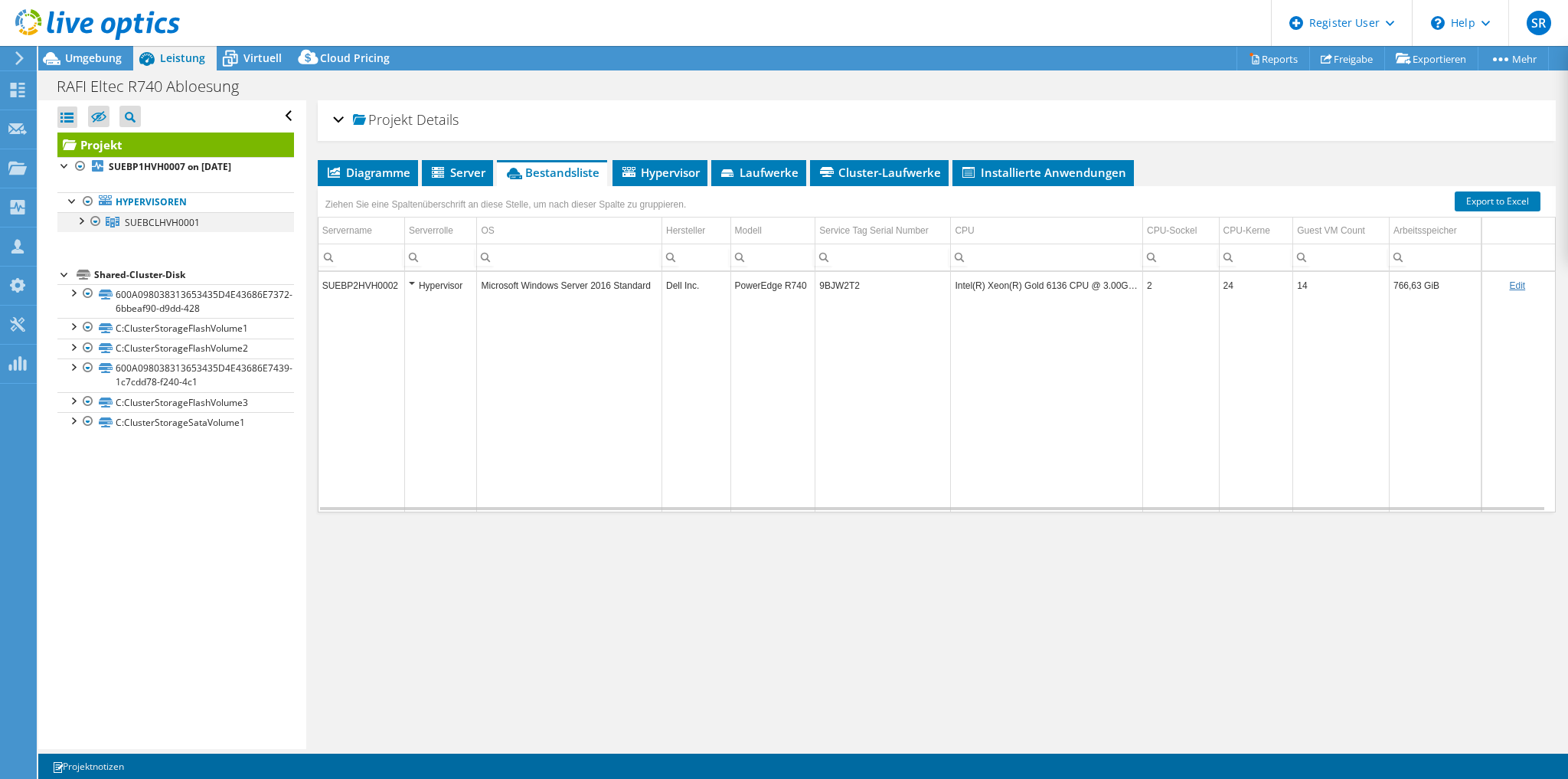
click at [77, 222] on div at bounding box center [81, 220] width 16 height 16
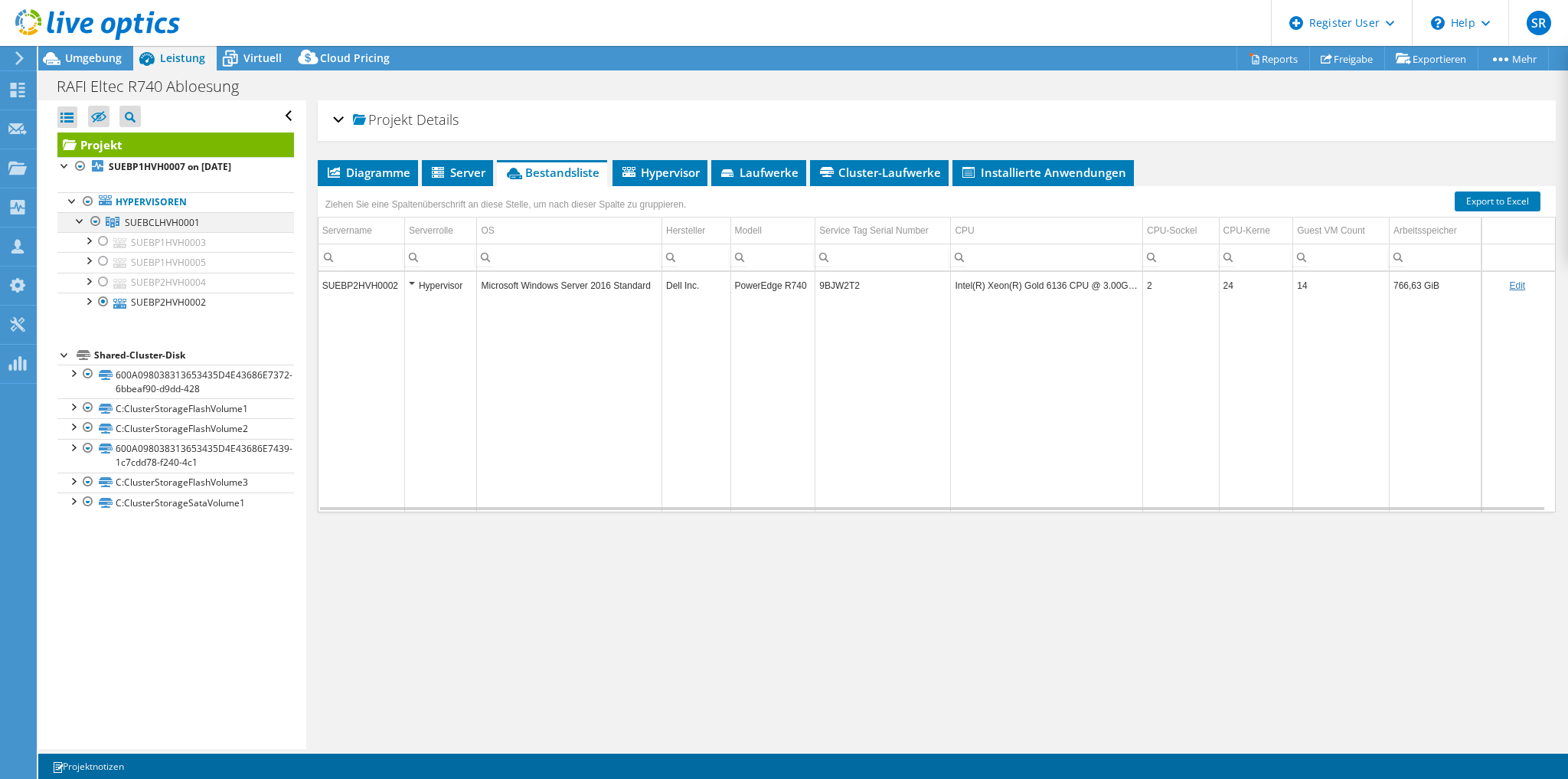
click at [91, 223] on div at bounding box center [96, 221] width 16 height 18
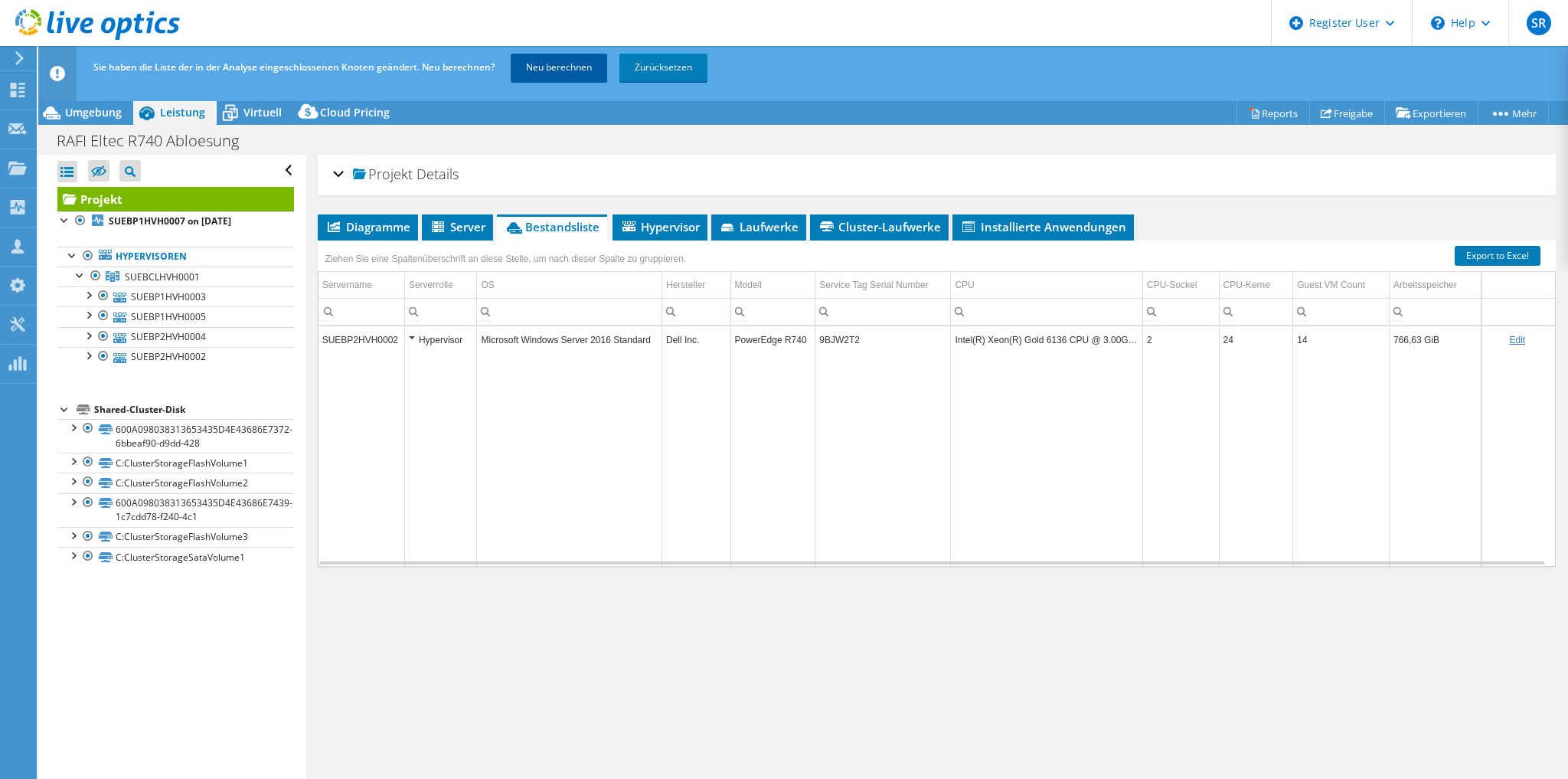
click at [581, 68] on link "Neu berechnen" at bounding box center [559, 67] width 97 height 27
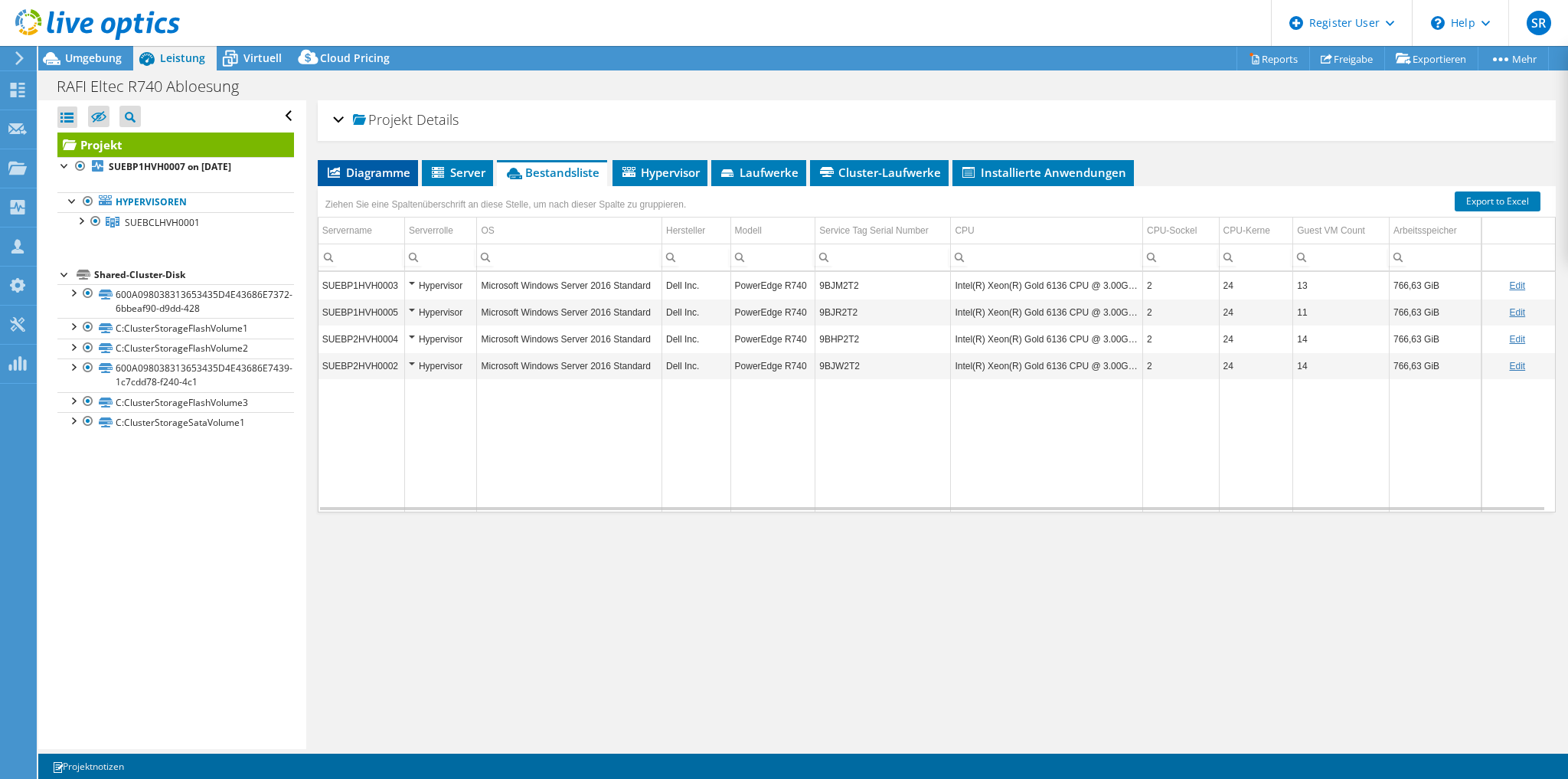
click at [396, 169] on span "Diagramme" at bounding box center [368, 173] width 85 height 16
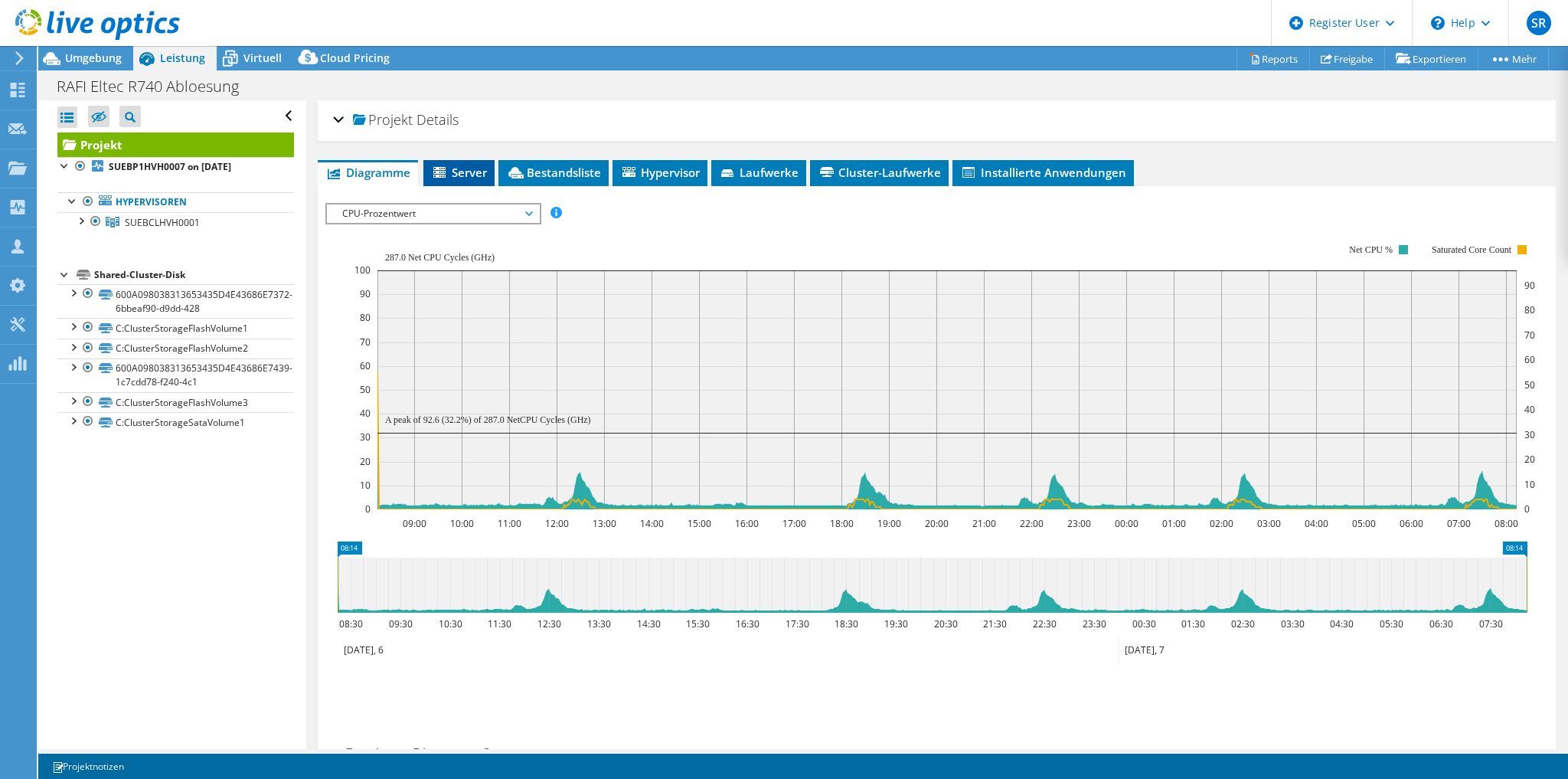
click at [468, 172] on span "Server" at bounding box center [458, 173] width 56 height 16
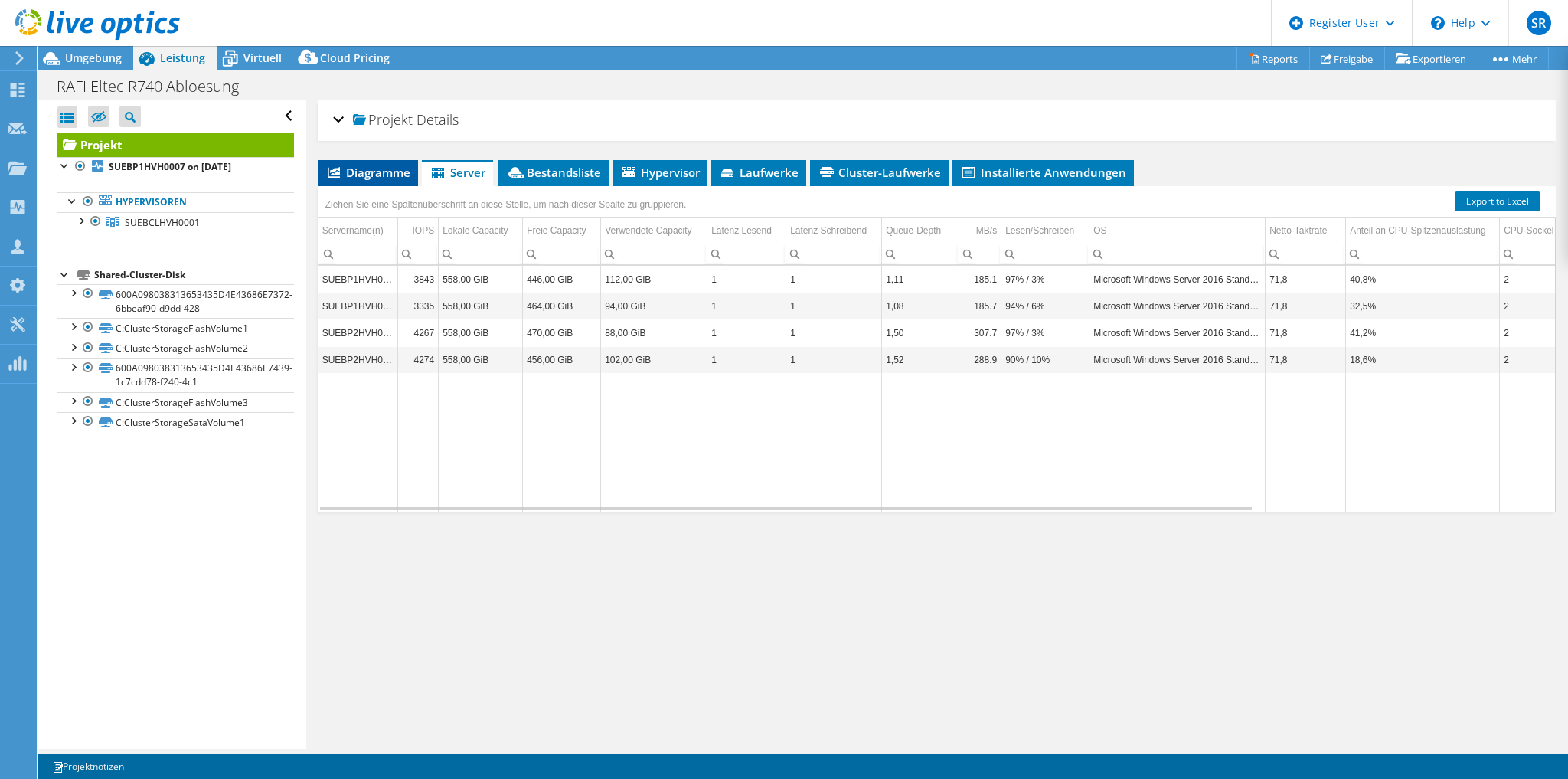
click at [396, 169] on span "Diagramme" at bounding box center [368, 173] width 85 height 16
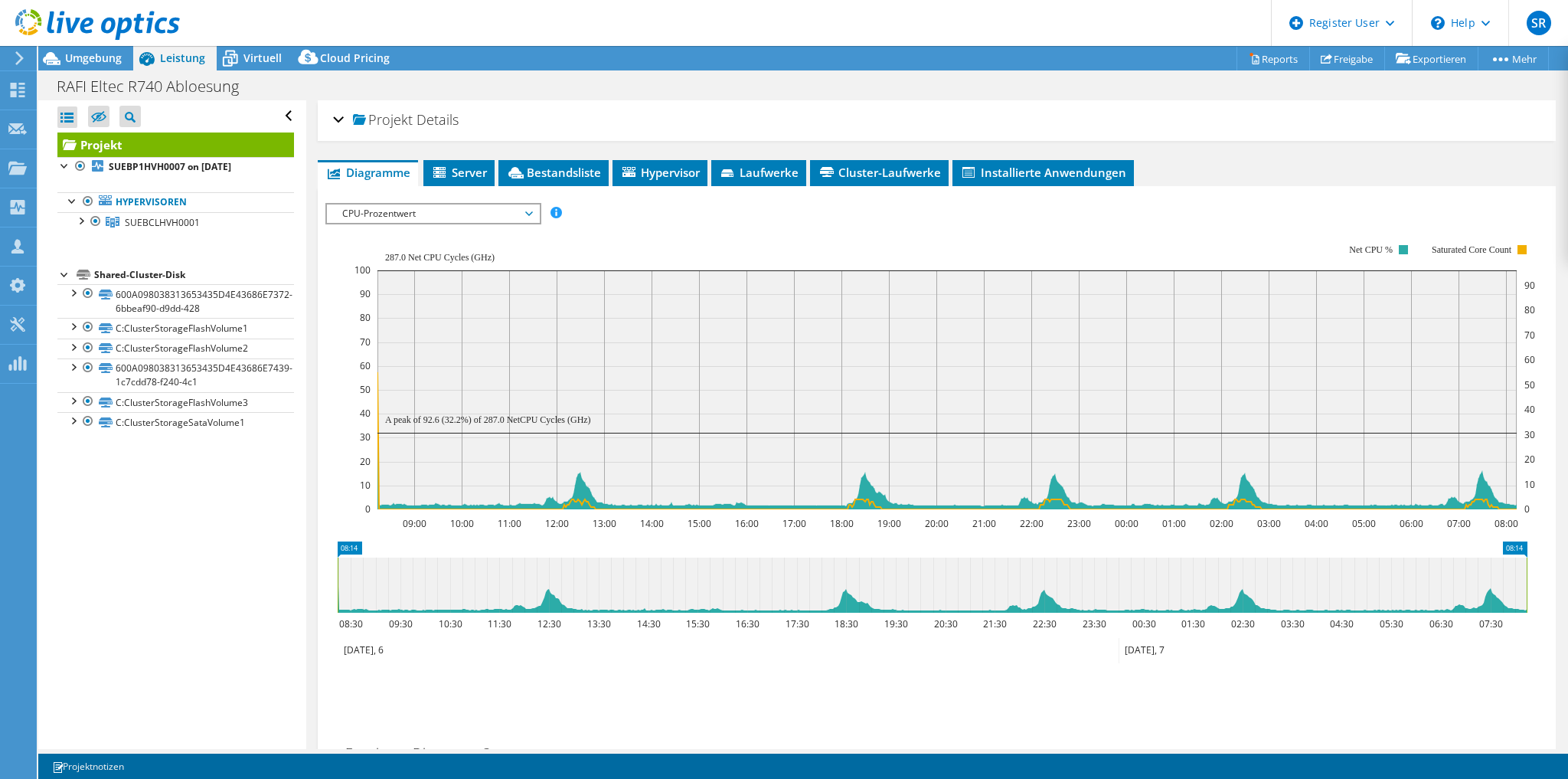
click at [443, 210] on span "CPU-Prozentwert" at bounding box center [432, 213] width 197 height 18
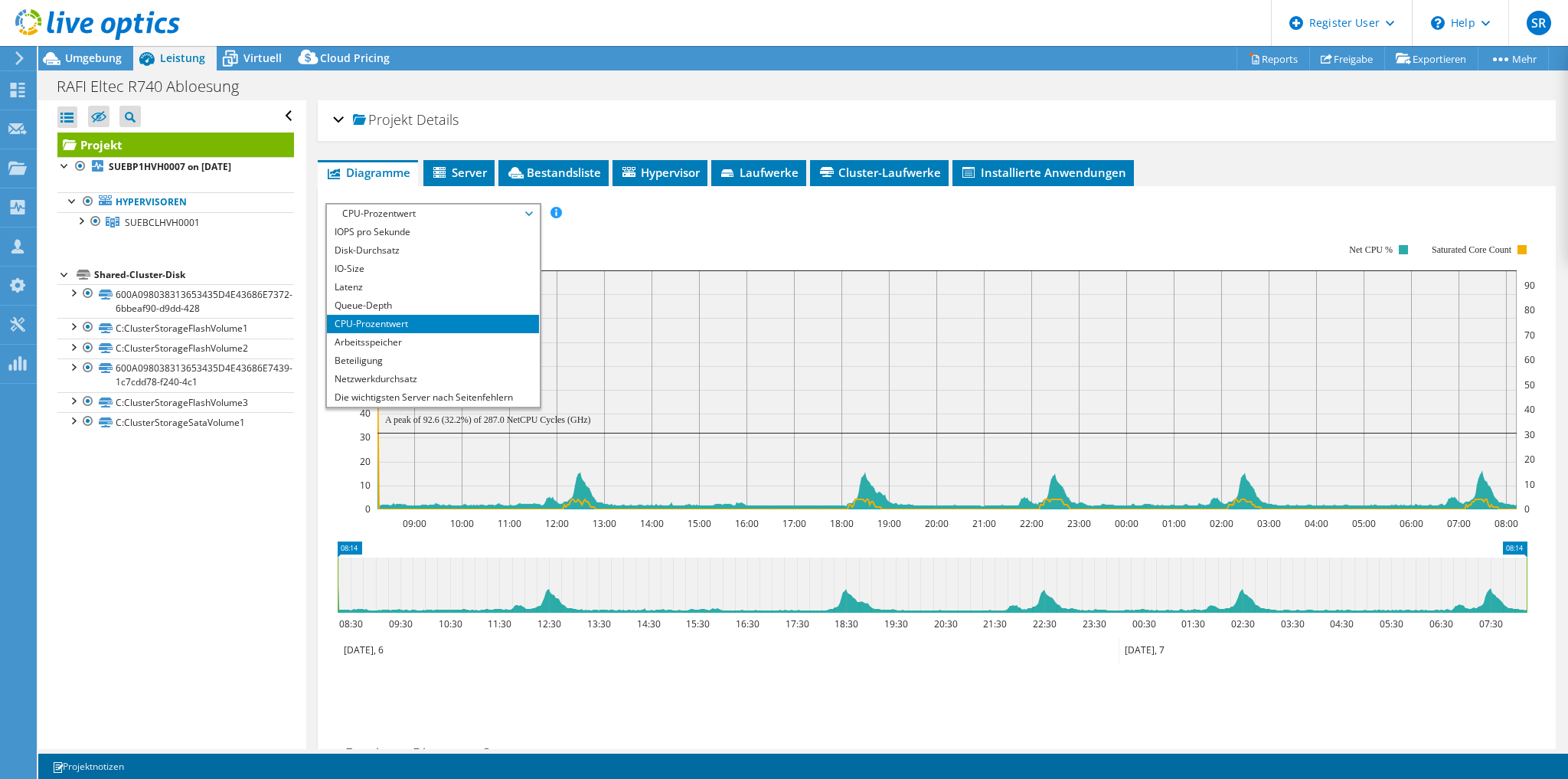
click at [406, 324] on li "CPU-Prozentwert" at bounding box center [433, 324] width 212 height 18
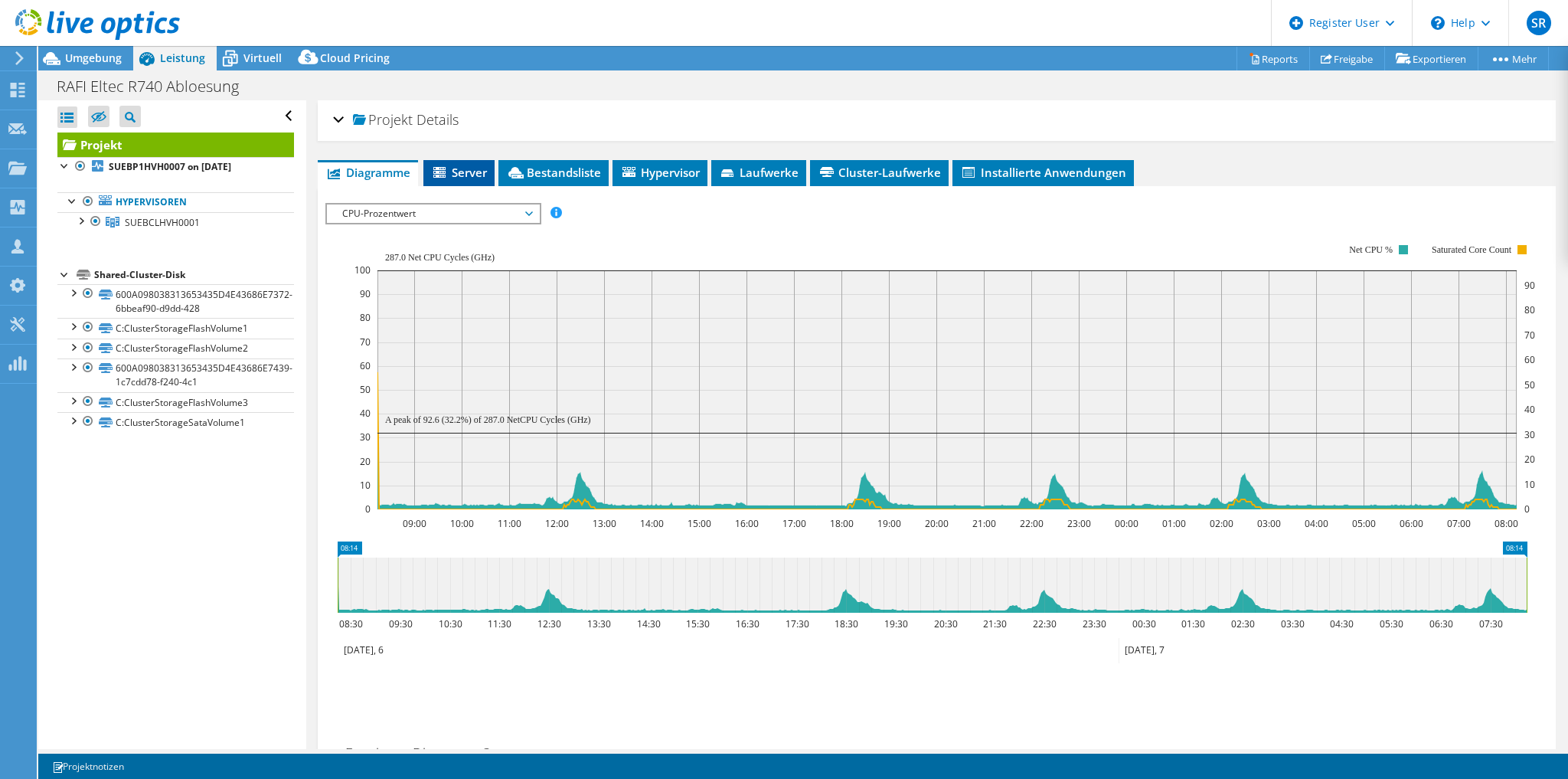
click at [472, 165] on span "Server" at bounding box center [458, 173] width 56 height 16
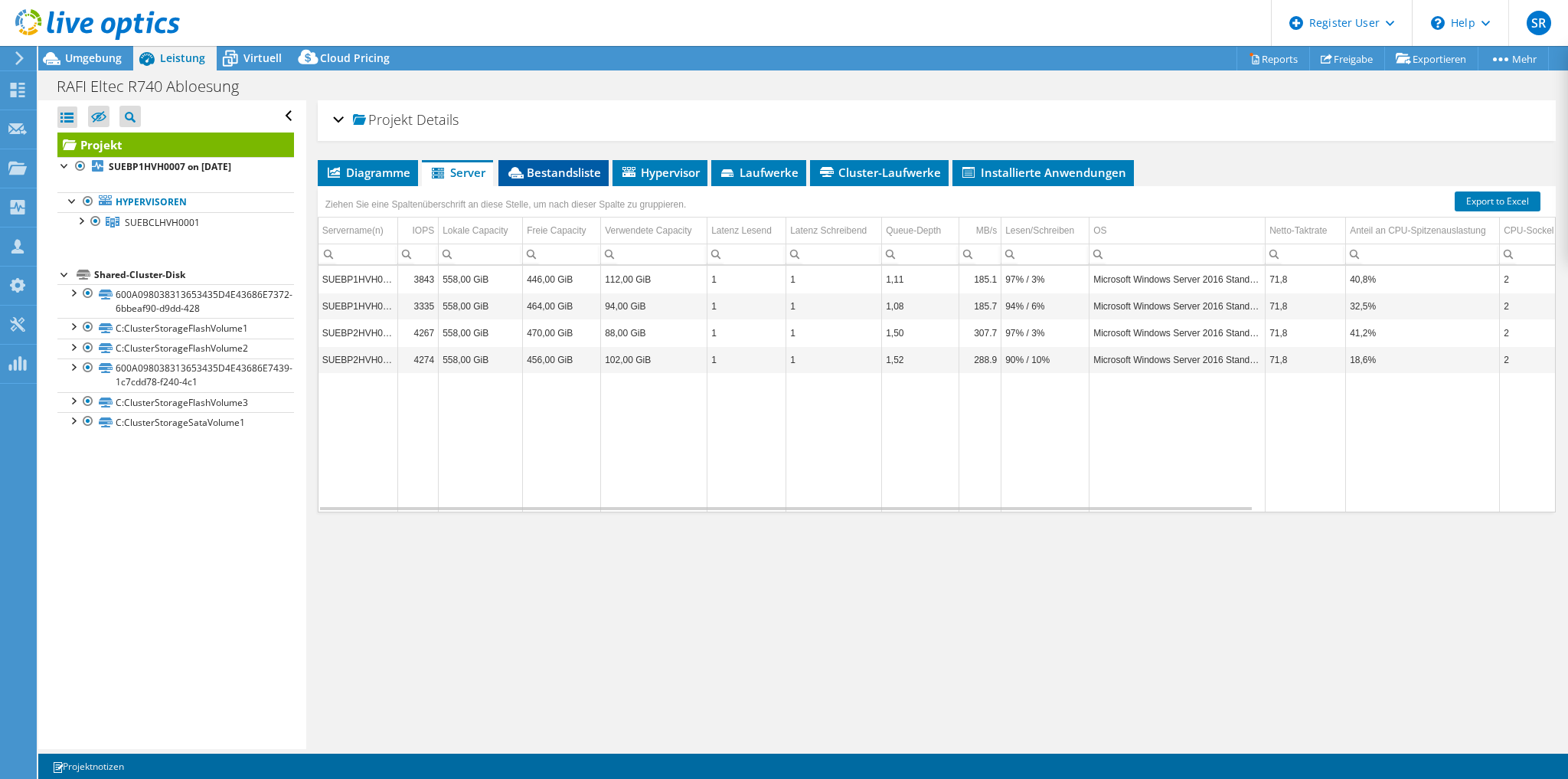
click at [552, 171] on span "Bestandsliste" at bounding box center [553, 173] width 95 height 16
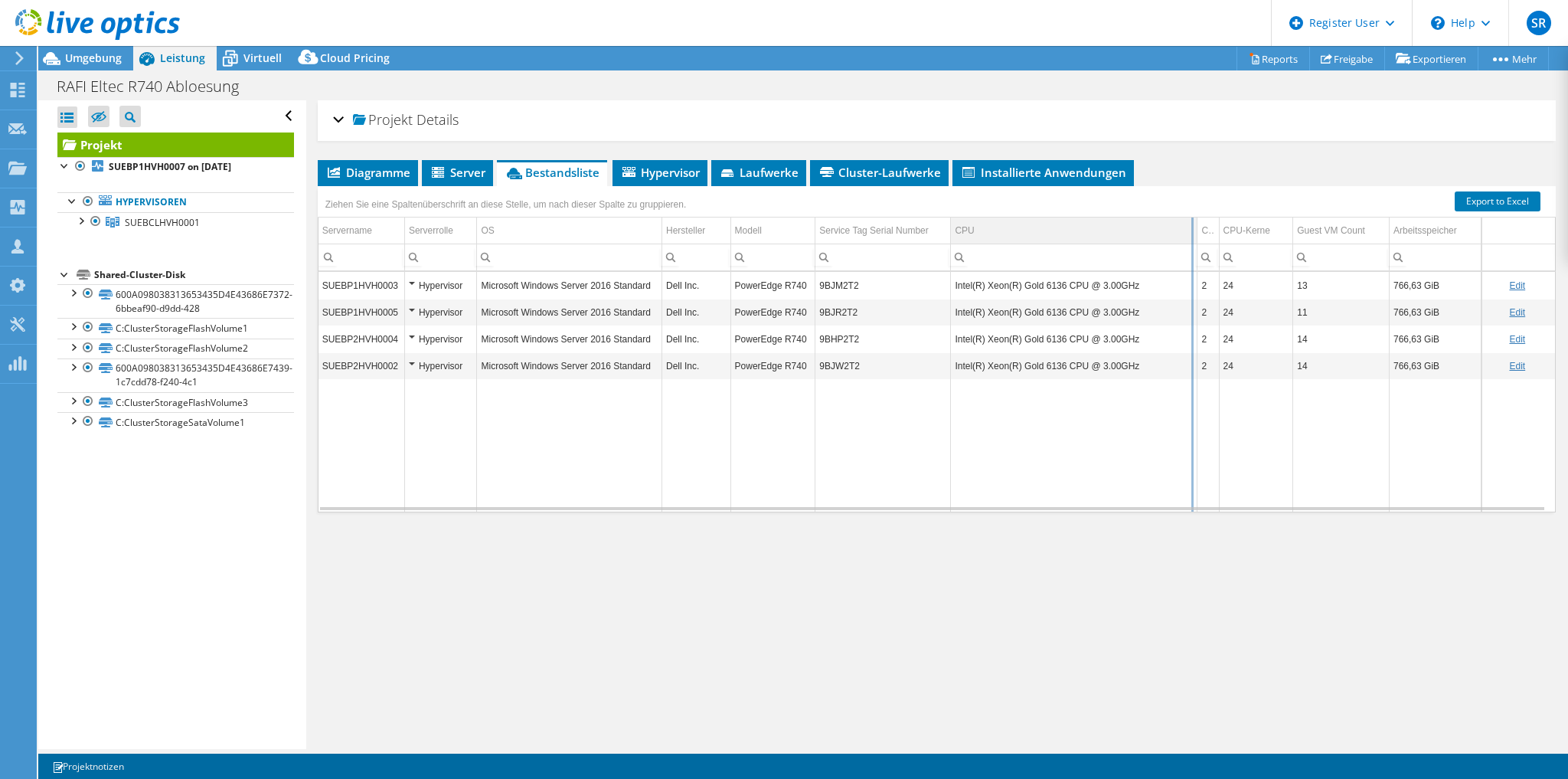
drag, startPoint x: 1136, startPoint y: 228, endPoint x: 1207, endPoint y: 227, distance: 71.0
click at [1207, 227] on div "Ziehen Sie eine Spaltenüberschrift an diese Stelle, um nach dieser Spalte zu gr…" at bounding box center [937, 349] width 1238 height 327
drag, startPoint x: 1207, startPoint y: 227, endPoint x: 1140, endPoint y: 225, distance: 67.0
click at [1140, 225] on div "Ziehen Sie eine Spaltenüberschrift an diese Stelle, um nach dieser Spalte zu gr…" at bounding box center [937, 349] width 1238 height 327
click at [455, 165] on span "Server" at bounding box center [457, 173] width 56 height 16
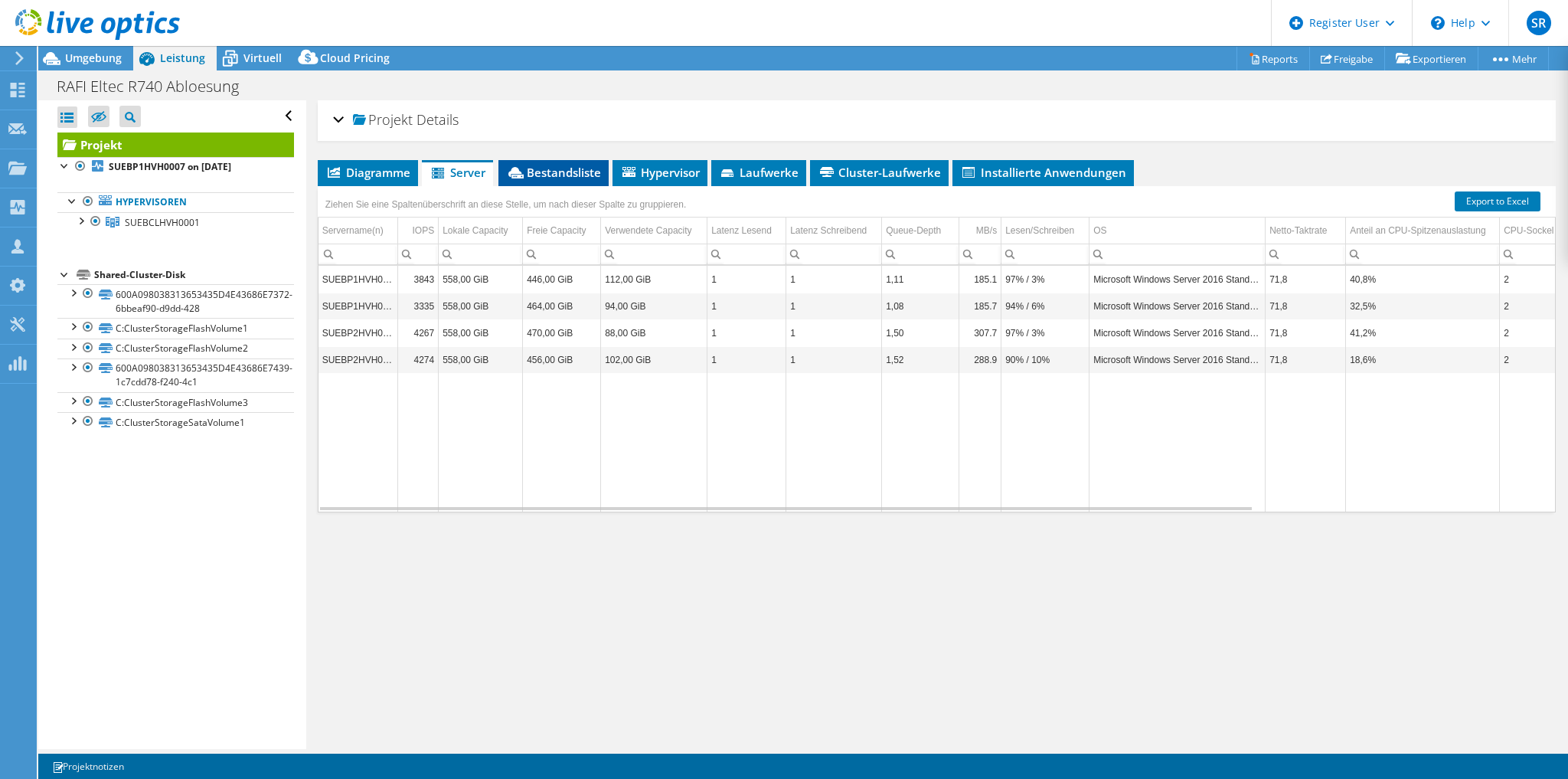
click at [529, 175] on span "Bestandsliste" at bounding box center [553, 173] width 95 height 16
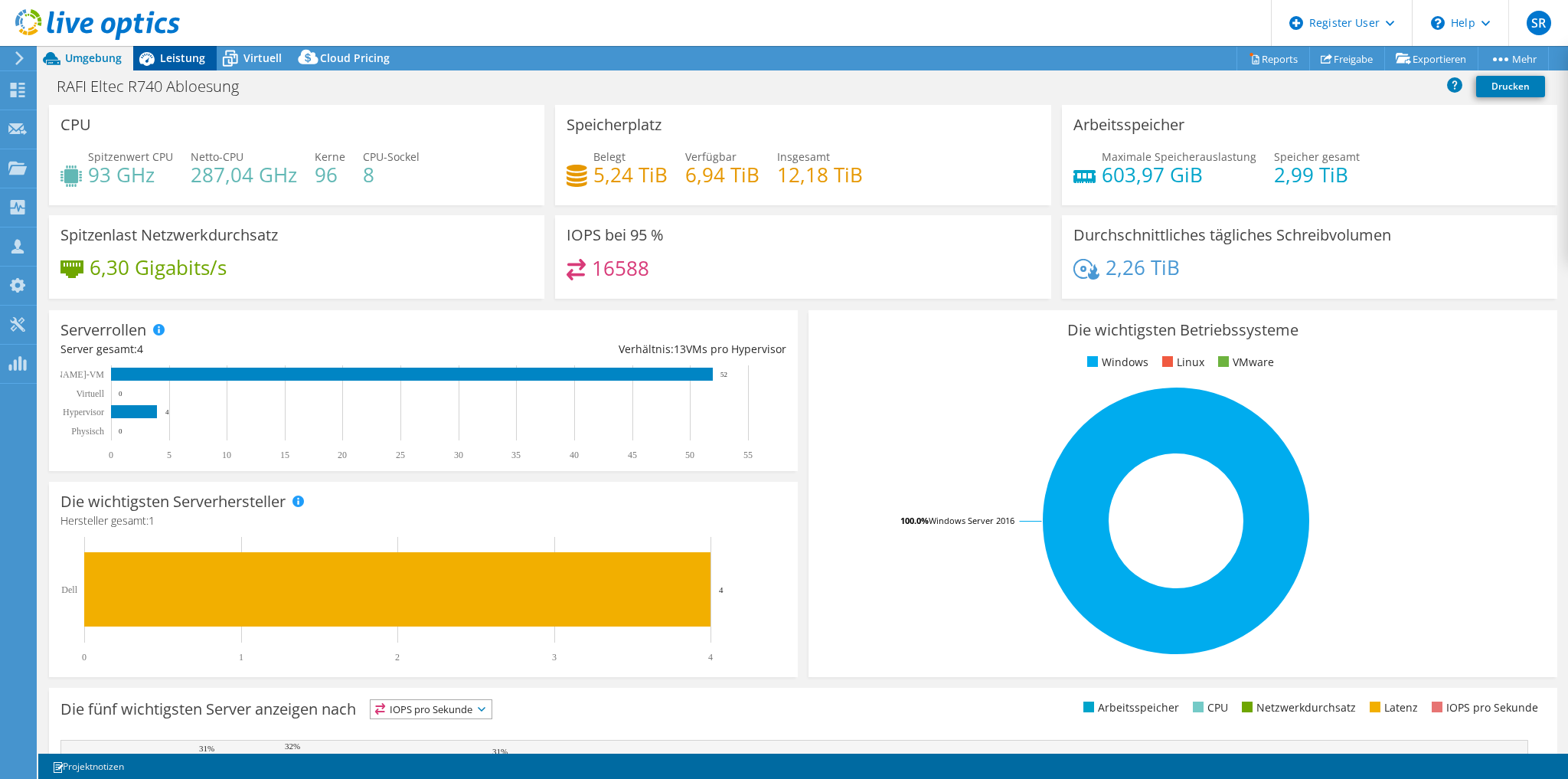
click at [195, 58] on span "Leistung" at bounding box center [183, 57] width 46 height 15
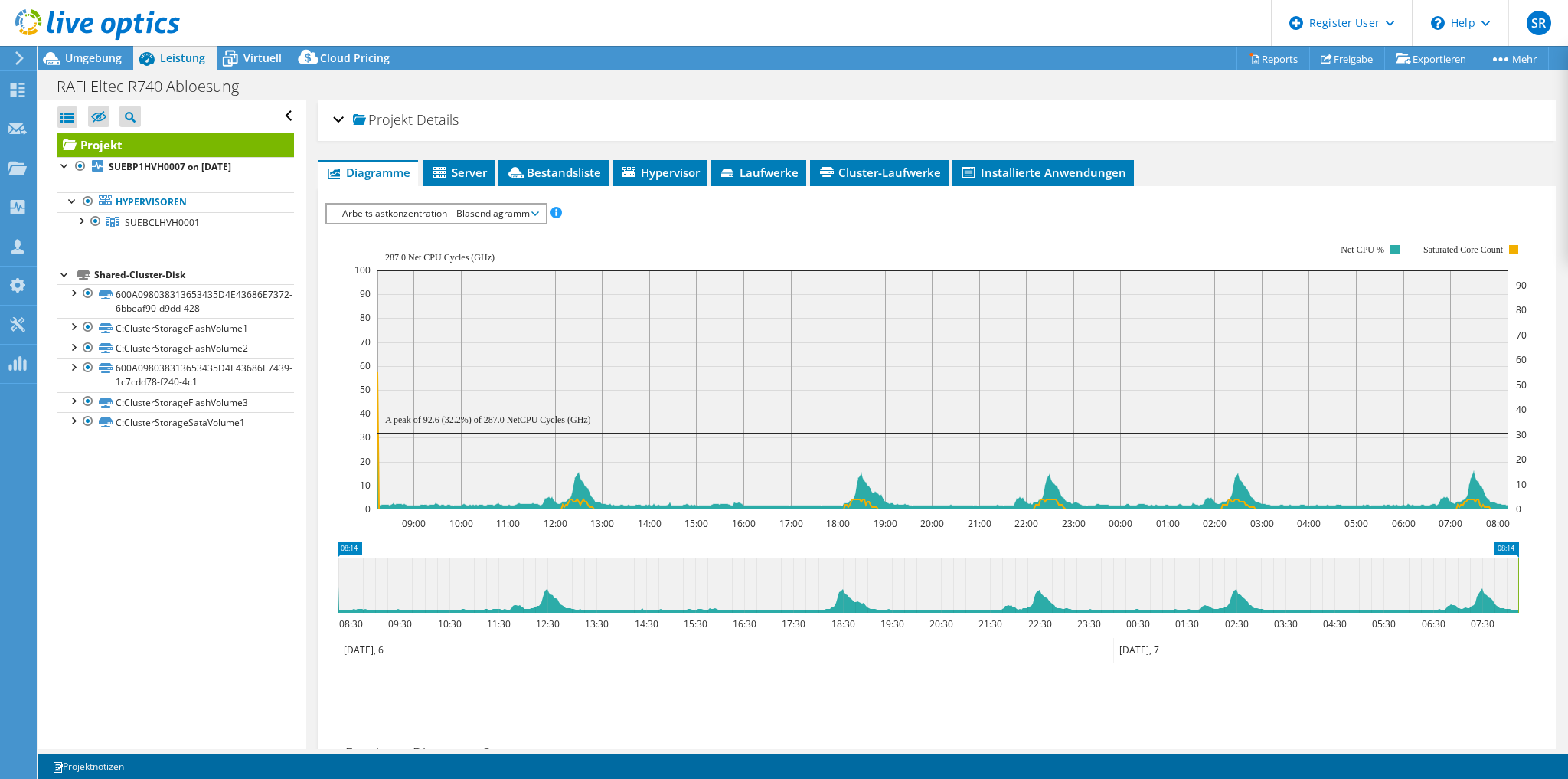
click at [460, 214] on span "Arbeitslastkonzentration – Blasendiagramm" at bounding box center [436, 213] width 203 height 18
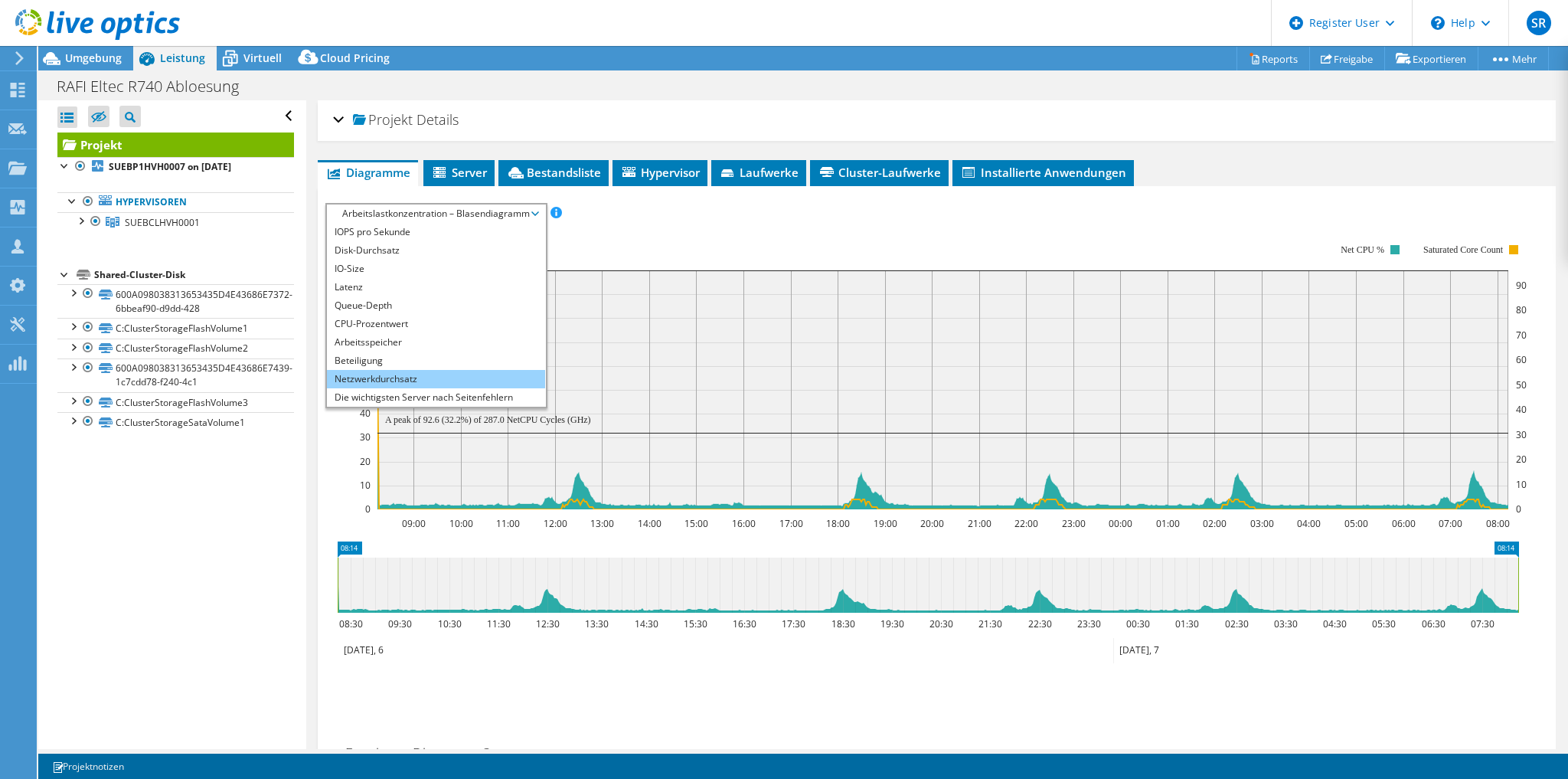
click at [413, 371] on li "Netzwerkdurchsatz" at bounding box center [436, 379] width 218 height 18
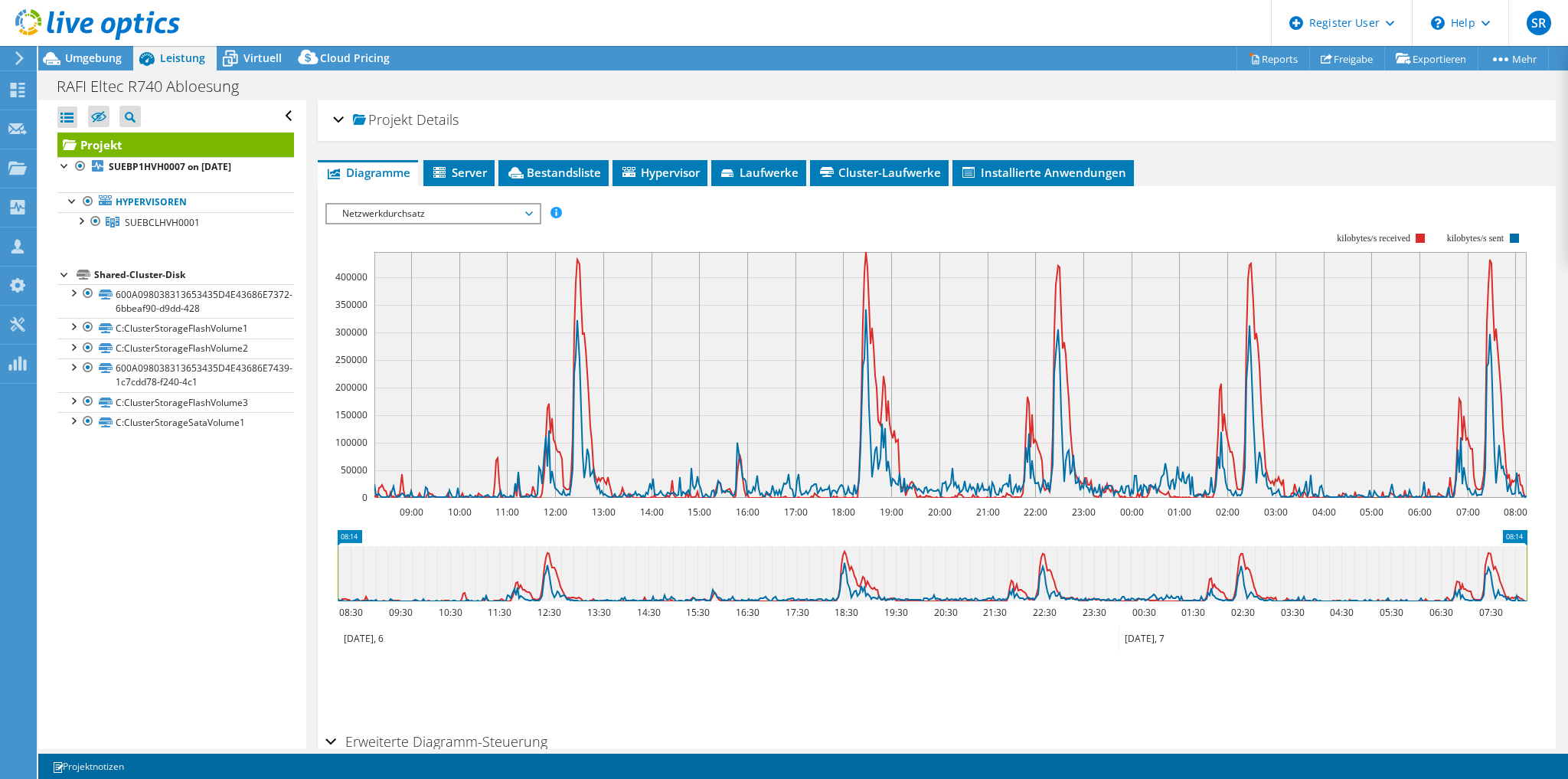
click at [372, 204] on span "Netzwerkdurchsatz" at bounding box center [432, 213] width 197 height 18
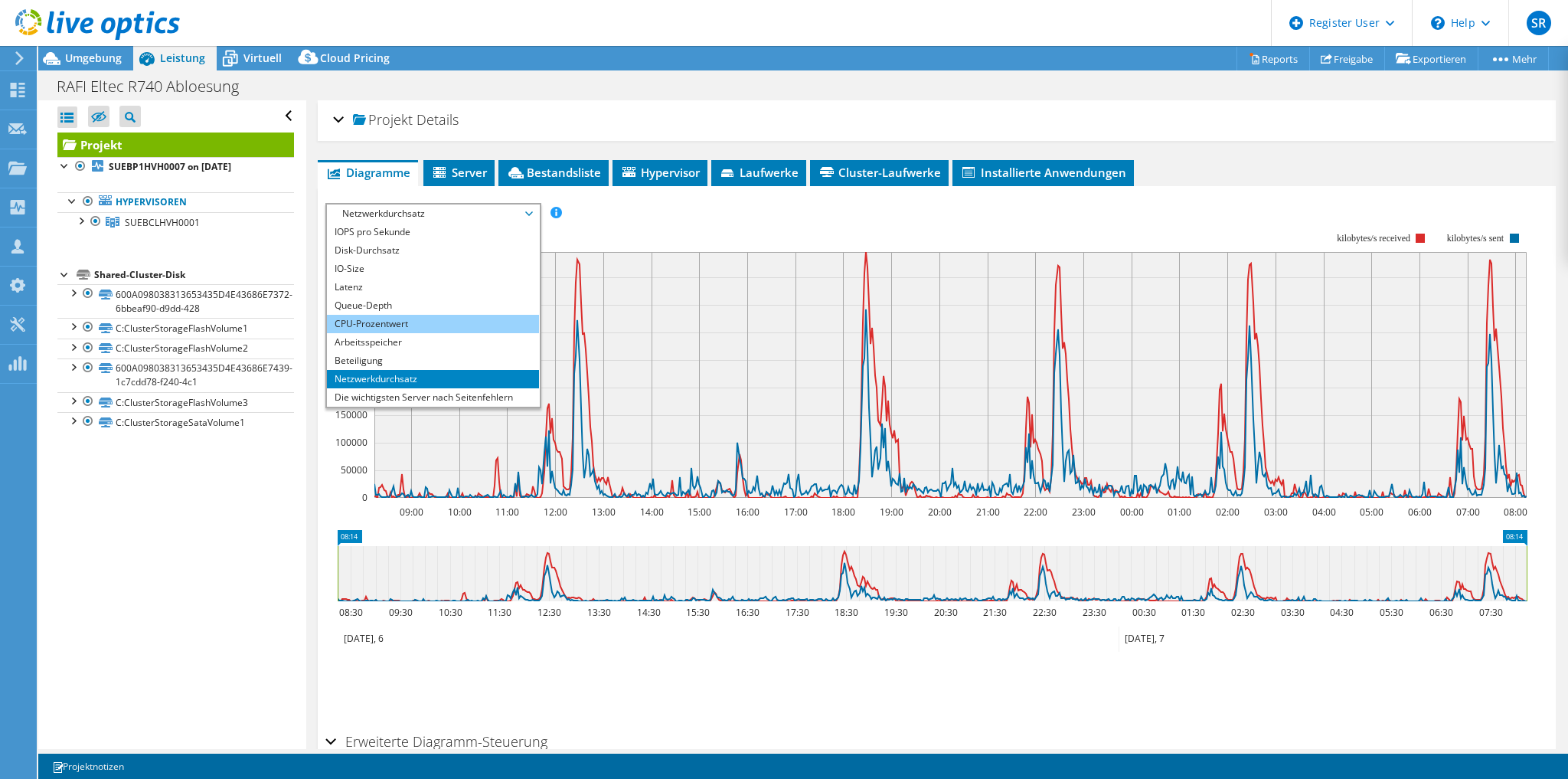
click at [359, 318] on li "CPU-Prozentwert" at bounding box center [433, 324] width 212 height 18
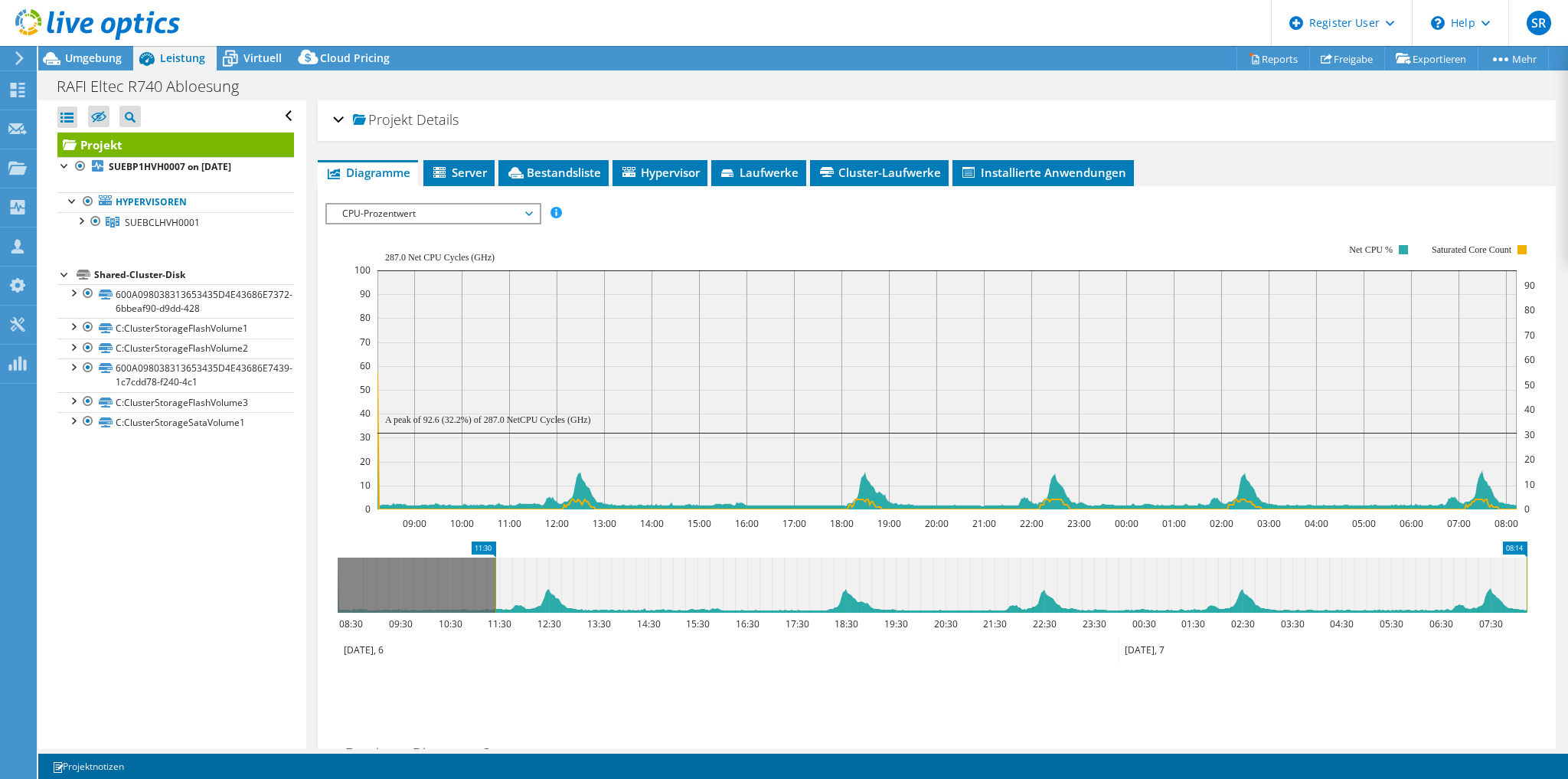
drag, startPoint x: 335, startPoint y: 578, endPoint x: 493, endPoint y: 571, distance: 158.2
click at [493, 571] on rect at bounding box center [495, 585] width 6 height 55
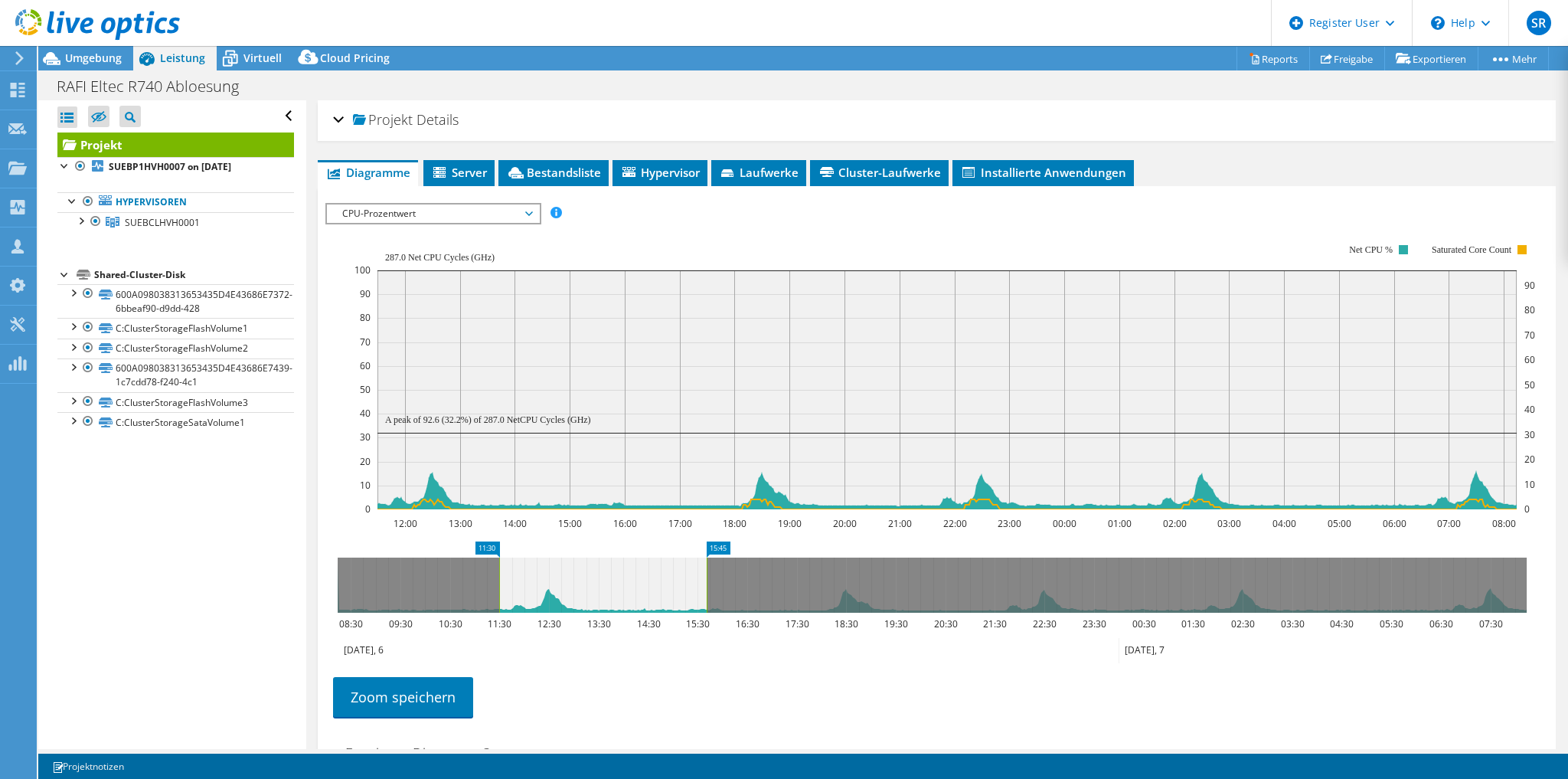
drag, startPoint x: 1527, startPoint y: 579, endPoint x: 707, endPoint y: 577, distance: 820.0
click at [707, 577] on rect at bounding box center [707, 585] width 6 height 55
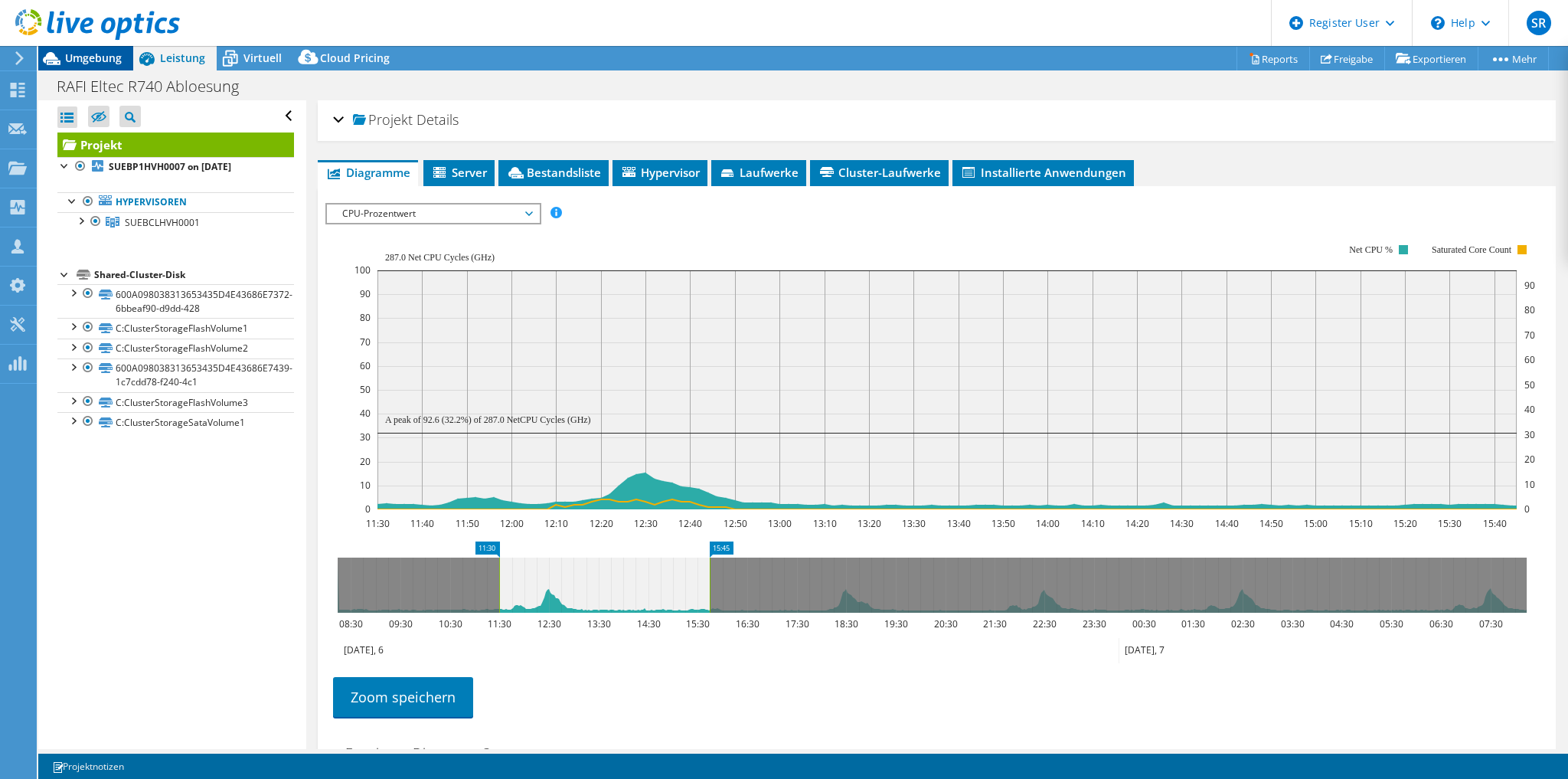
click at [75, 62] on span "Umgebung" at bounding box center [93, 57] width 57 height 15
